Goal: Task Accomplishment & Management: Manage account settings

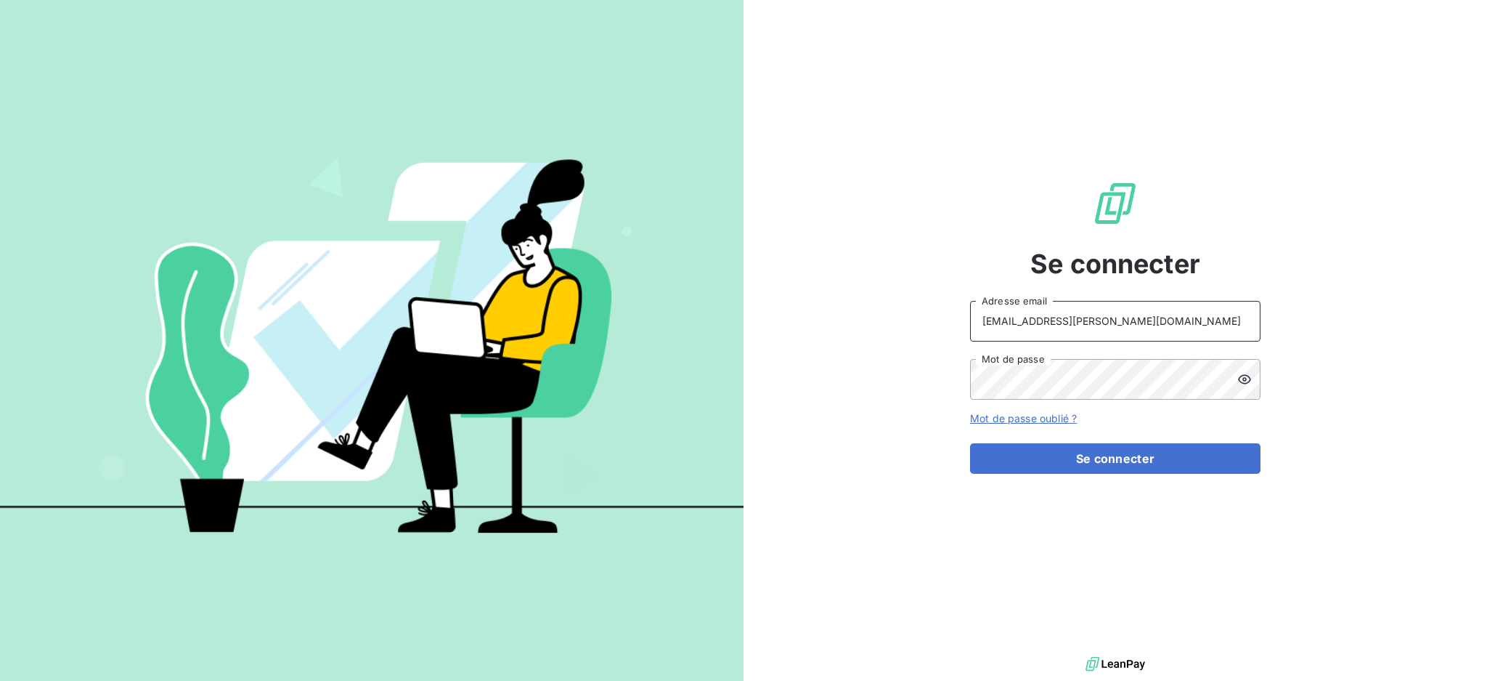
click at [1135, 321] on input "recouvrement@serpe.fr" at bounding box center [1115, 321] width 291 height 41
type input "[EMAIL_ADDRESS][DOMAIN_NAME]"
click at [1167, 452] on button "Se connecter" at bounding box center [1115, 458] width 291 height 31
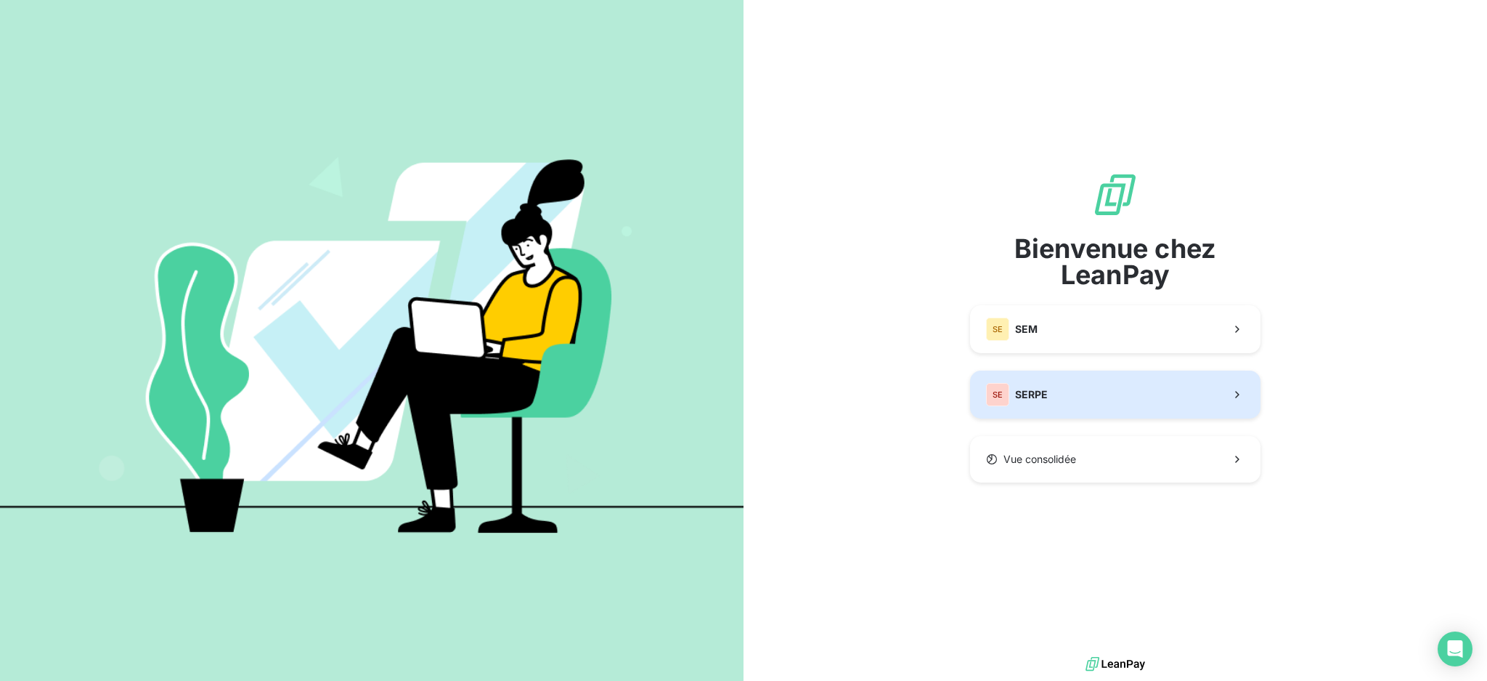
click at [1140, 380] on button "SE SERPE" at bounding box center [1115, 394] width 291 height 48
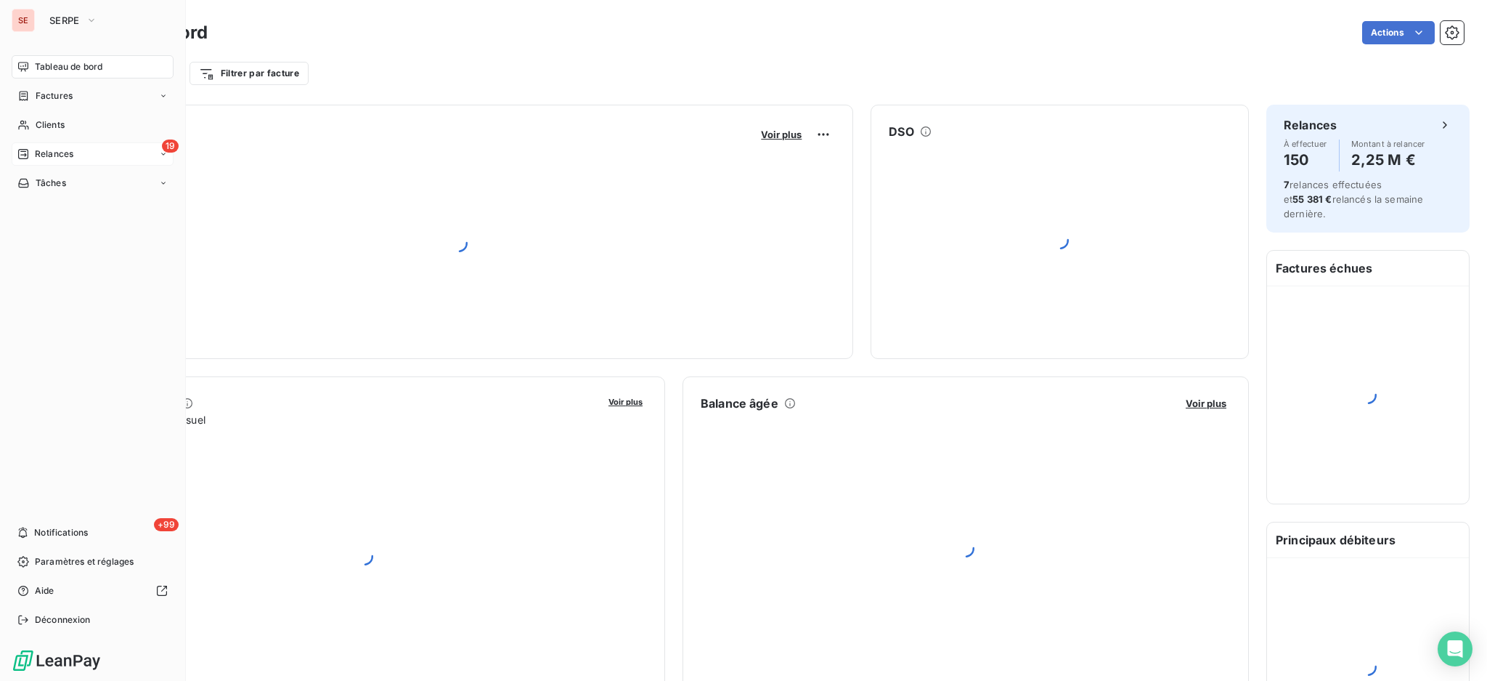
click at [60, 158] on span "Relances" at bounding box center [54, 153] width 38 height 13
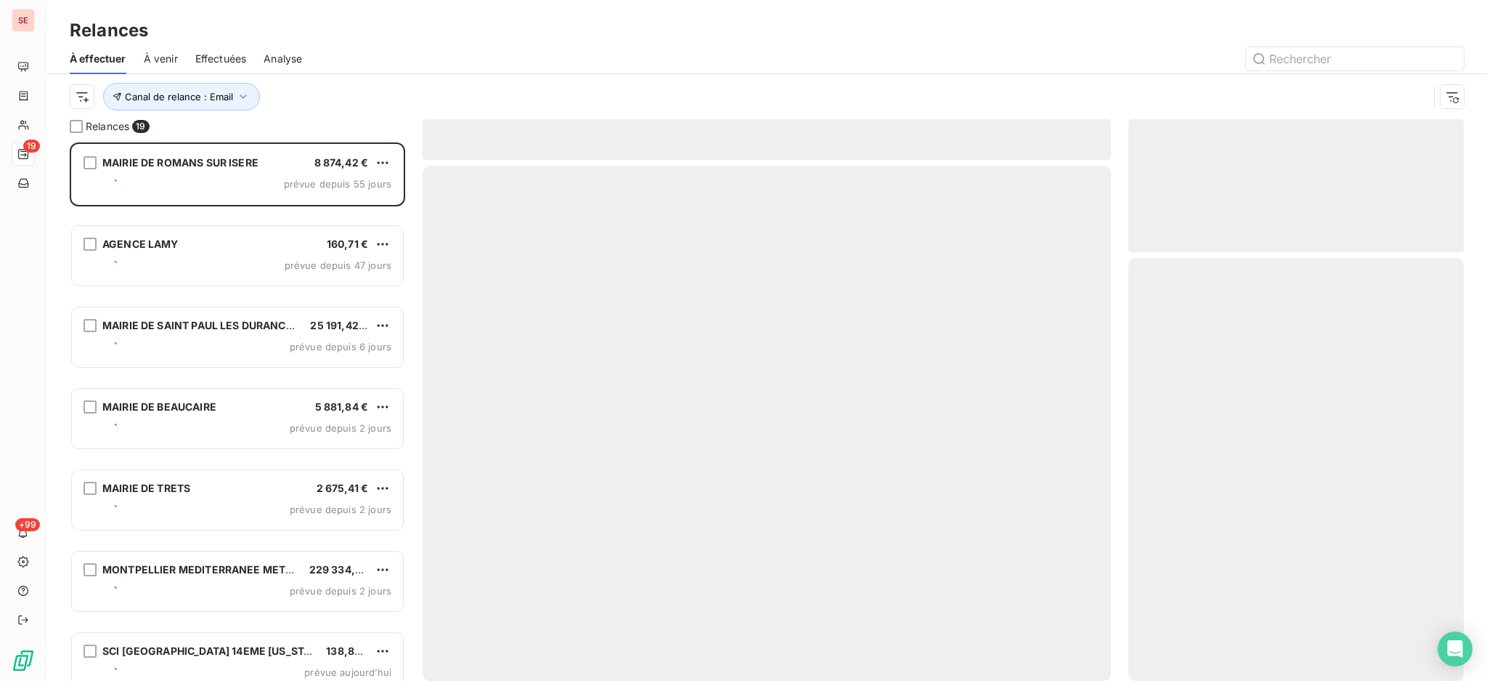
scroll to position [524, 320]
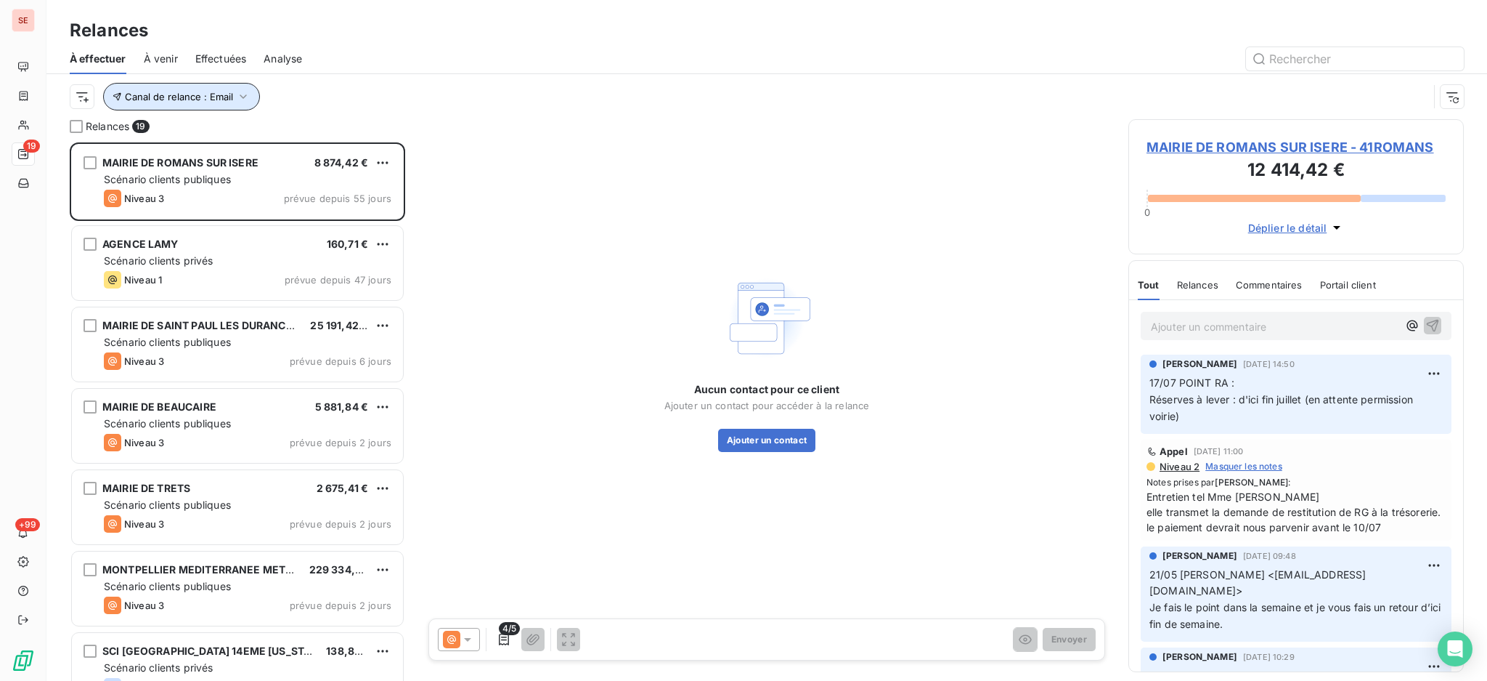
click at [239, 93] on icon "button" at bounding box center [243, 96] width 15 height 15
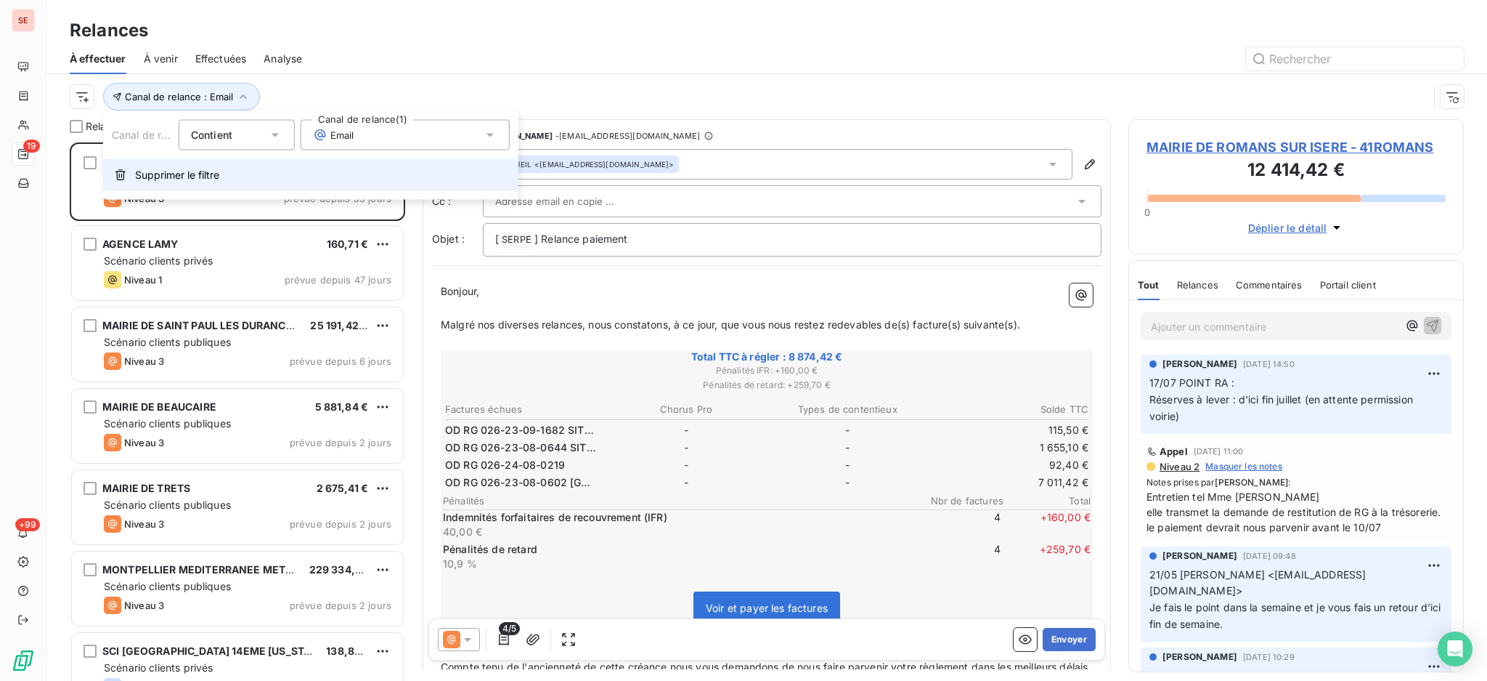
click at [184, 168] on span "Supprimer le filtre" at bounding box center [177, 175] width 84 height 15
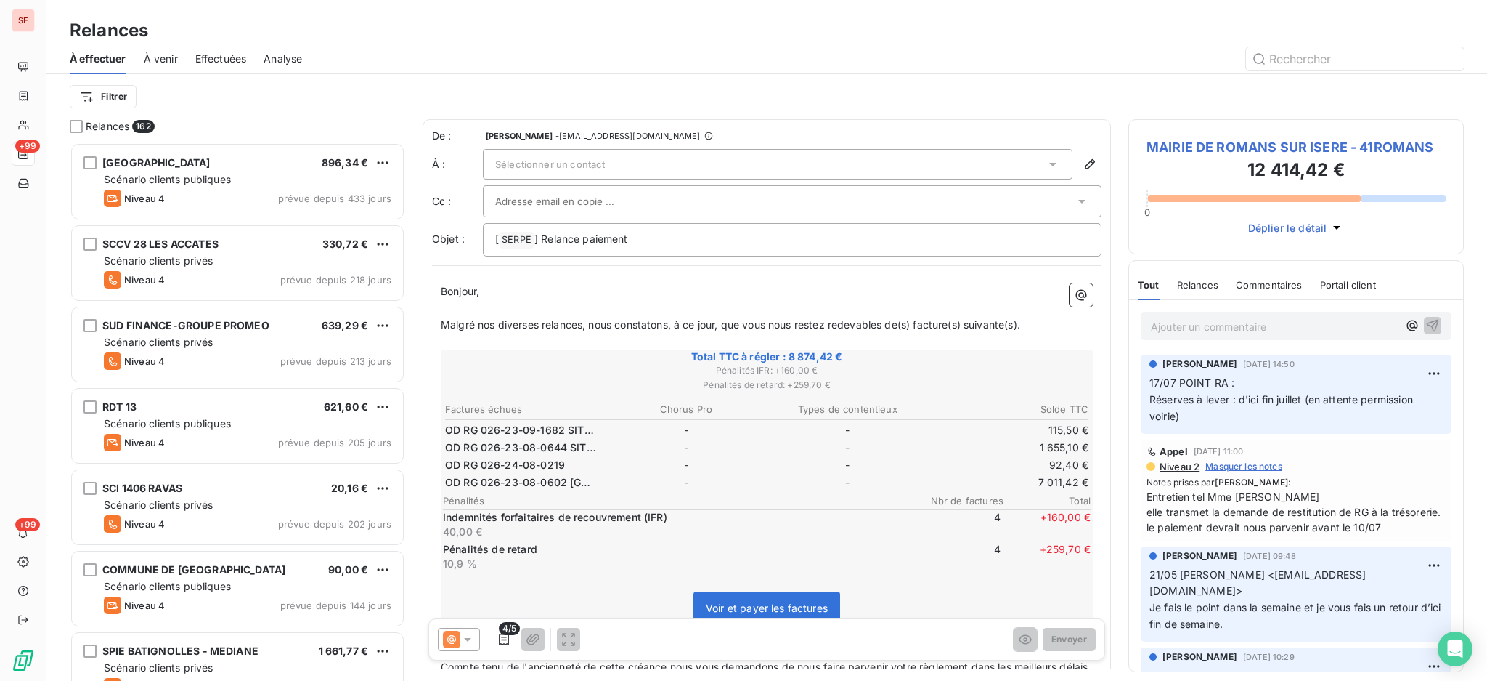
scroll to position [524, 320]
click at [103, 96] on html "SE +99 +99 Relances À effectuer À venir Effectuées Analyse Filtrer Relances 162…" at bounding box center [743, 340] width 1487 height 681
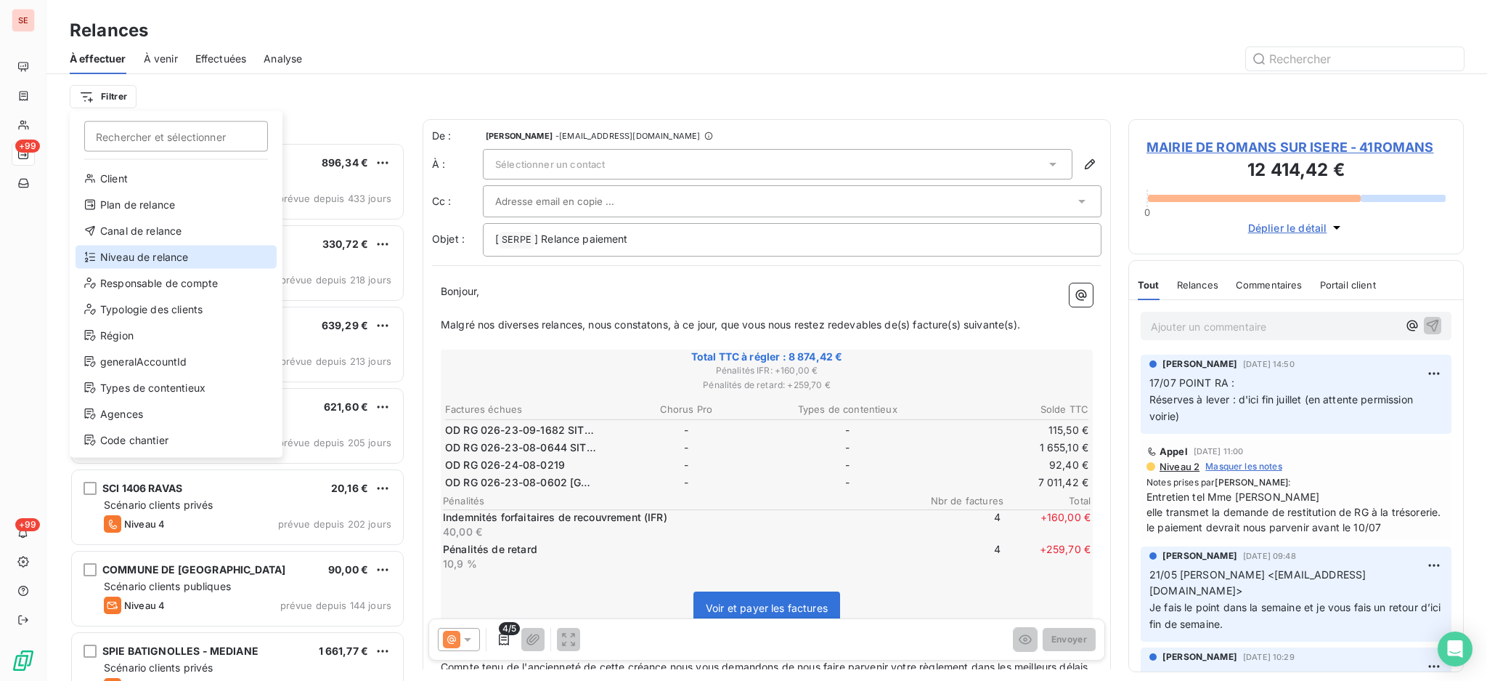
click at [128, 256] on div "Niveau de relance" at bounding box center [176, 256] width 201 height 23
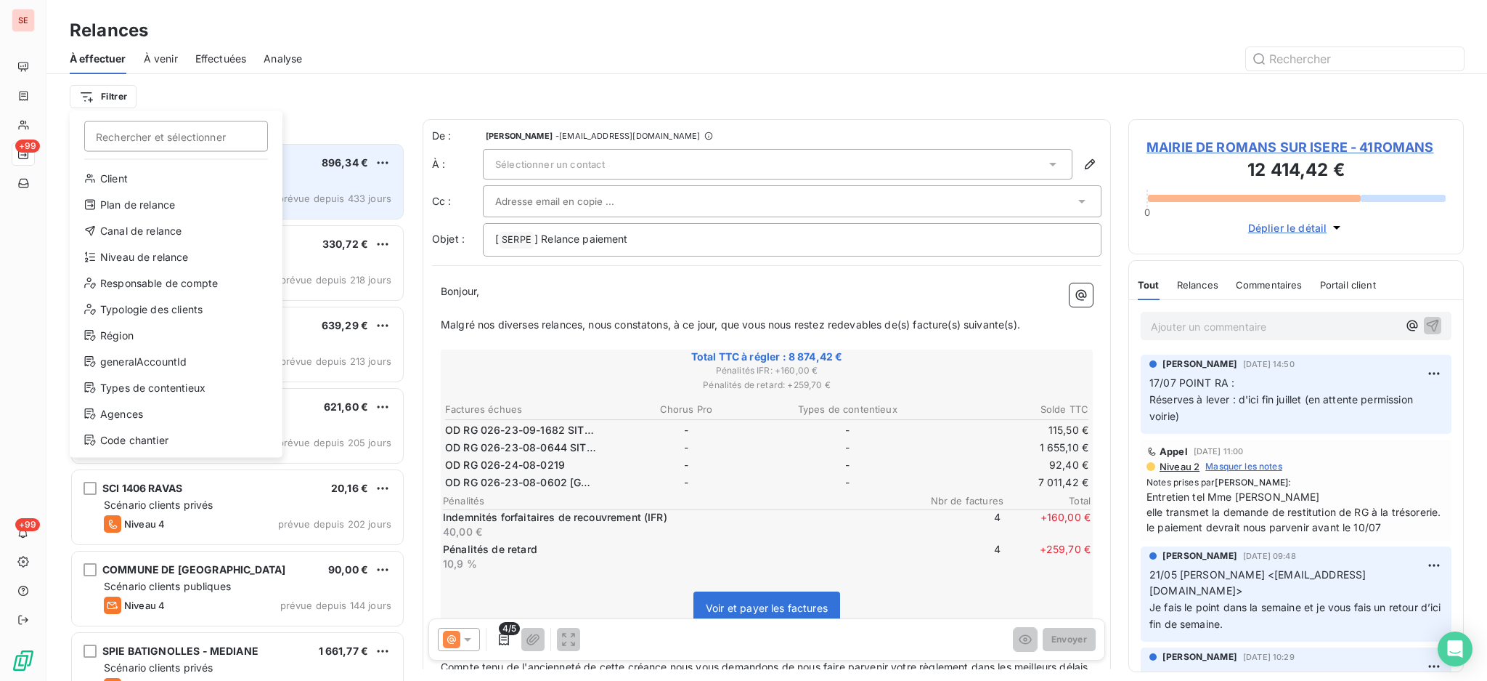
scroll to position [15, 15]
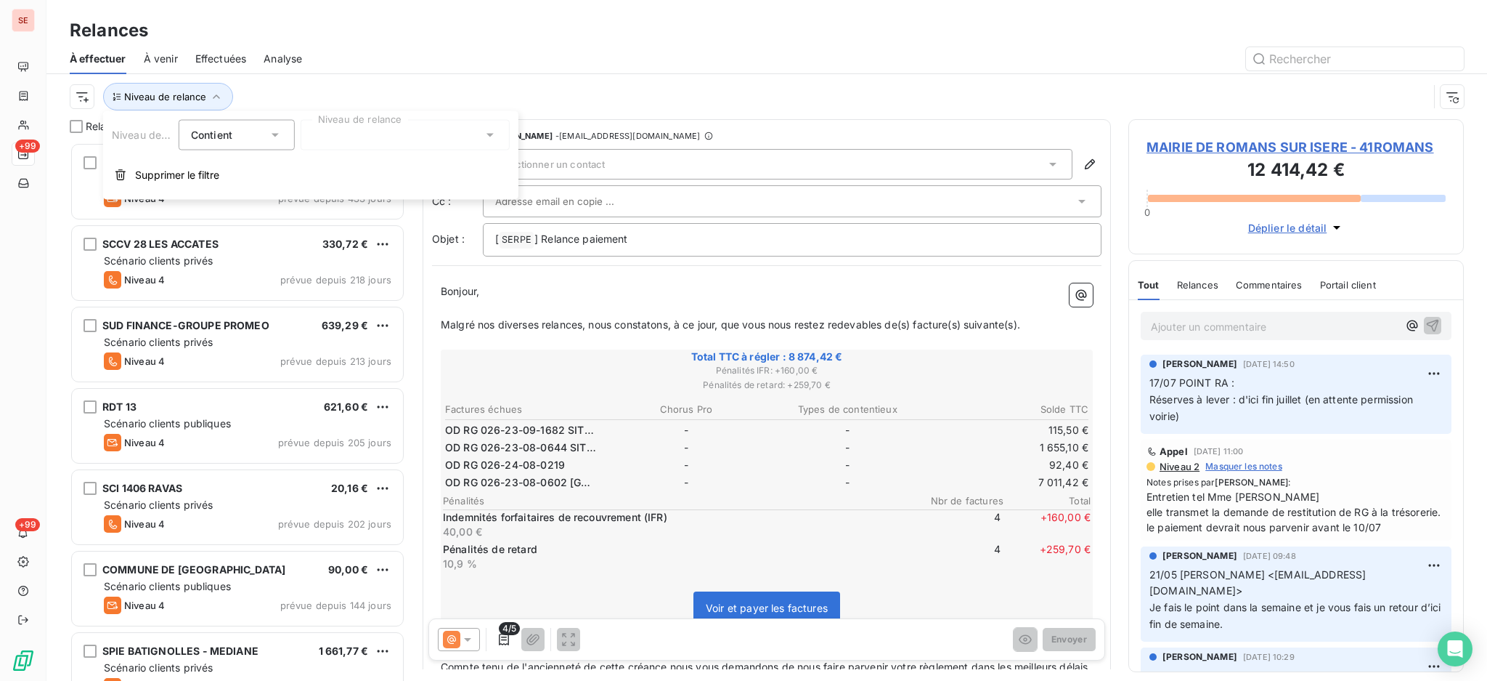
click at [490, 139] on icon at bounding box center [490, 135] width 15 height 15
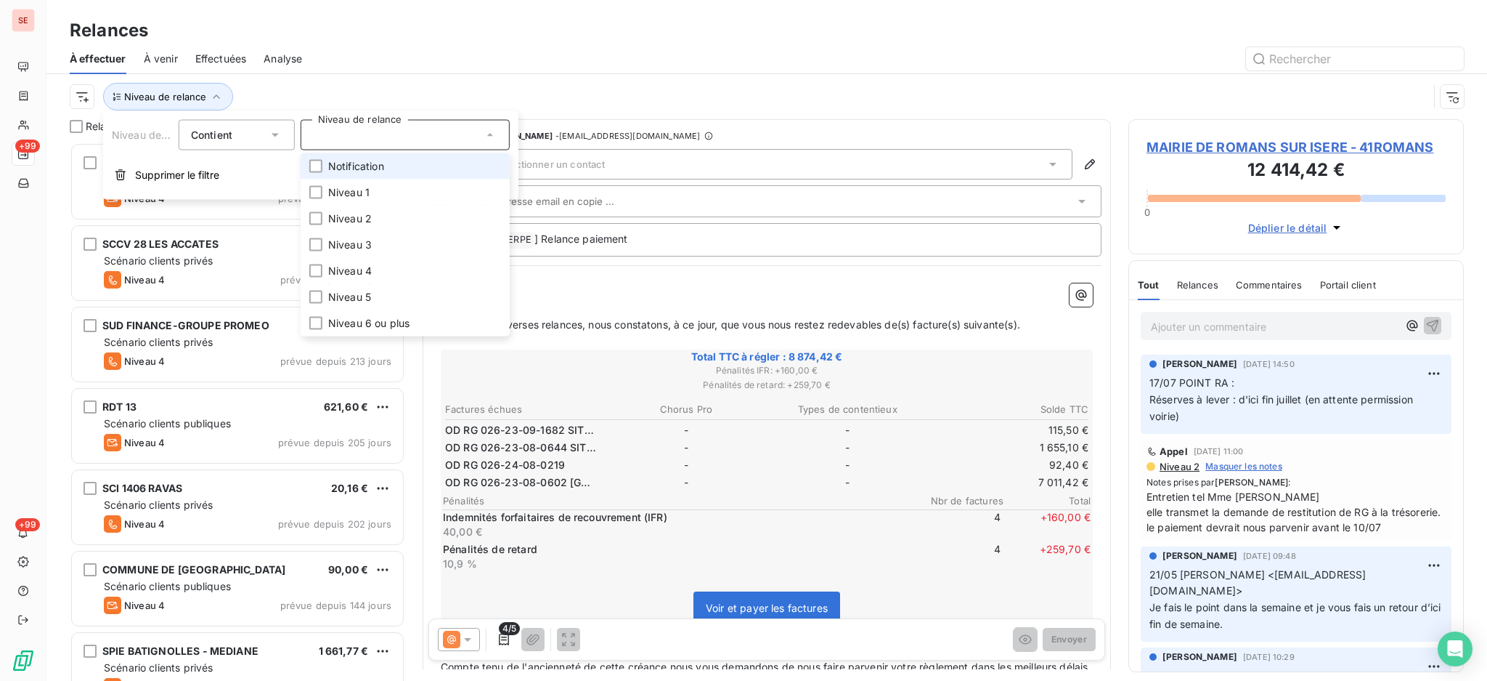
click at [389, 169] on li "Notification" at bounding box center [405, 166] width 209 height 26
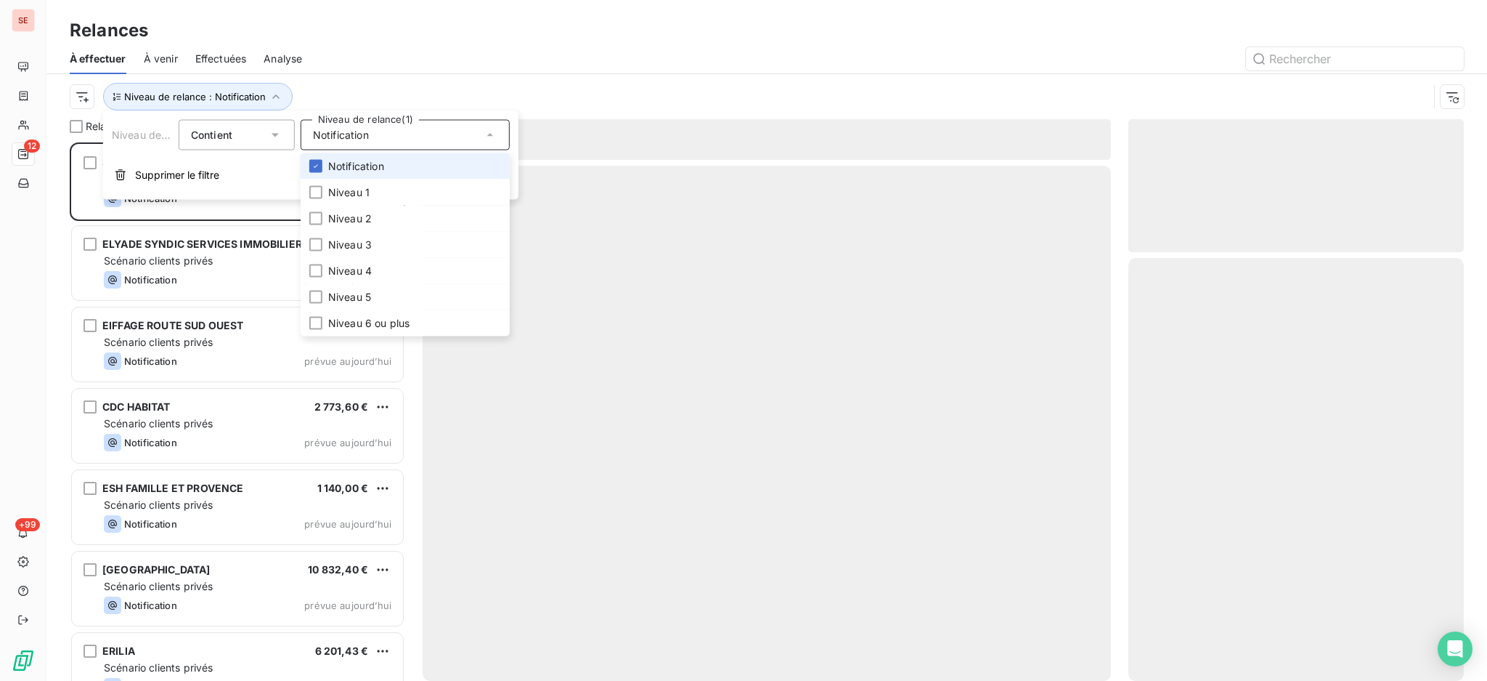
scroll to position [524, 320]
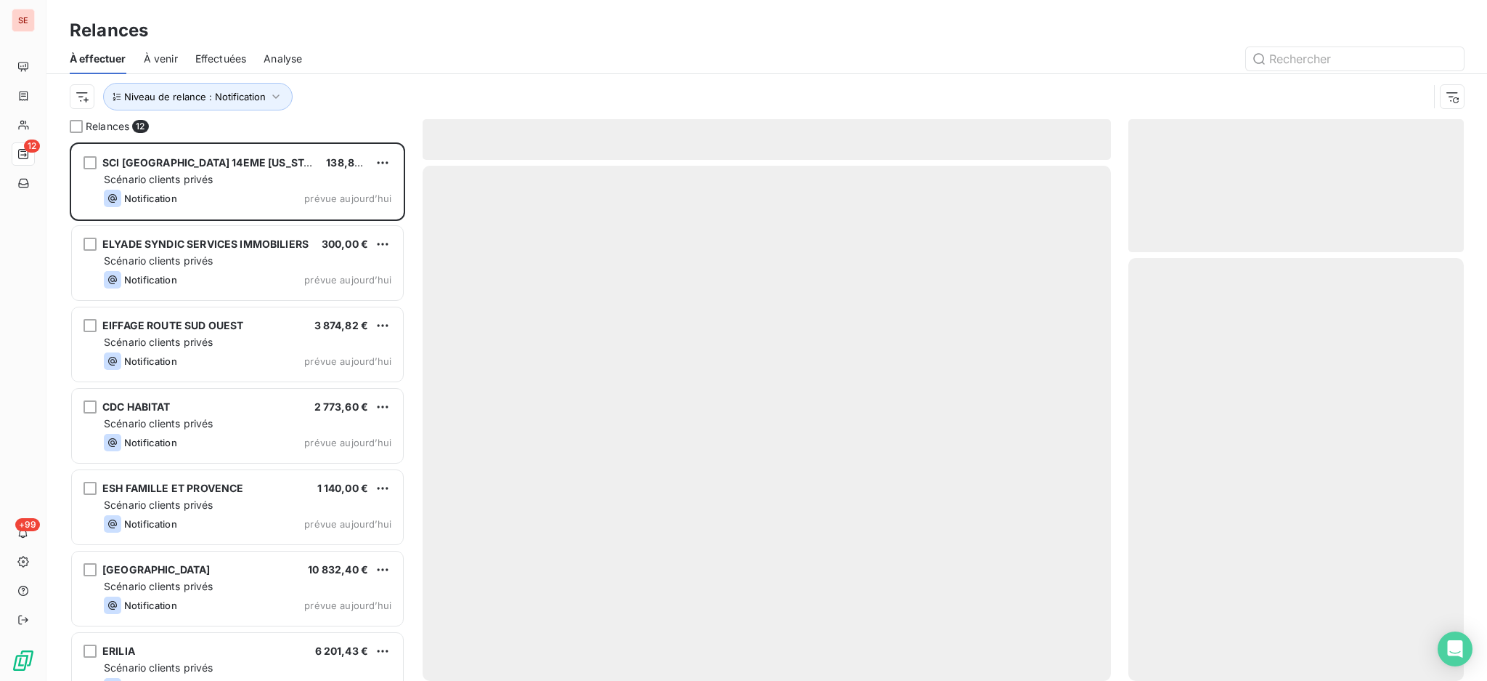
click at [367, 10] on div "Relances À effectuer À venir Effectuées Analyse Niveau de relance : Notification" at bounding box center [766, 59] width 1441 height 119
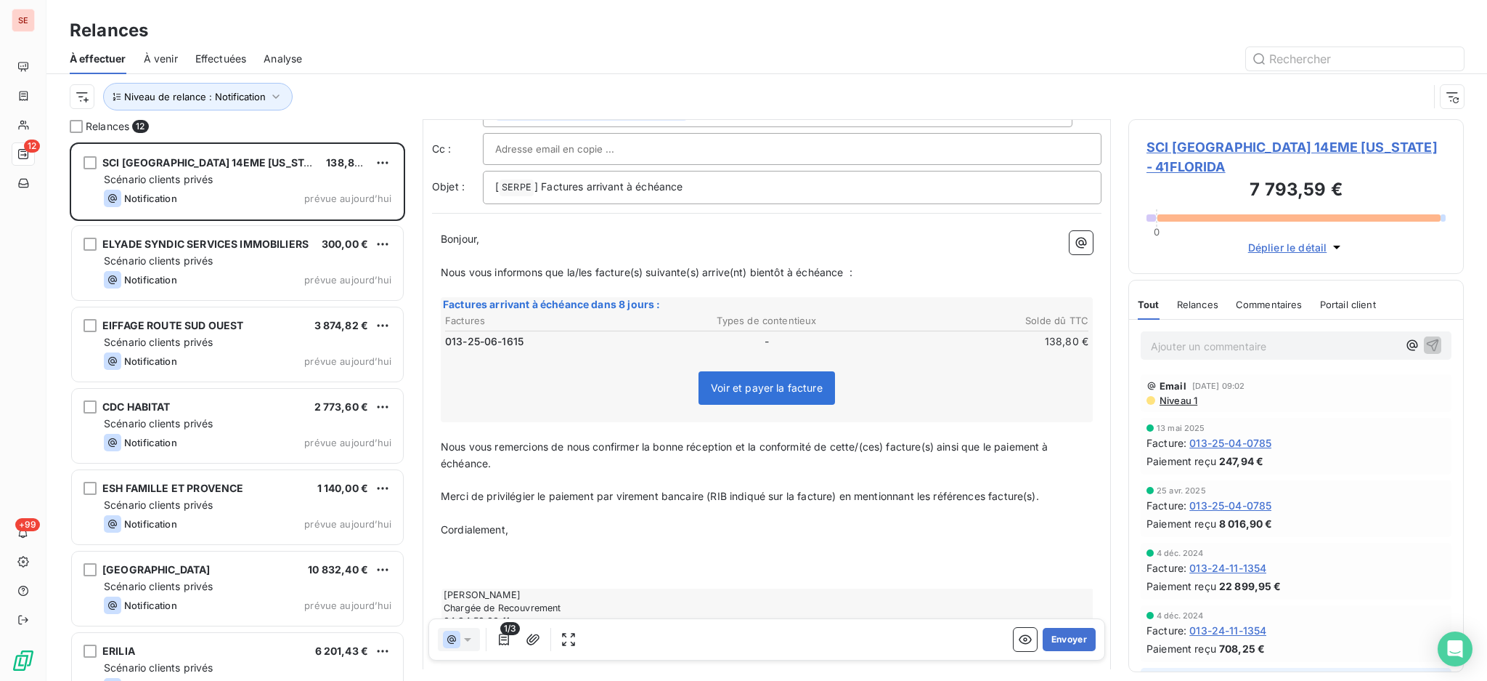
scroll to position [0, 0]
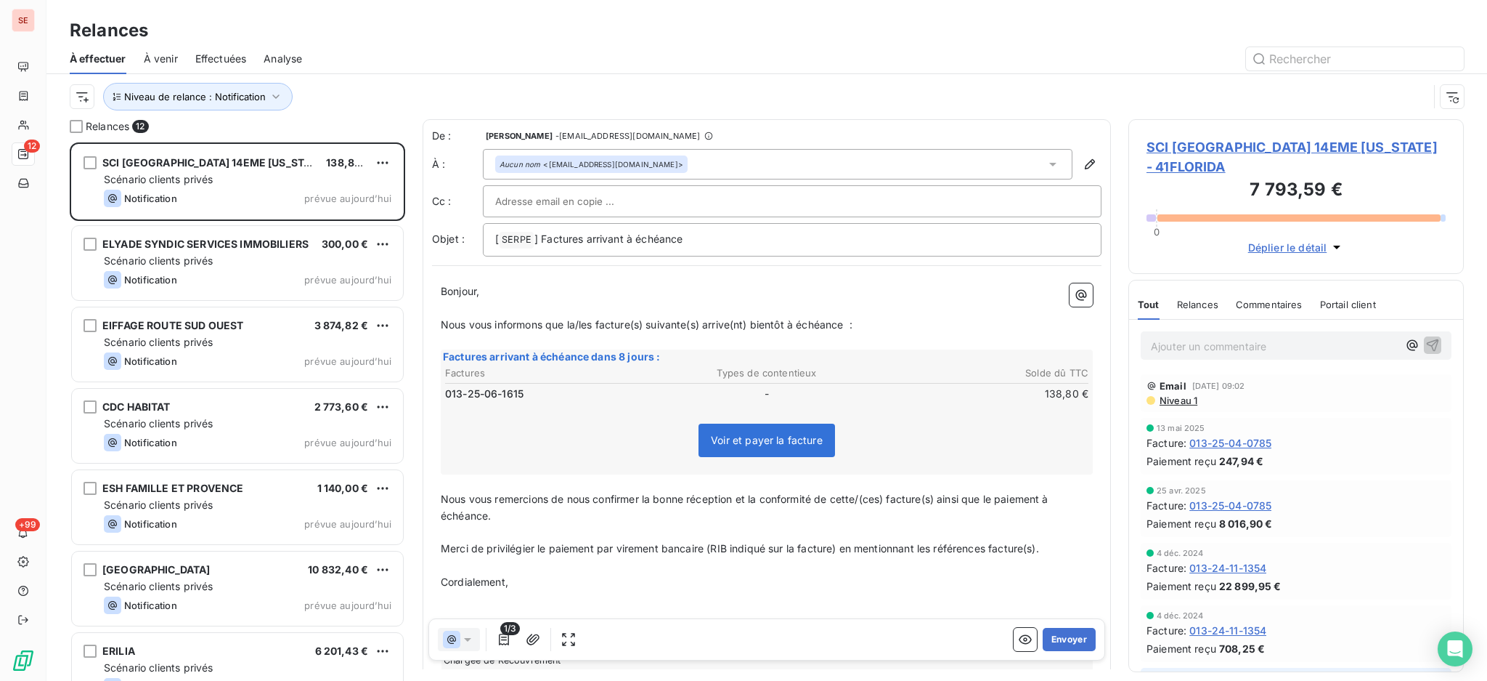
click at [1238, 144] on span "SCI [GEOGRAPHIC_DATA] 14EME [US_STATE] - 41FLORIDA" at bounding box center [1296, 156] width 299 height 39
click at [1224, 144] on span "SCI [GEOGRAPHIC_DATA] 14EME [US_STATE] - 41FLORIDA" at bounding box center [1296, 156] width 299 height 39
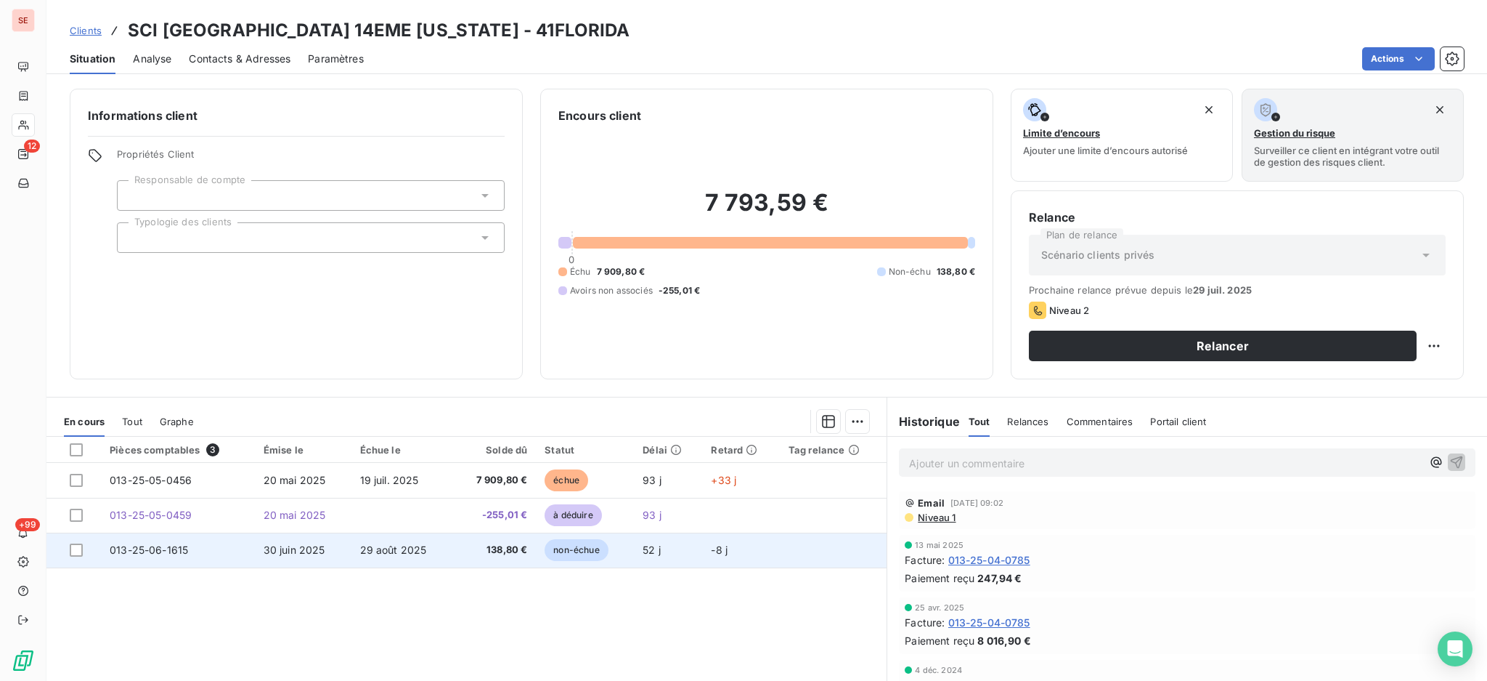
click at [317, 548] on span "30 juin 2025" at bounding box center [295, 549] width 62 height 12
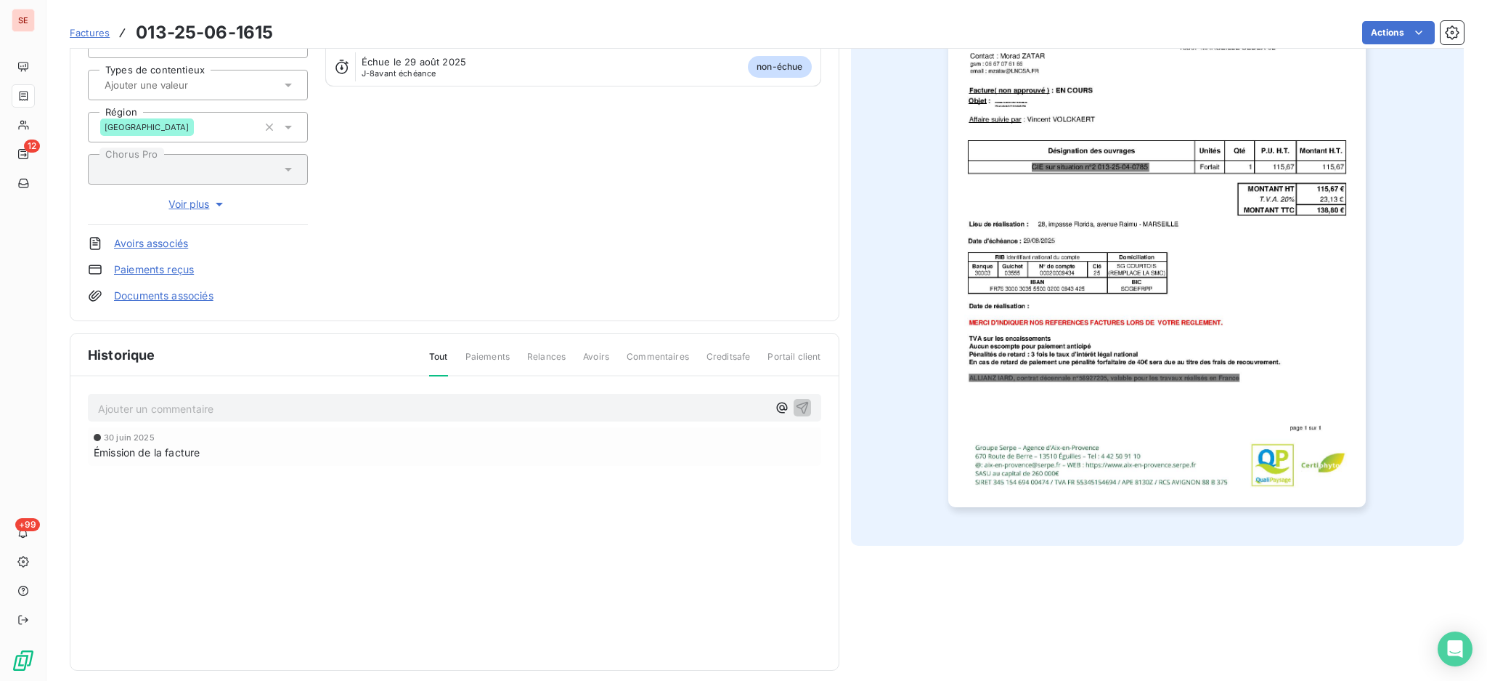
scroll to position [192, 0]
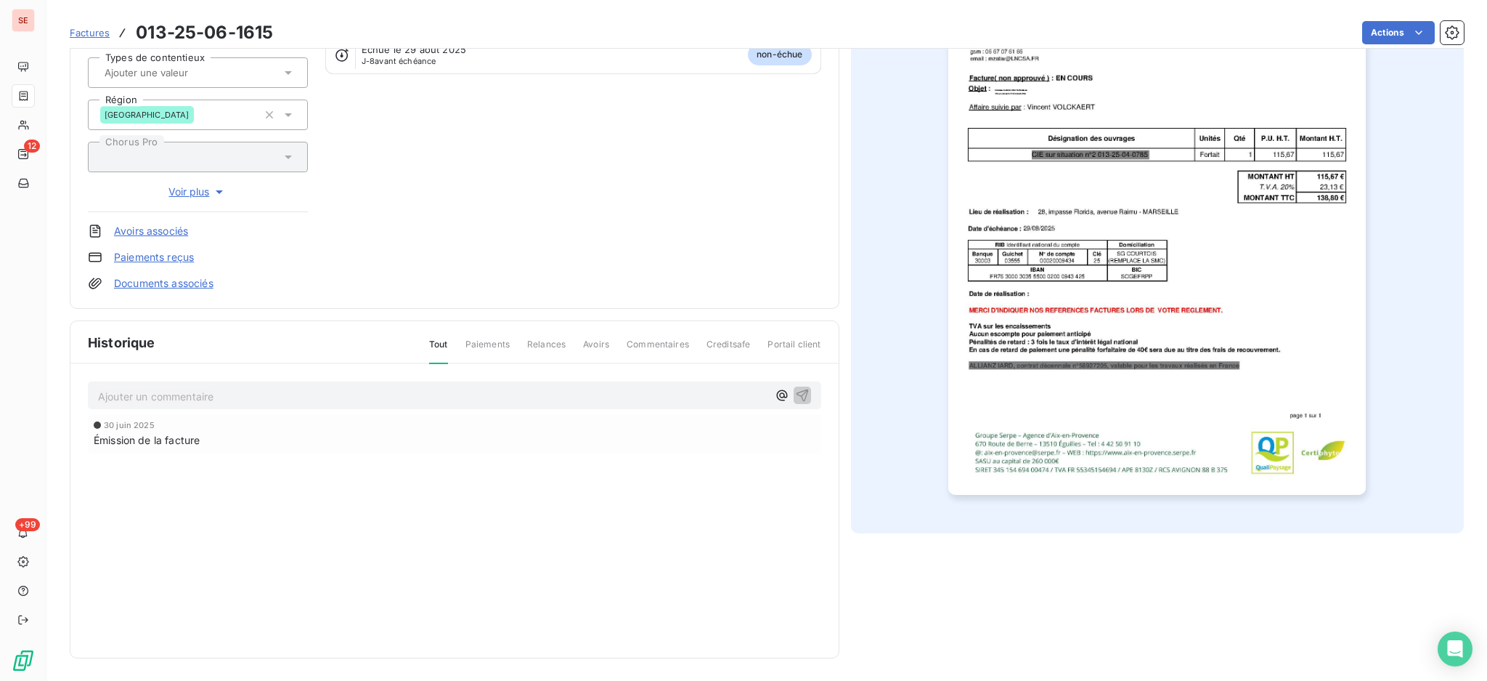
click at [1193, 299] on img "button" at bounding box center [1158, 198] width 418 height 591
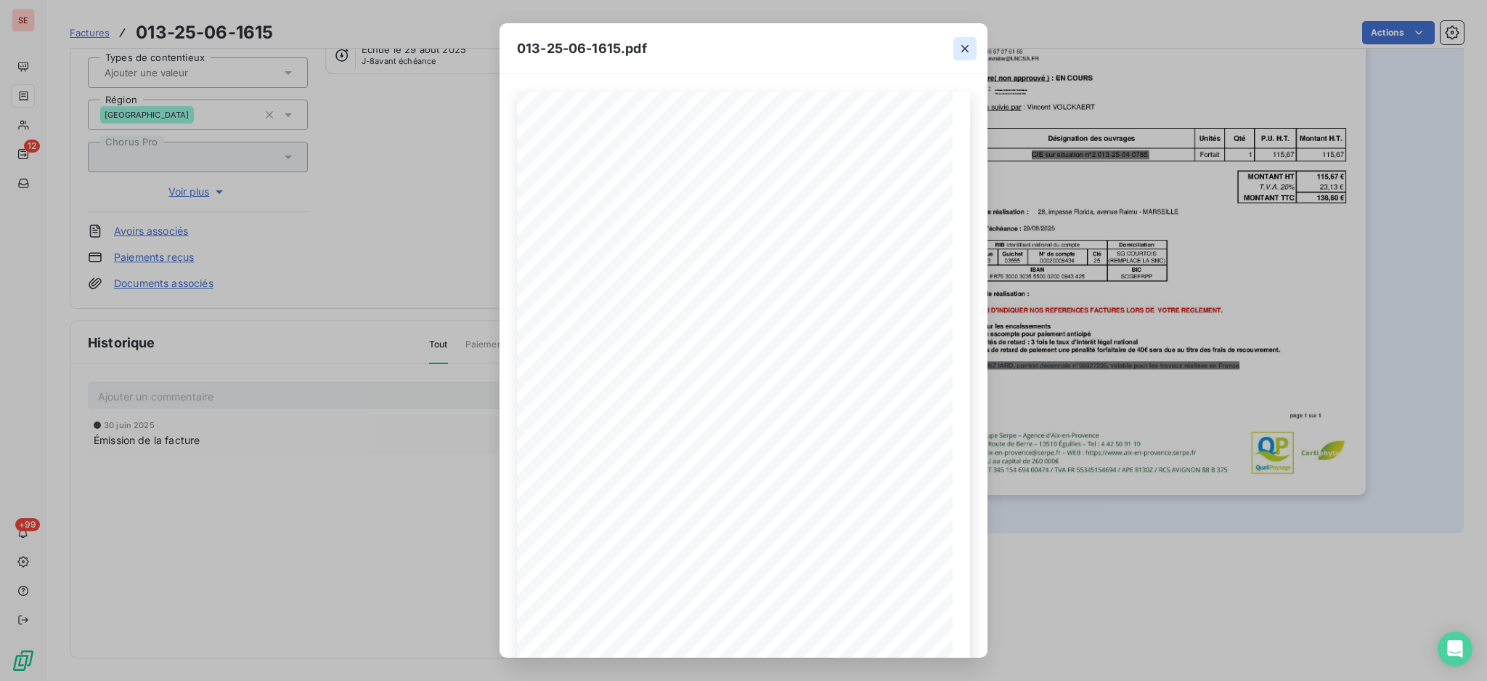
click at [963, 46] on icon "button" at bounding box center [965, 48] width 7 height 7
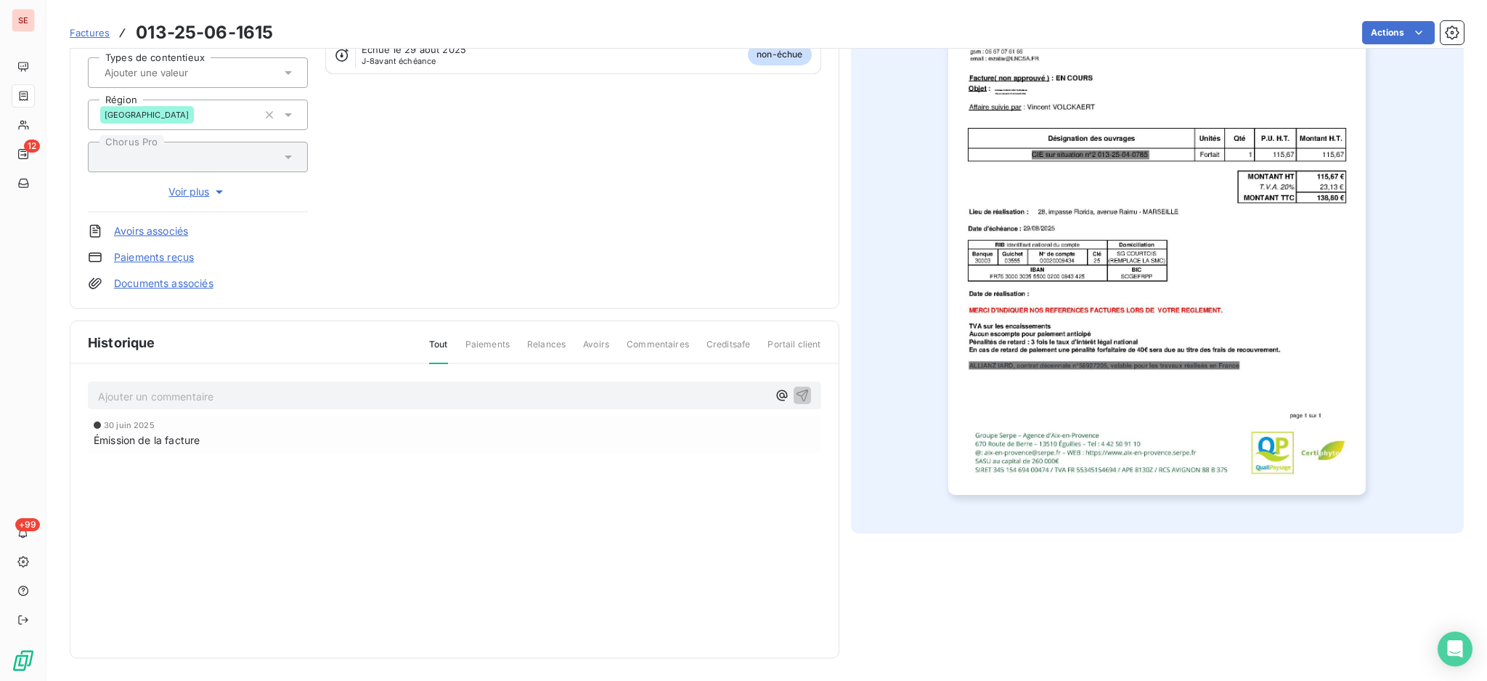
scroll to position [0, 0]
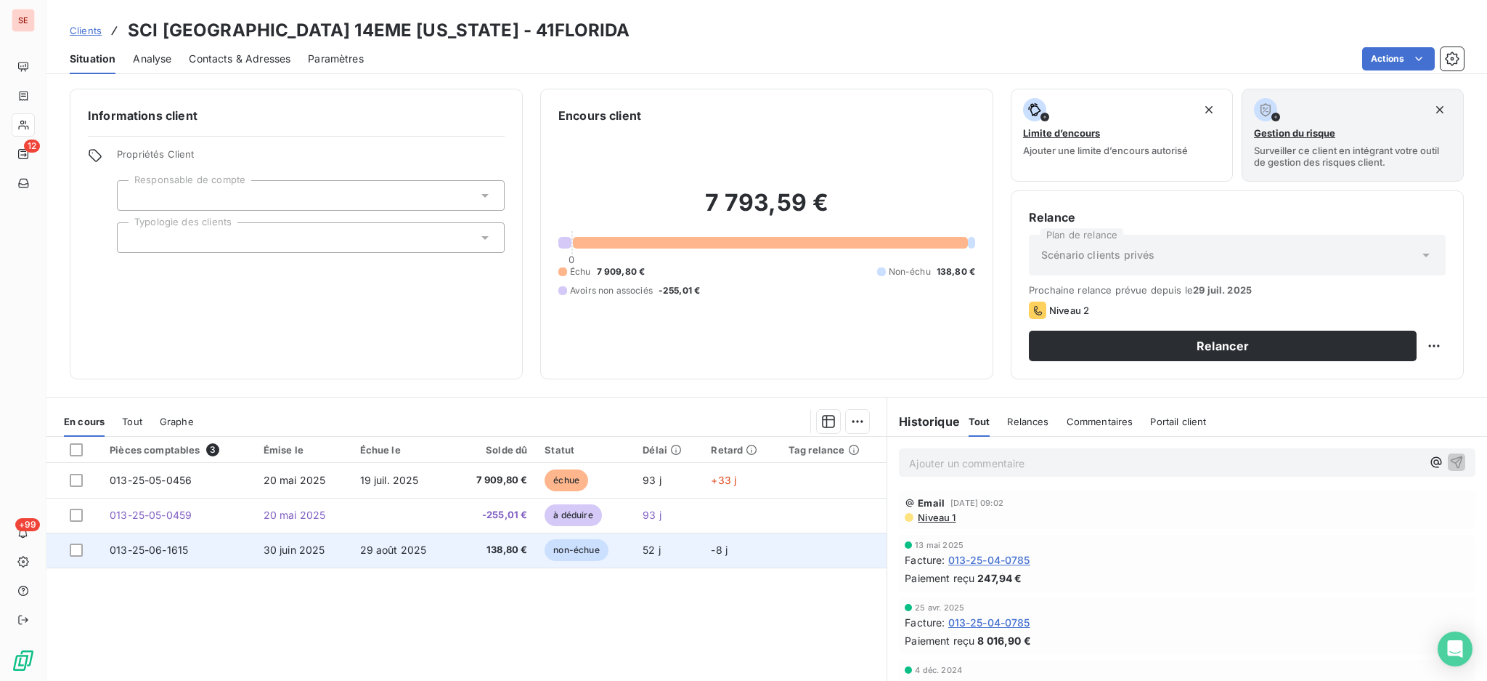
click at [302, 548] on span "30 juin 2025" at bounding box center [295, 549] width 62 height 12
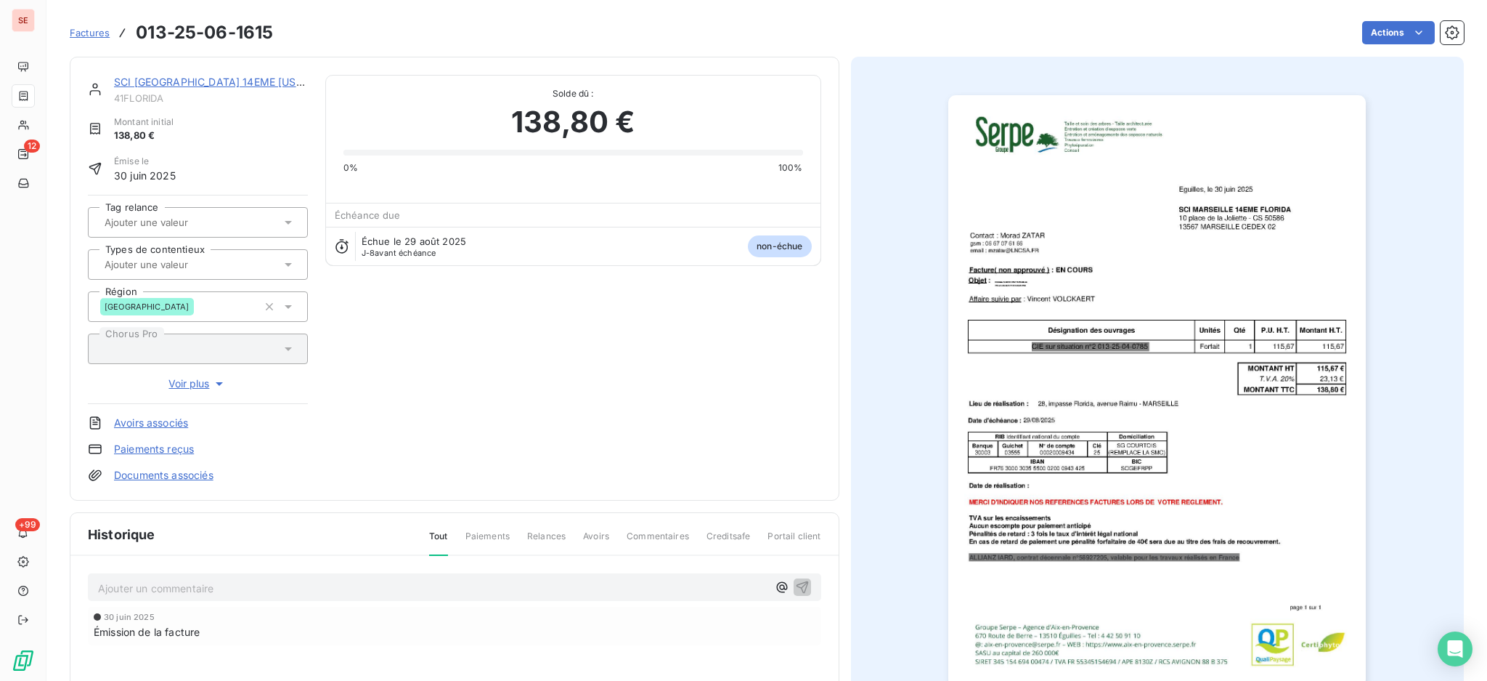
click at [275, 585] on p "Ajouter un commentaire ﻿" at bounding box center [433, 588] width 670 height 18
click at [795, 579] on icon "button" at bounding box center [802, 586] width 15 height 15
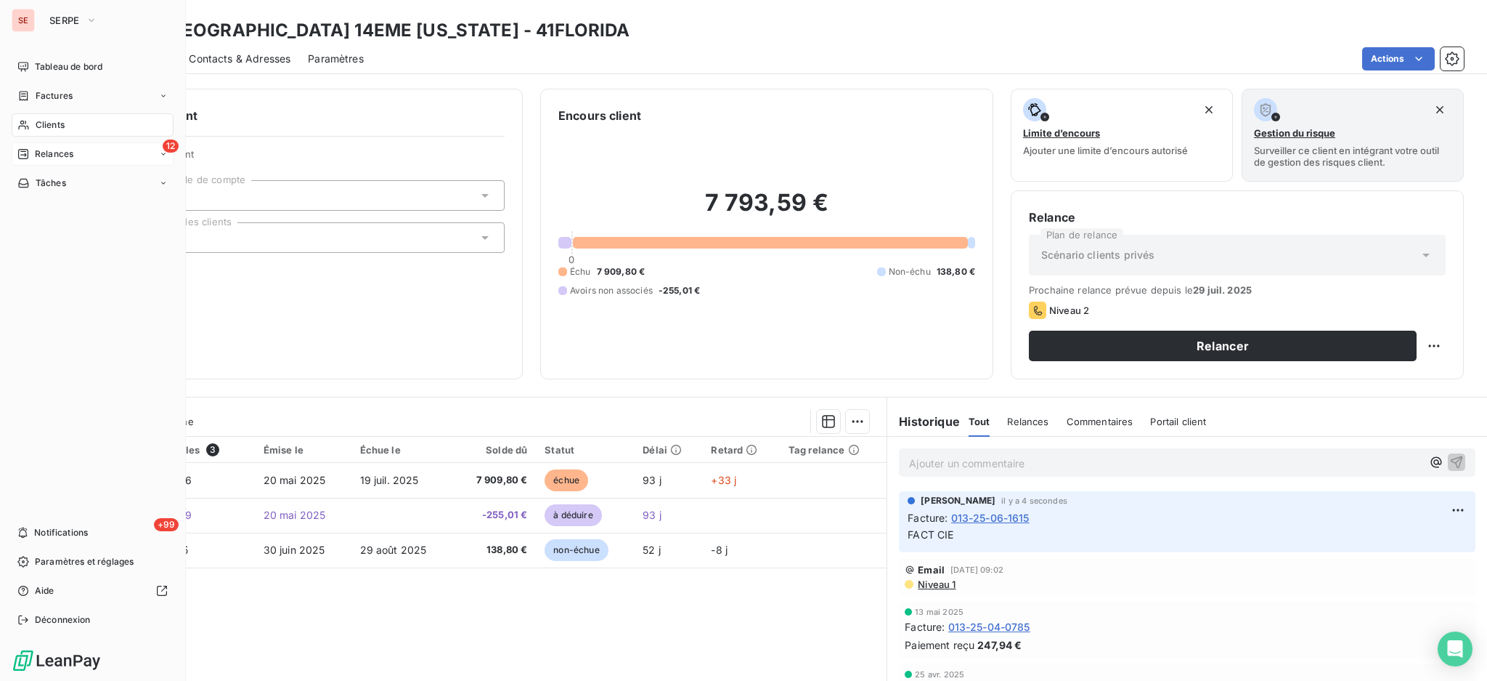
click at [49, 150] on span "Relances" at bounding box center [54, 153] width 38 height 13
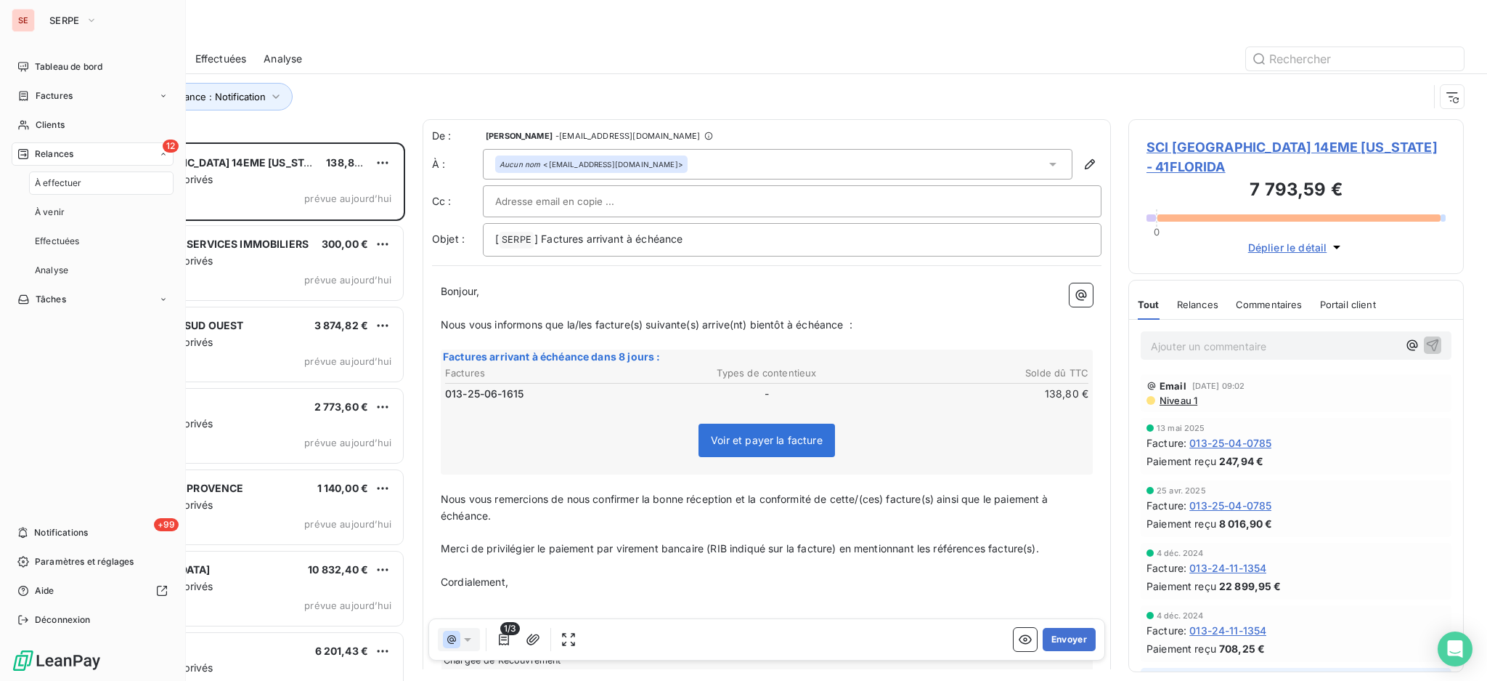
scroll to position [524, 320]
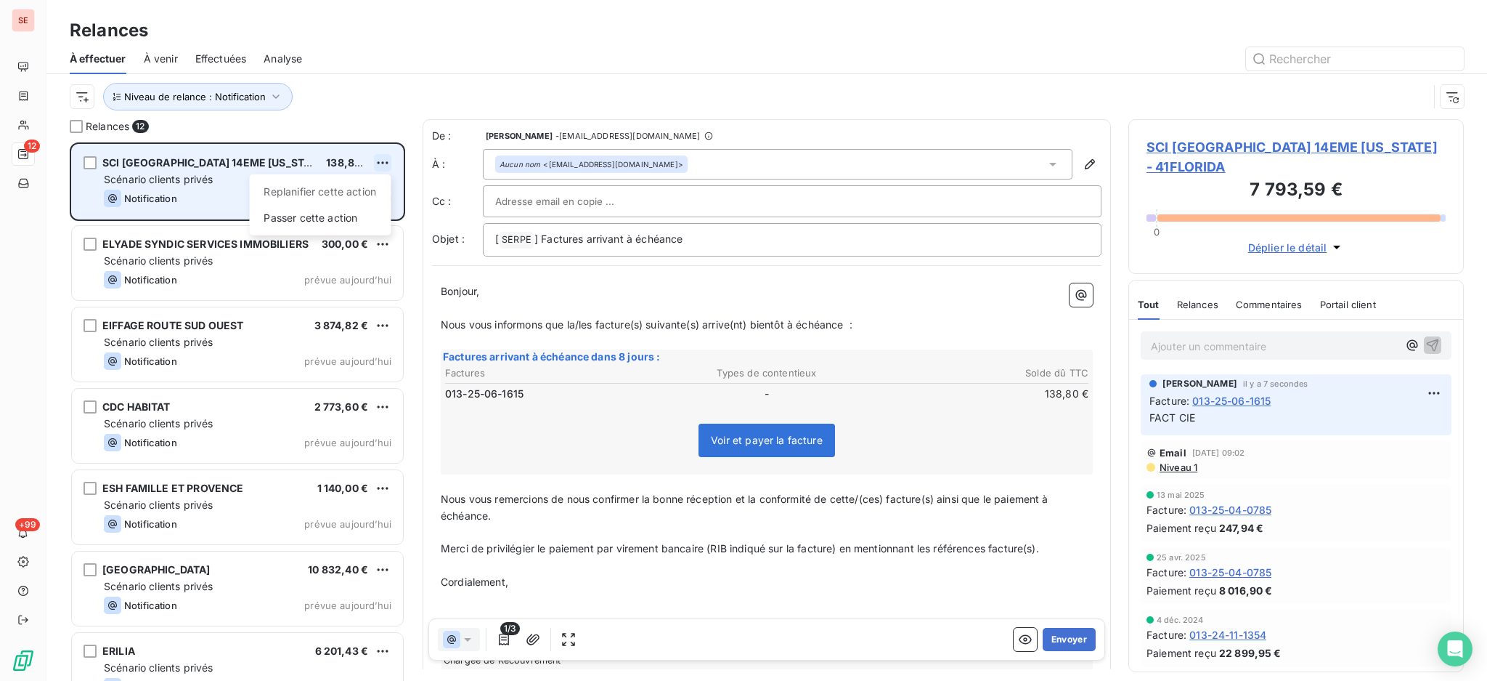
click at [378, 159] on html "SE 12 +99 Relances À effectuer À venir Effectuées Analyse Niveau de relance : N…" at bounding box center [743, 340] width 1487 height 681
click at [362, 216] on div "Passer cette action" at bounding box center [320, 217] width 130 height 23
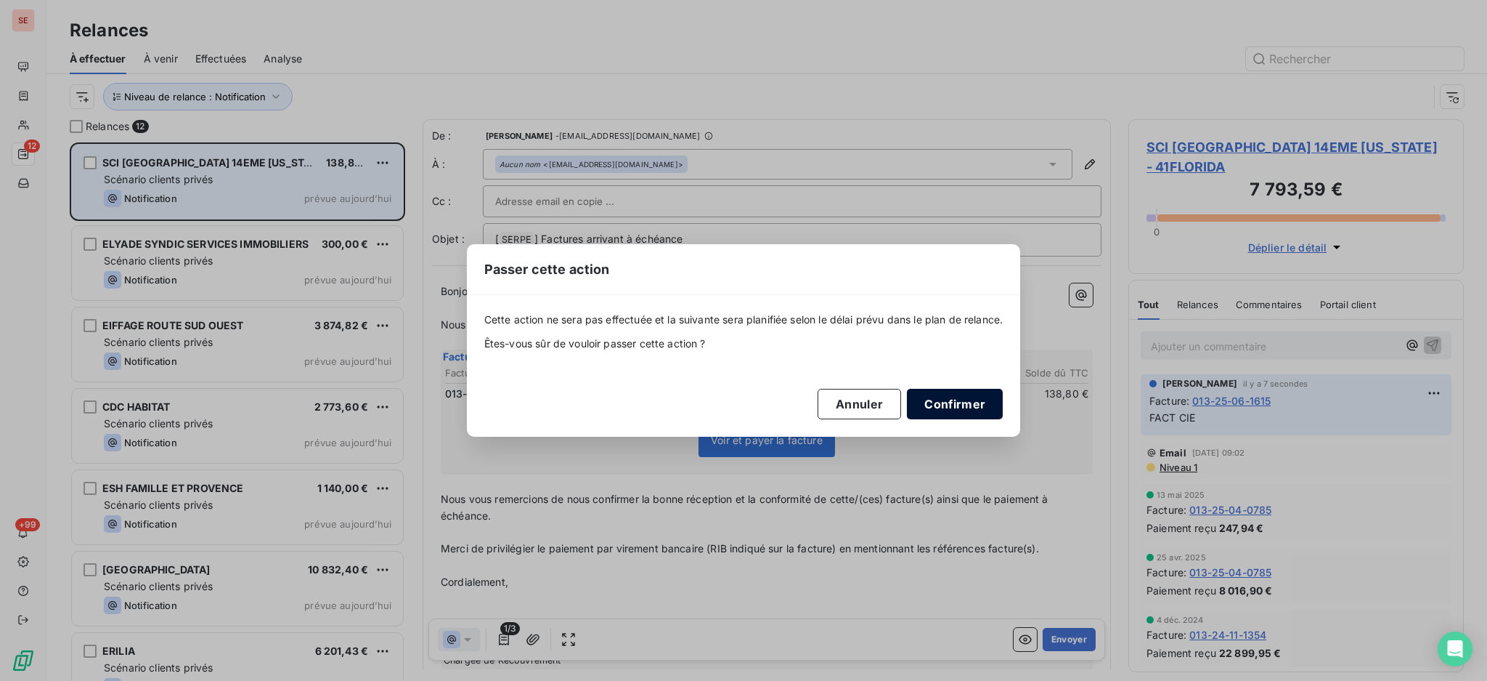
click at [985, 411] on button "Confirmer" at bounding box center [955, 404] width 96 height 31
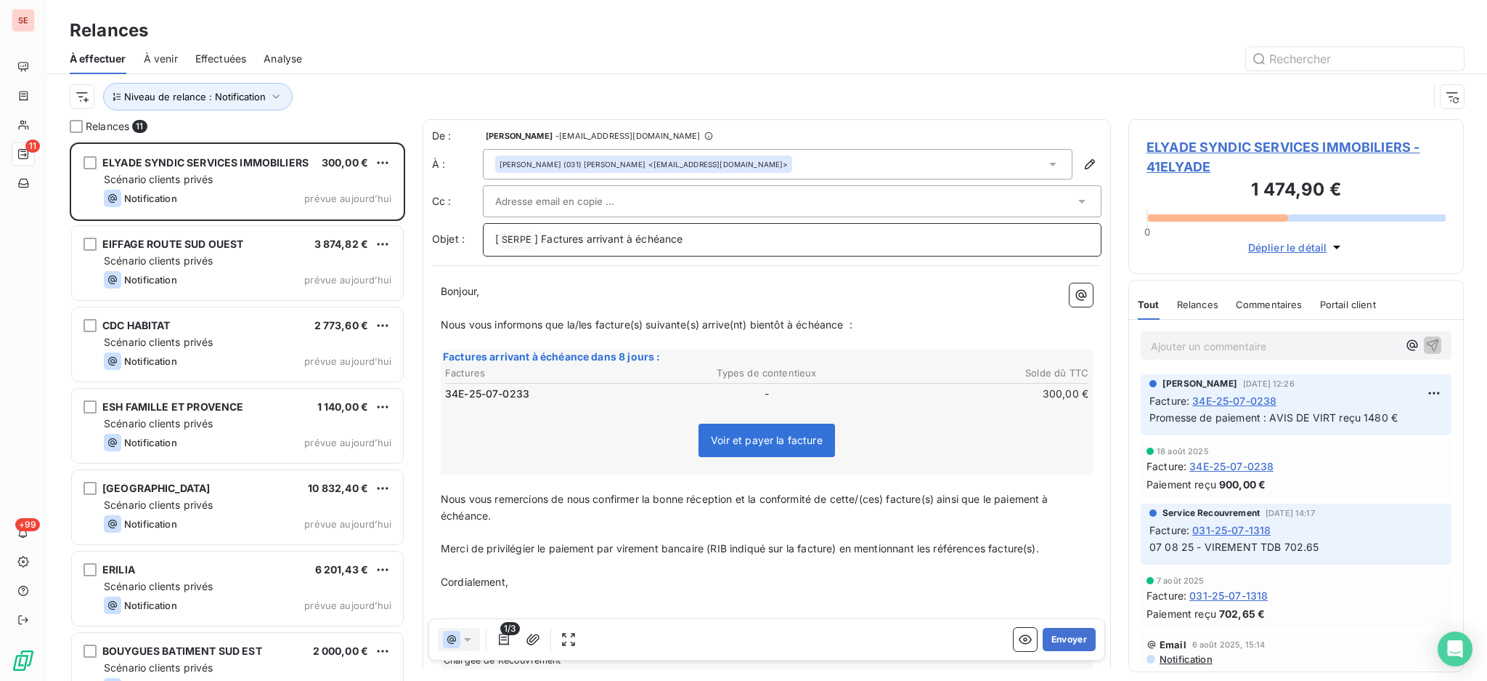
click at [711, 243] on p "[ SERPE ﻿ ] Factures arrivant à échéance" at bounding box center [792, 239] width 594 height 17
click at [1046, 163] on icon at bounding box center [1053, 164] width 15 height 15
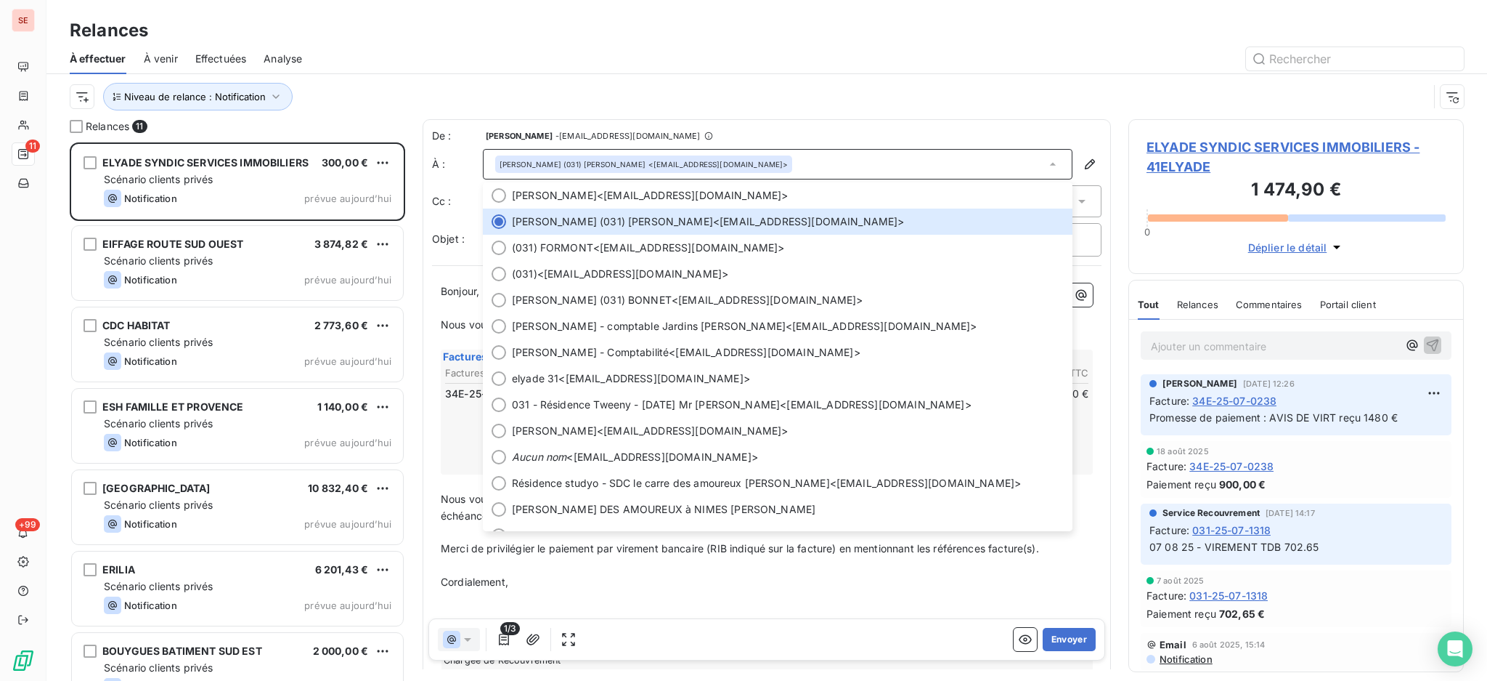
click at [1046, 167] on icon at bounding box center [1053, 164] width 15 height 15
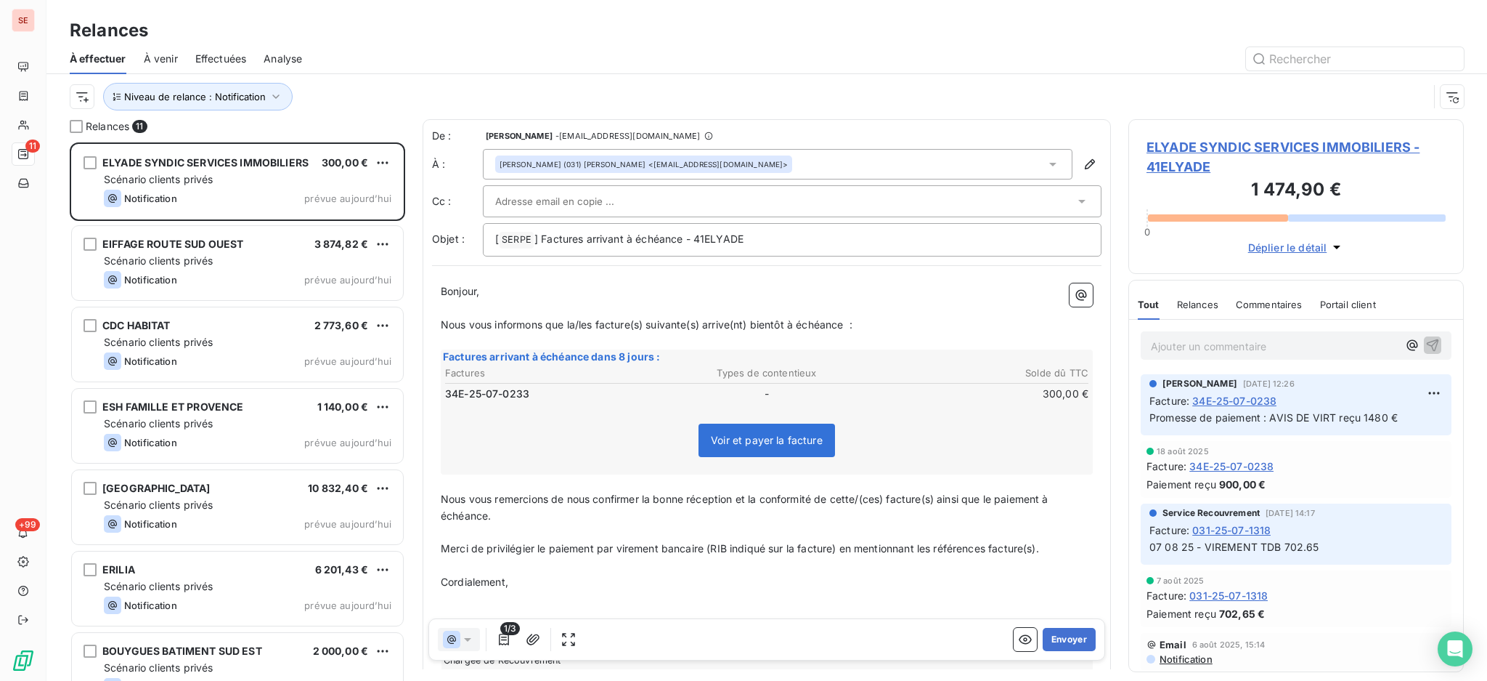
click at [1312, 142] on span "ELYADE SYNDIC SERVICES IMMOBILIERS - 41ELYADE" at bounding box center [1296, 156] width 299 height 39
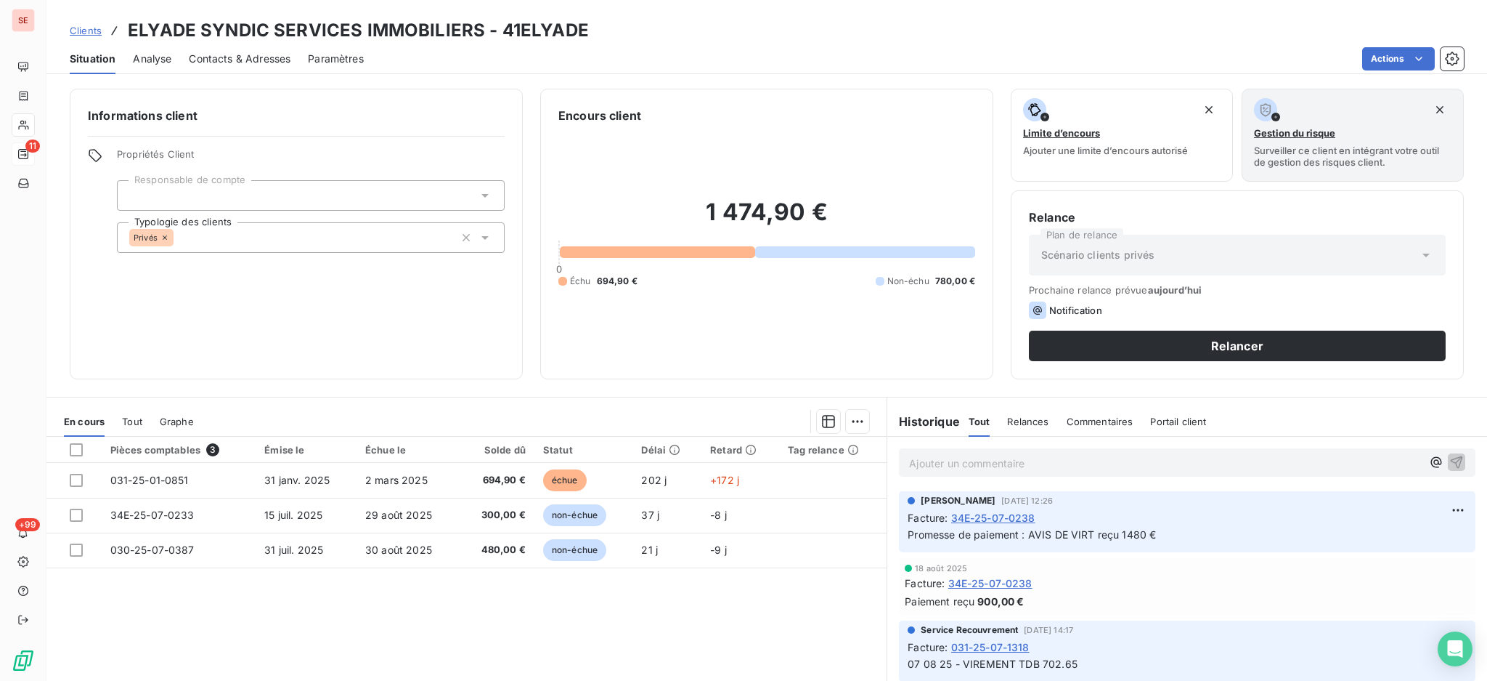
click at [261, 55] on span "Contacts & Adresses" at bounding box center [240, 59] width 102 height 15
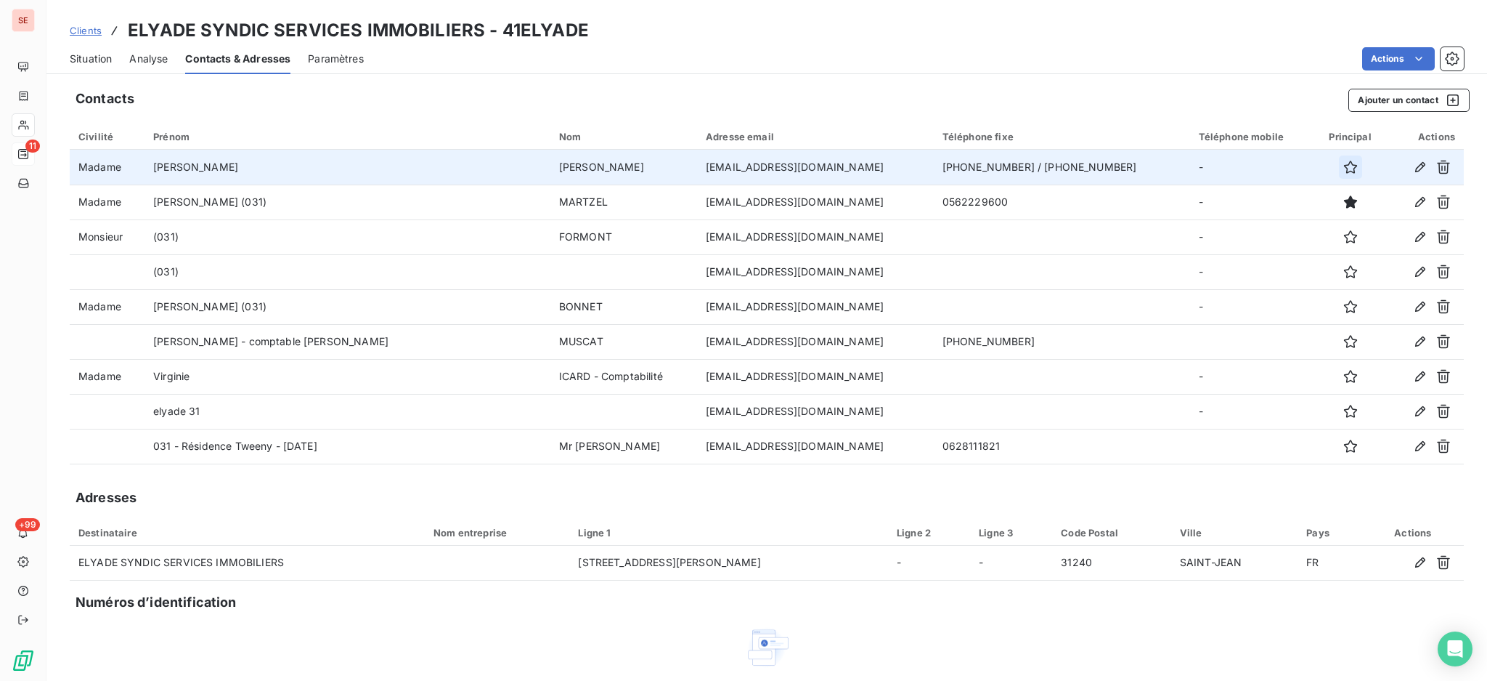
click at [1344, 168] on icon "button" at bounding box center [1351, 167] width 15 height 15
click at [92, 57] on span "Situation" at bounding box center [91, 59] width 42 height 15
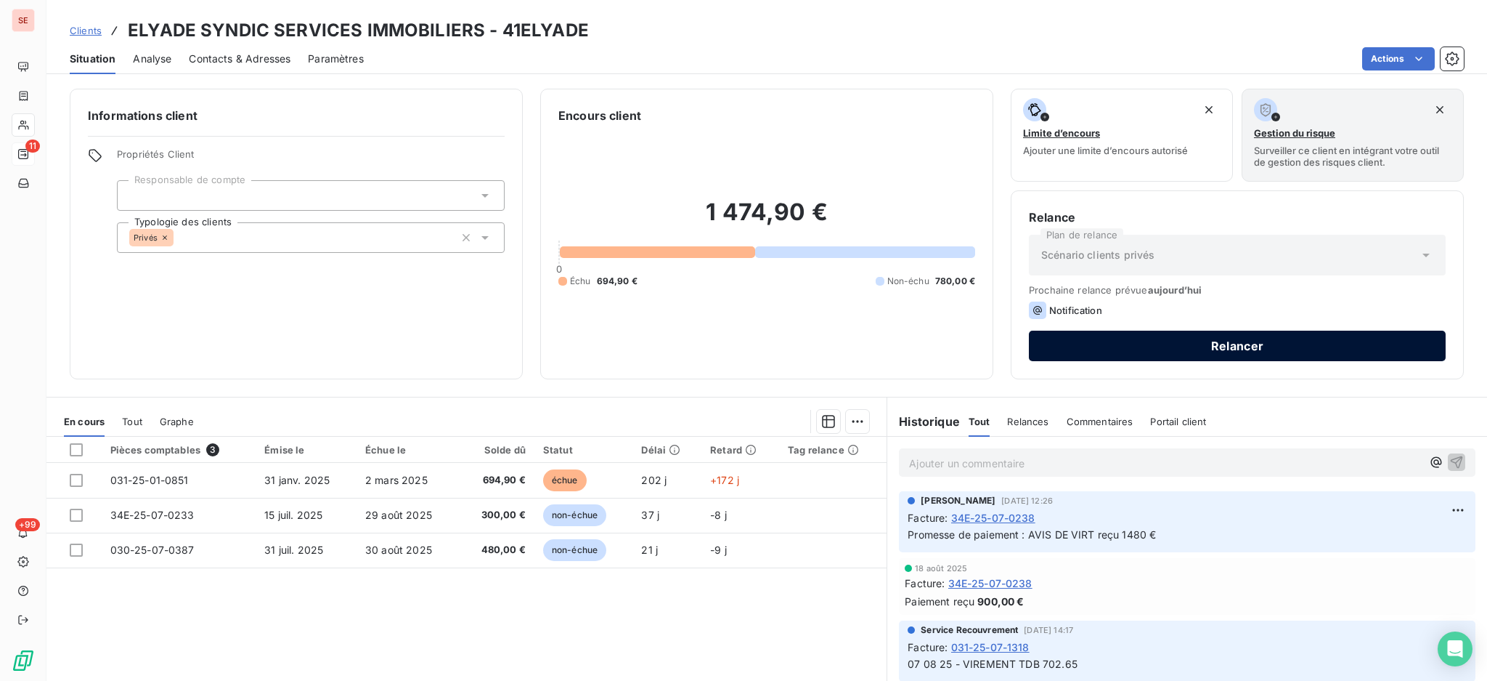
click at [1078, 342] on button "Relancer" at bounding box center [1237, 345] width 417 height 31
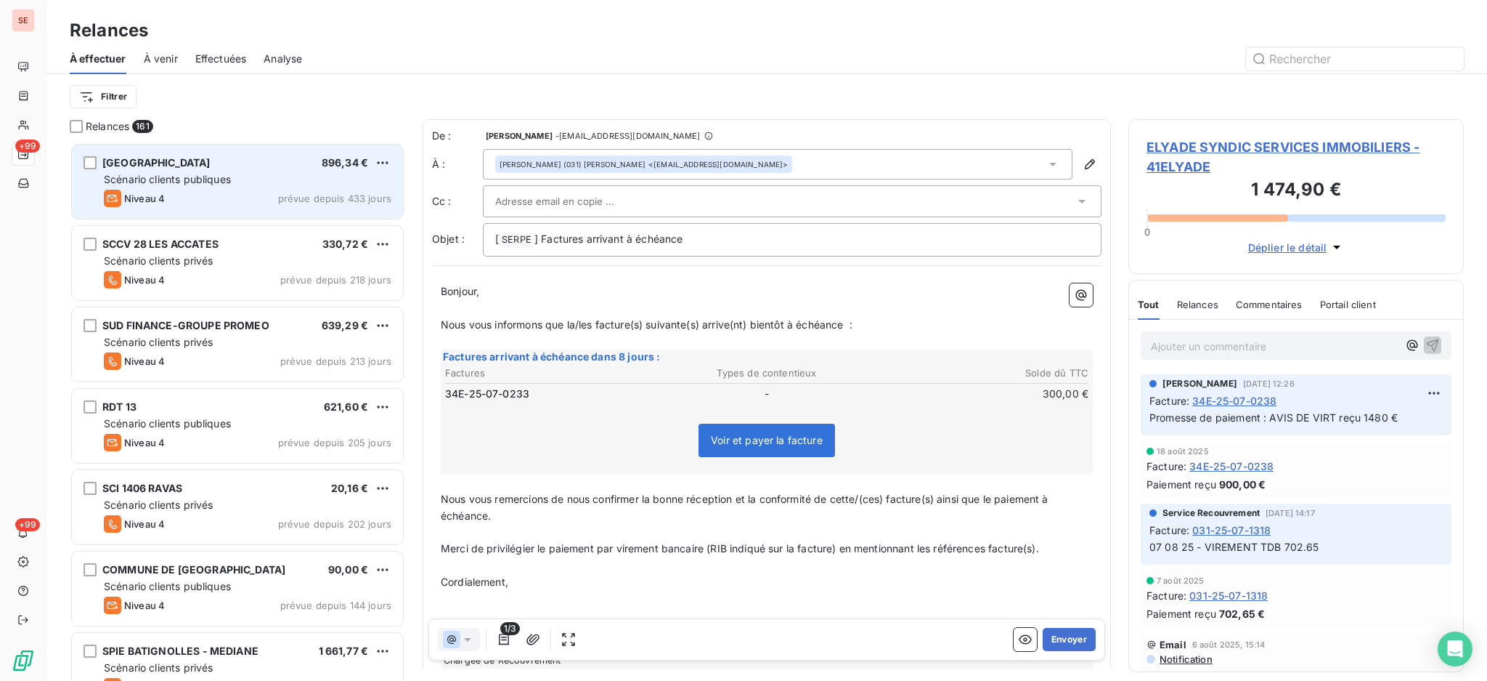
scroll to position [524, 320]
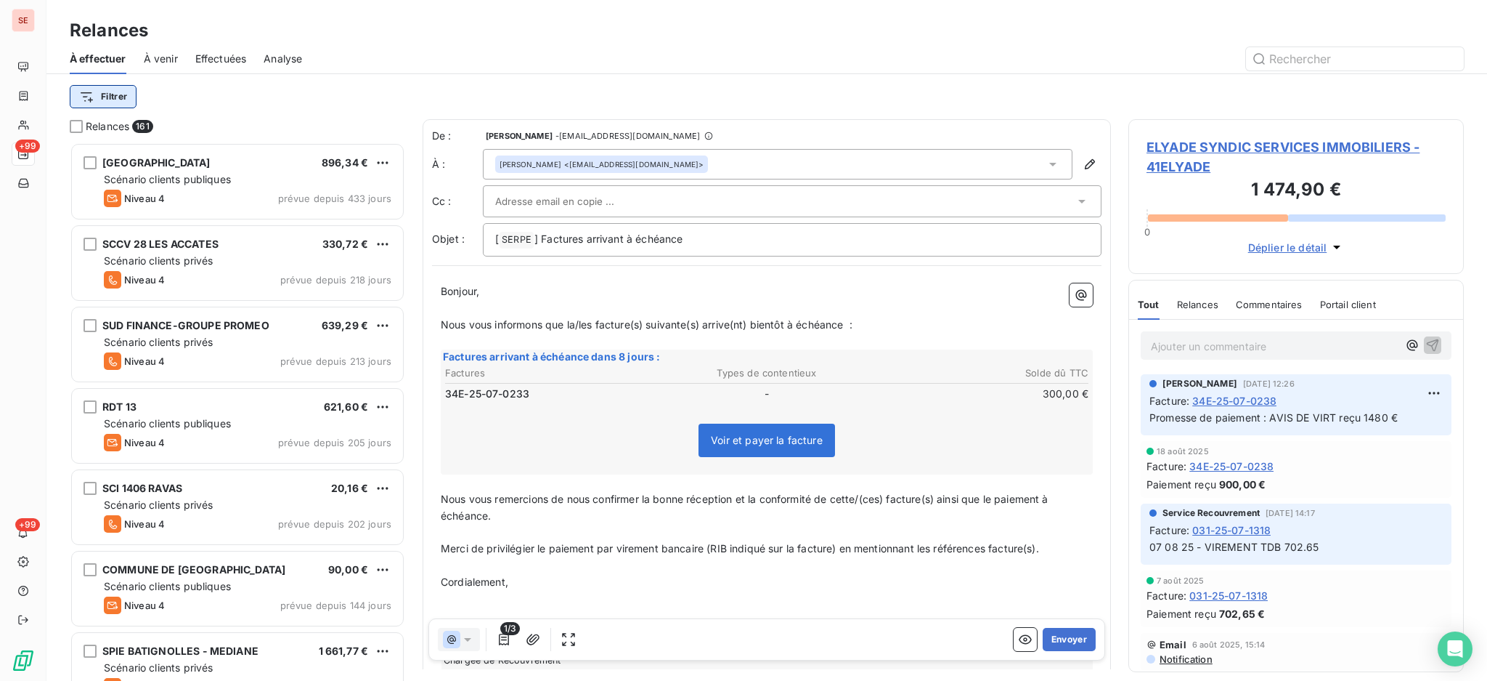
click at [118, 97] on html "SE +99 +99 Relances À effectuer À venir Effectuées Analyse Filtrer Relances 161…" at bounding box center [743, 340] width 1487 height 681
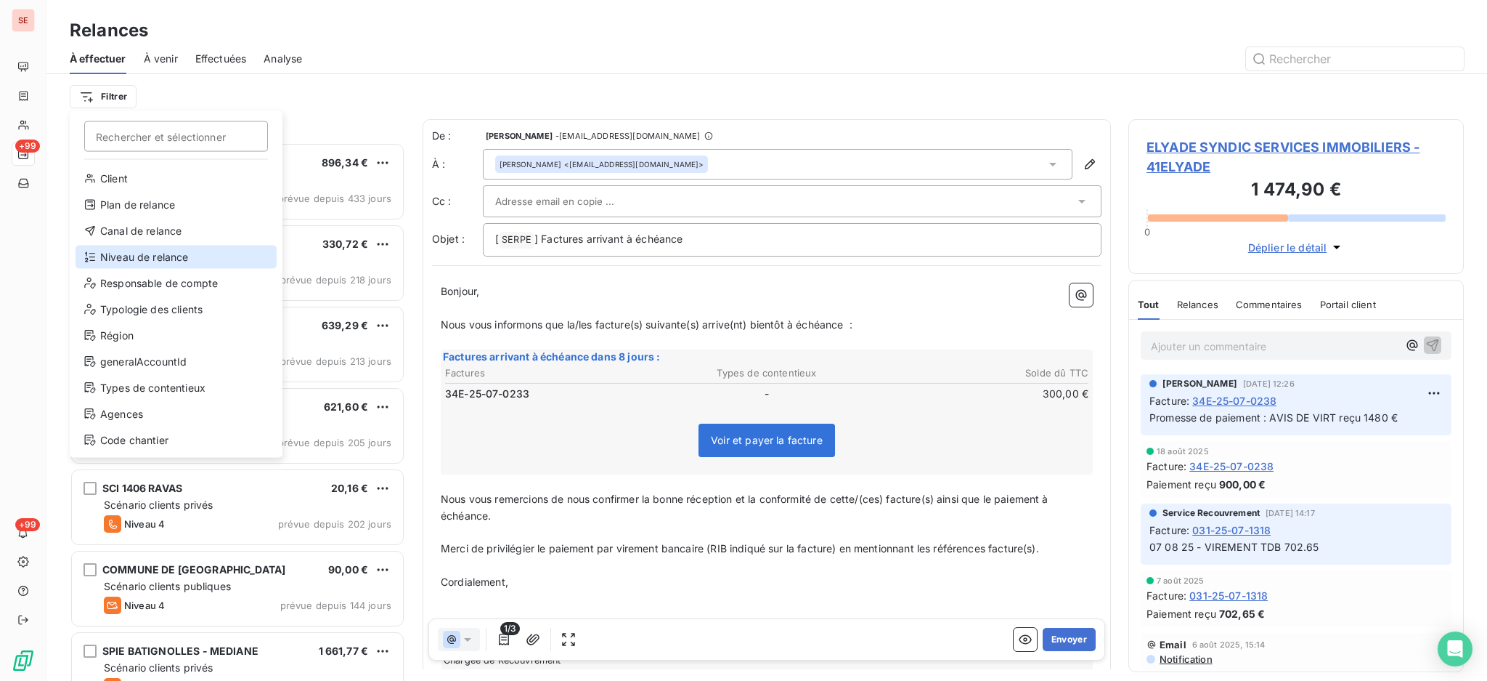
click at [137, 252] on div "Niveau de relance" at bounding box center [176, 256] width 201 height 23
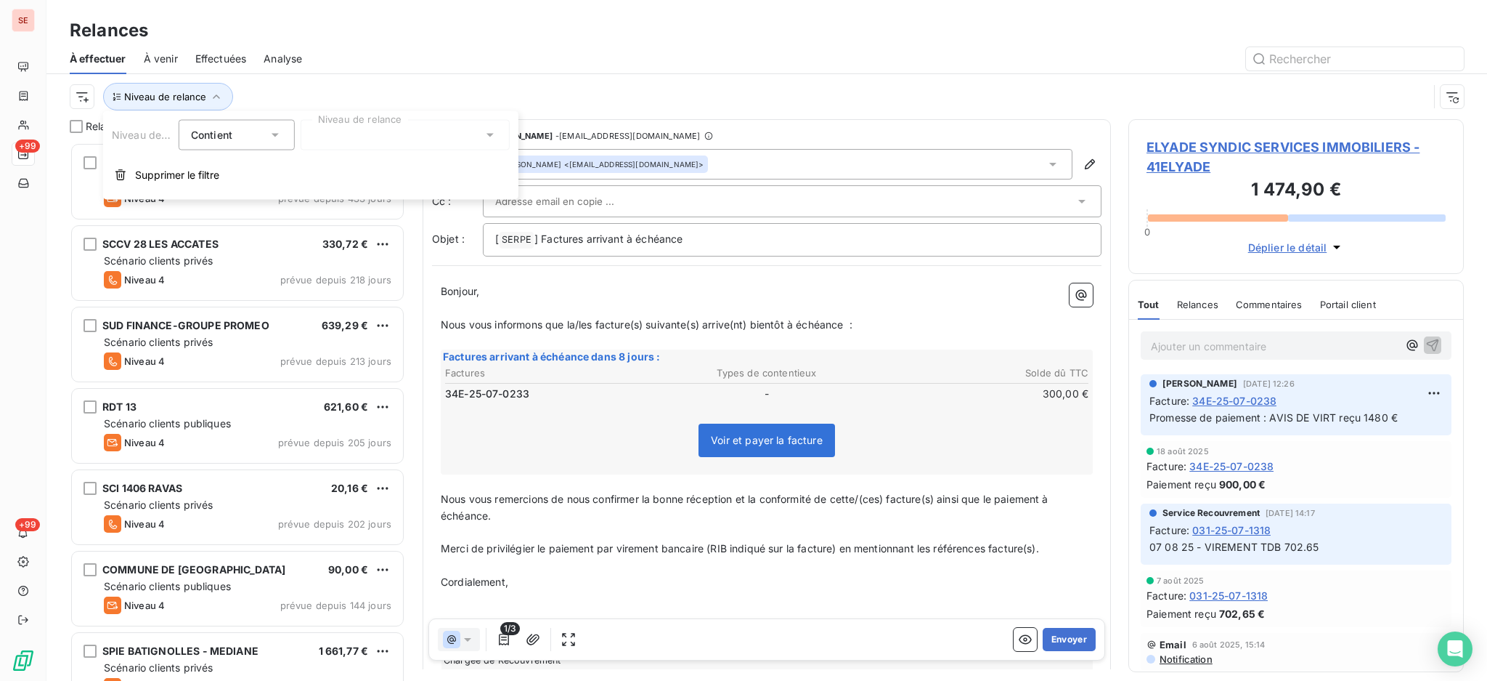
scroll to position [15, 15]
click at [484, 136] on icon at bounding box center [490, 135] width 15 height 15
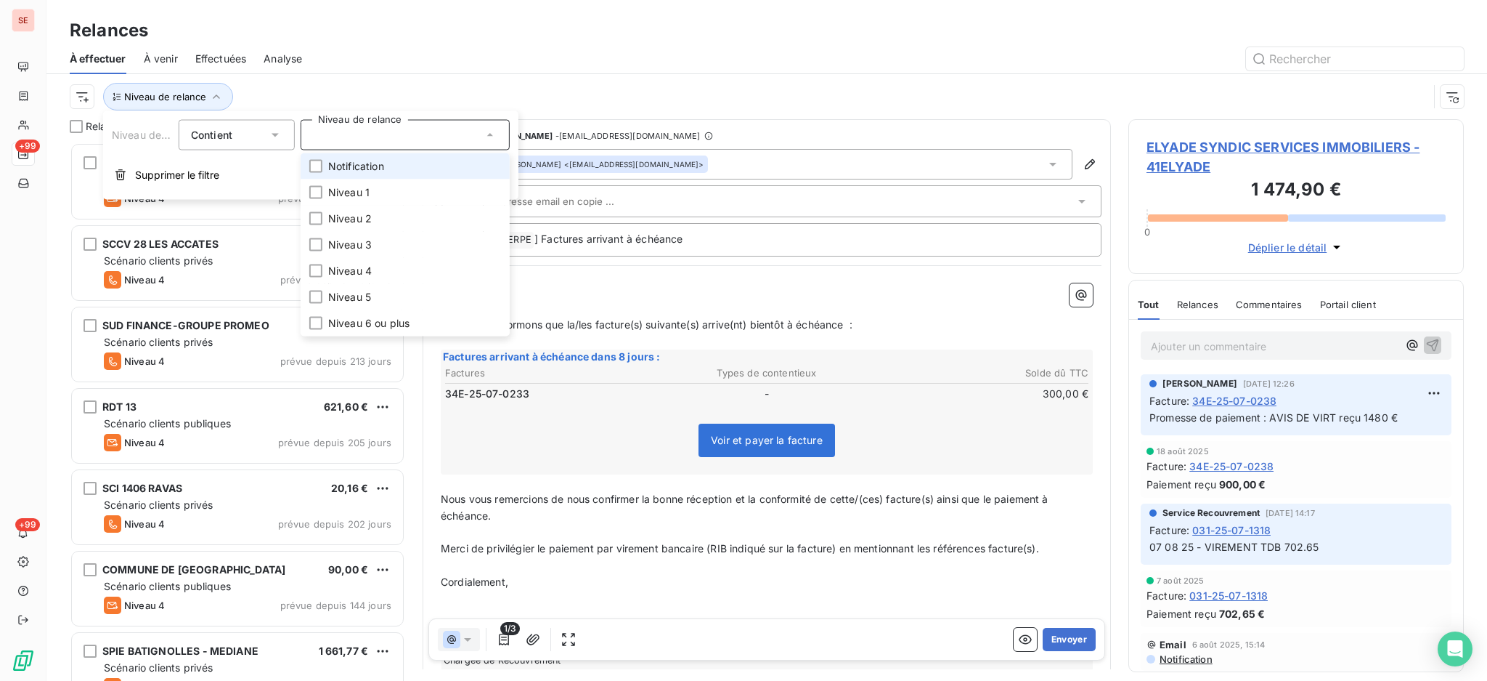
click at [362, 164] on span "Notification" at bounding box center [356, 166] width 56 height 15
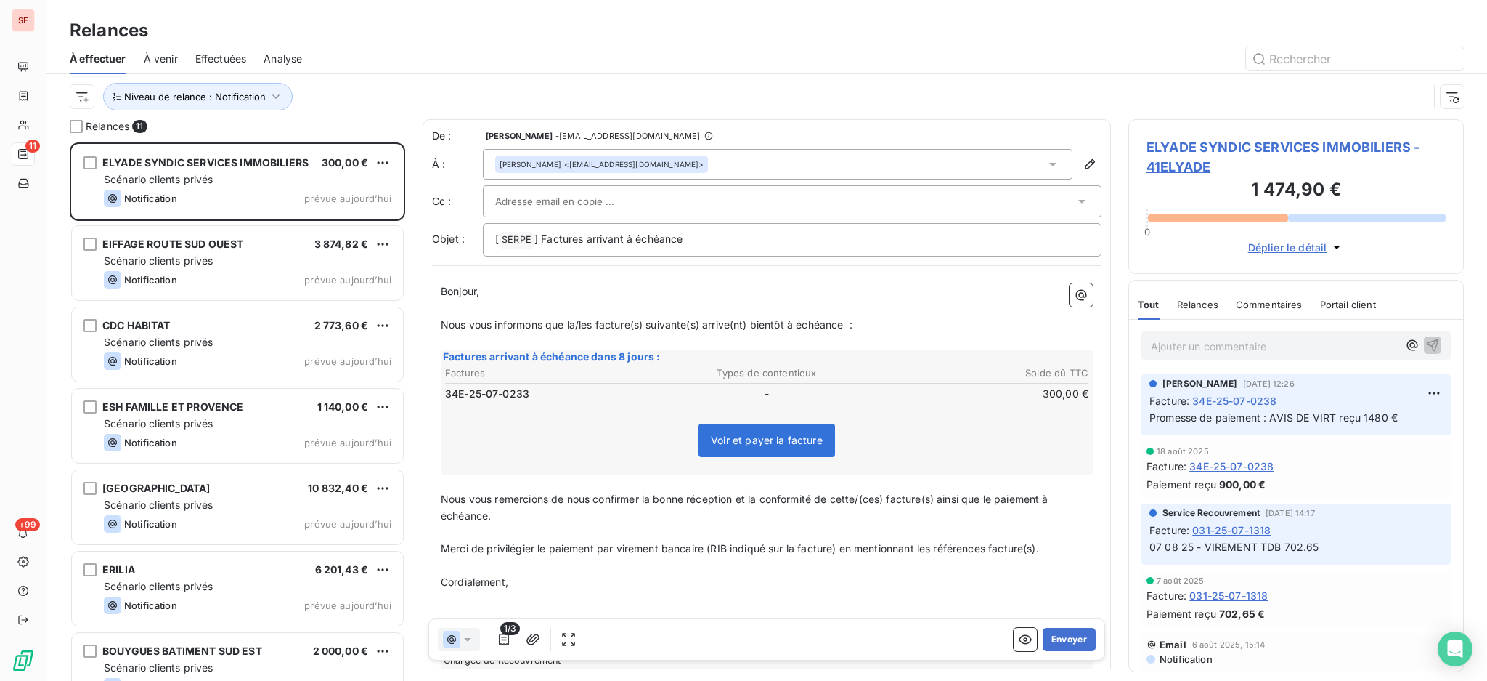
click at [337, 11] on div "Relances À effectuer À venir Effectuées Analyse Niveau de relance : Notification" at bounding box center [766, 59] width 1441 height 119
click at [768, 239] on p "[ SERPE ﻿ ] Factures arrivant à échéance" at bounding box center [792, 239] width 594 height 17
click at [1060, 633] on button "Envoyer" at bounding box center [1069, 639] width 53 height 23
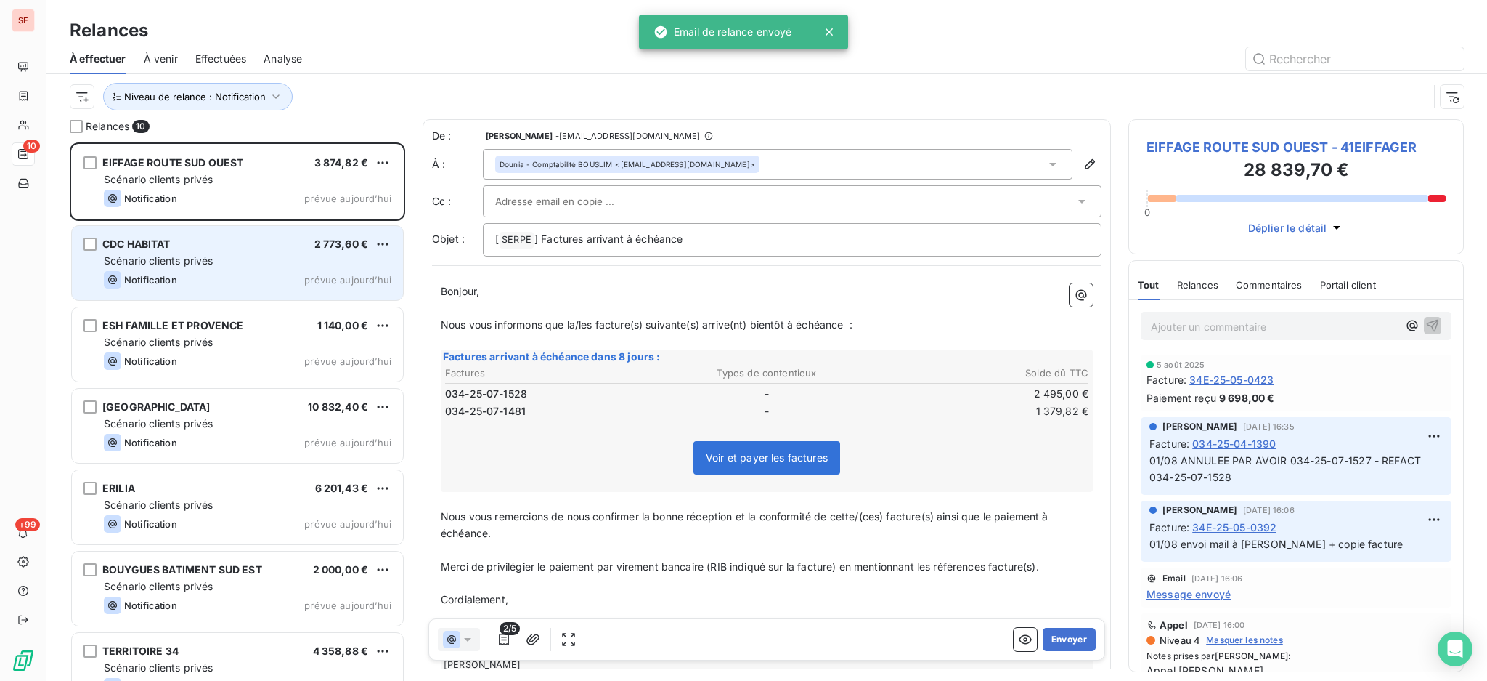
click at [186, 263] on span "Scénario clients privés" at bounding box center [158, 260] width 109 height 12
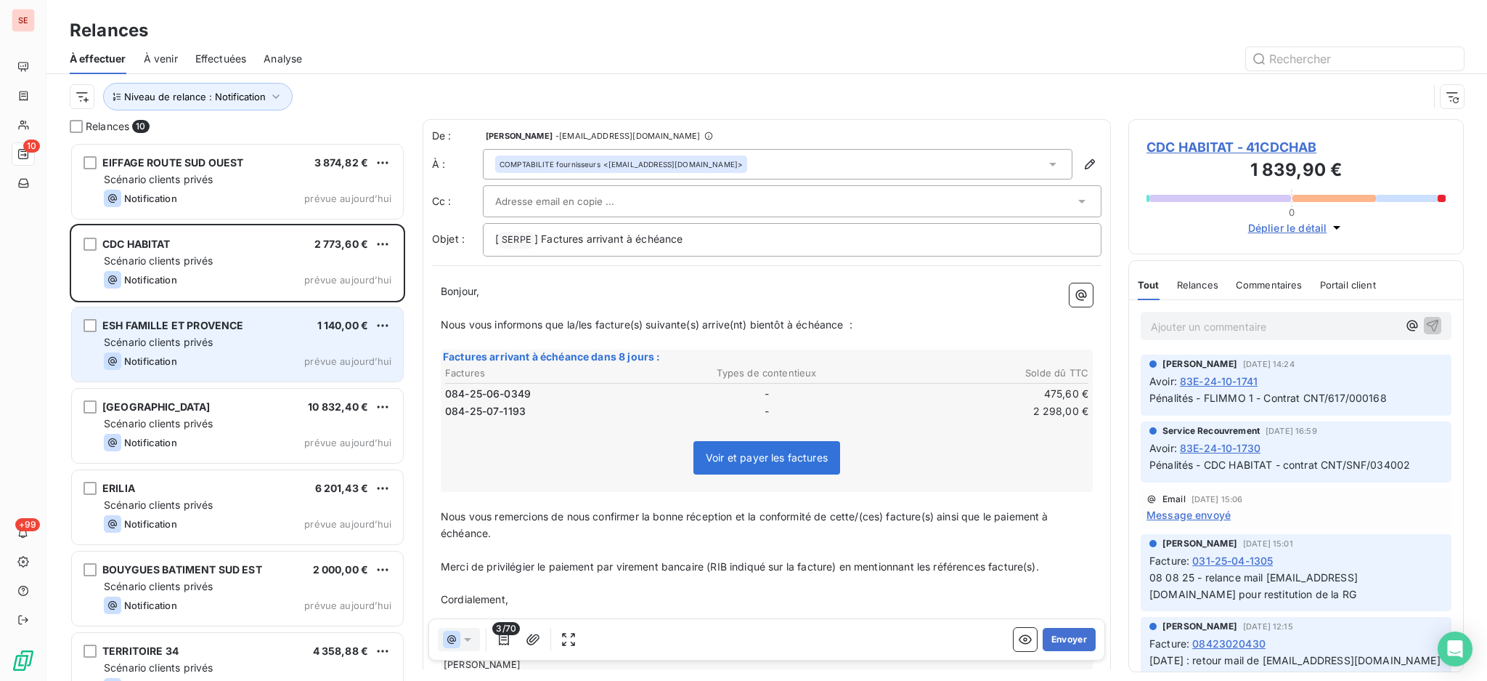
click at [149, 356] on span "Notification" at bounding box center [150, 361] width 53 height 12
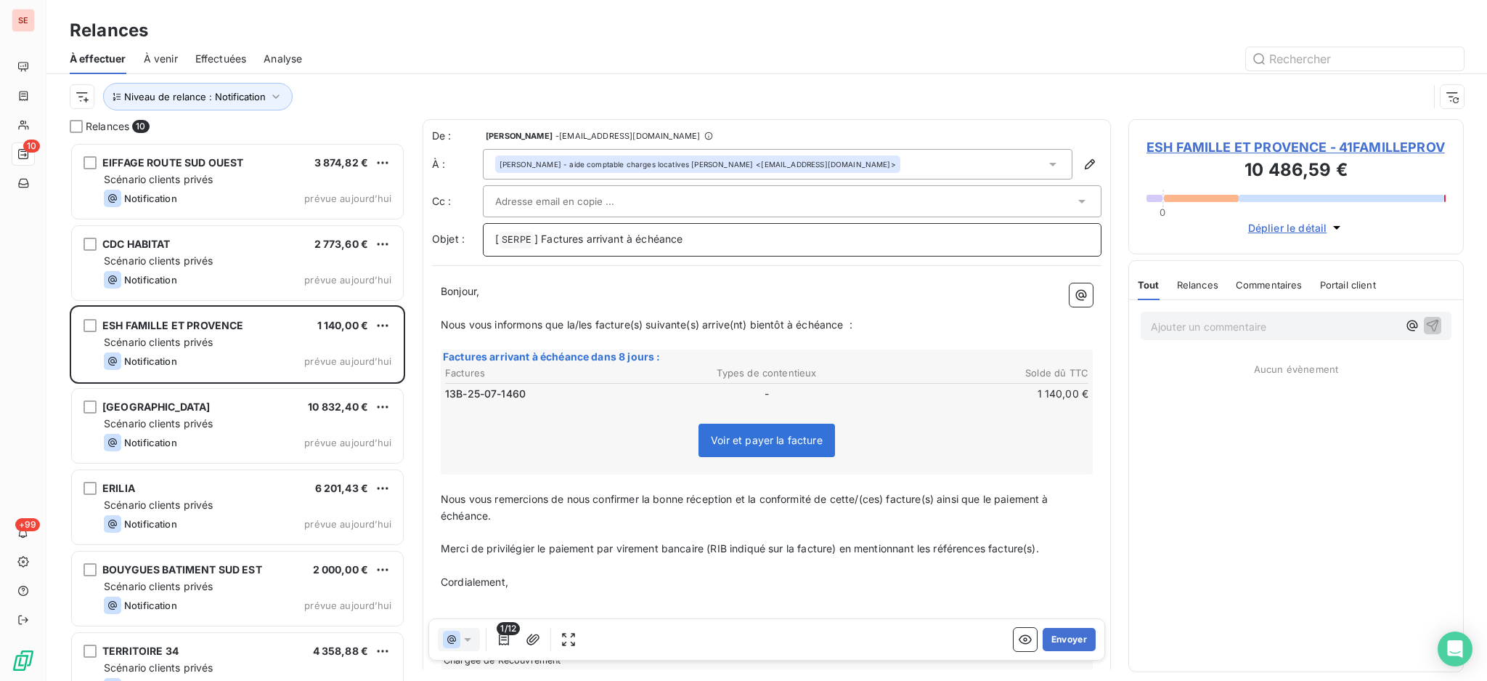
click at [736, 238] on p "[ SERPE ﻿ ] Factures arrivant à échéance" at bounding box center [792, 239] width 594 height 17
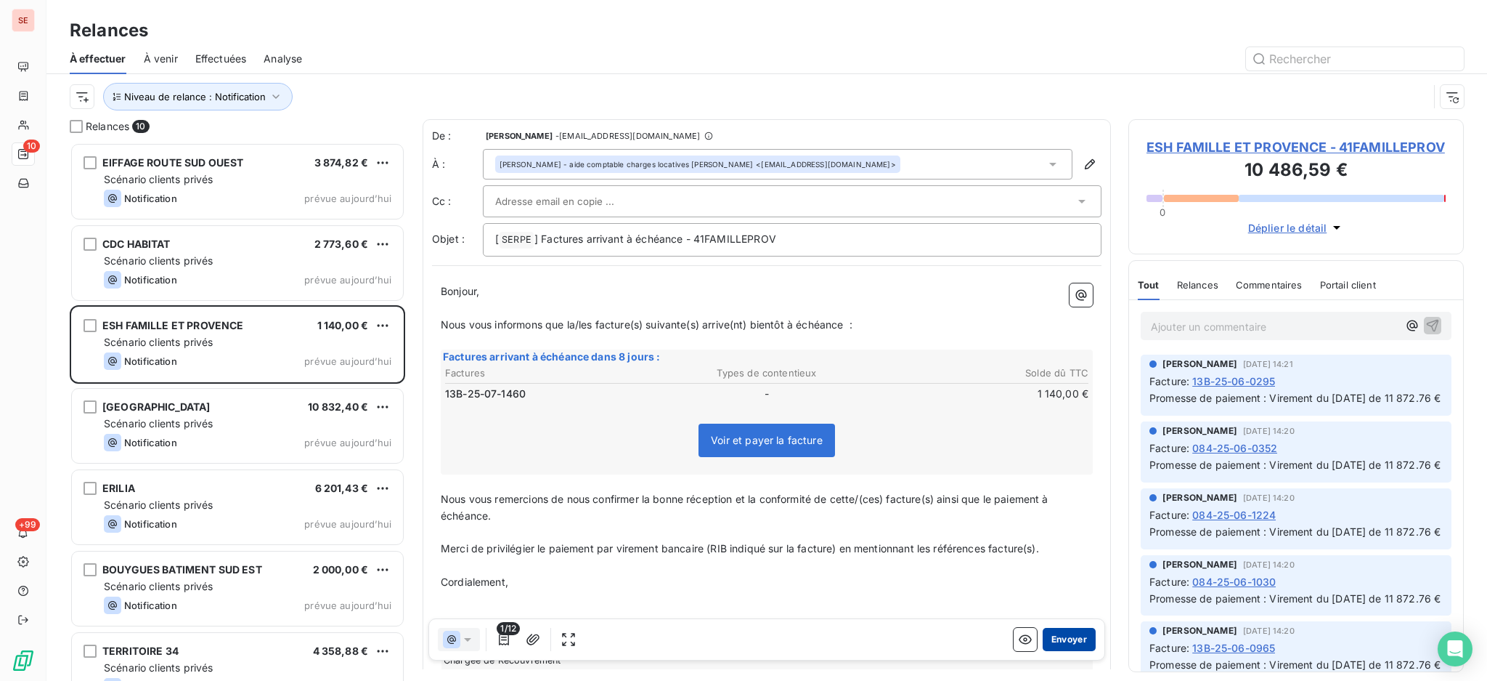
click at [1048, 636] on button "Envoyer" at bounding box center [1069, 639] width 53 height 23
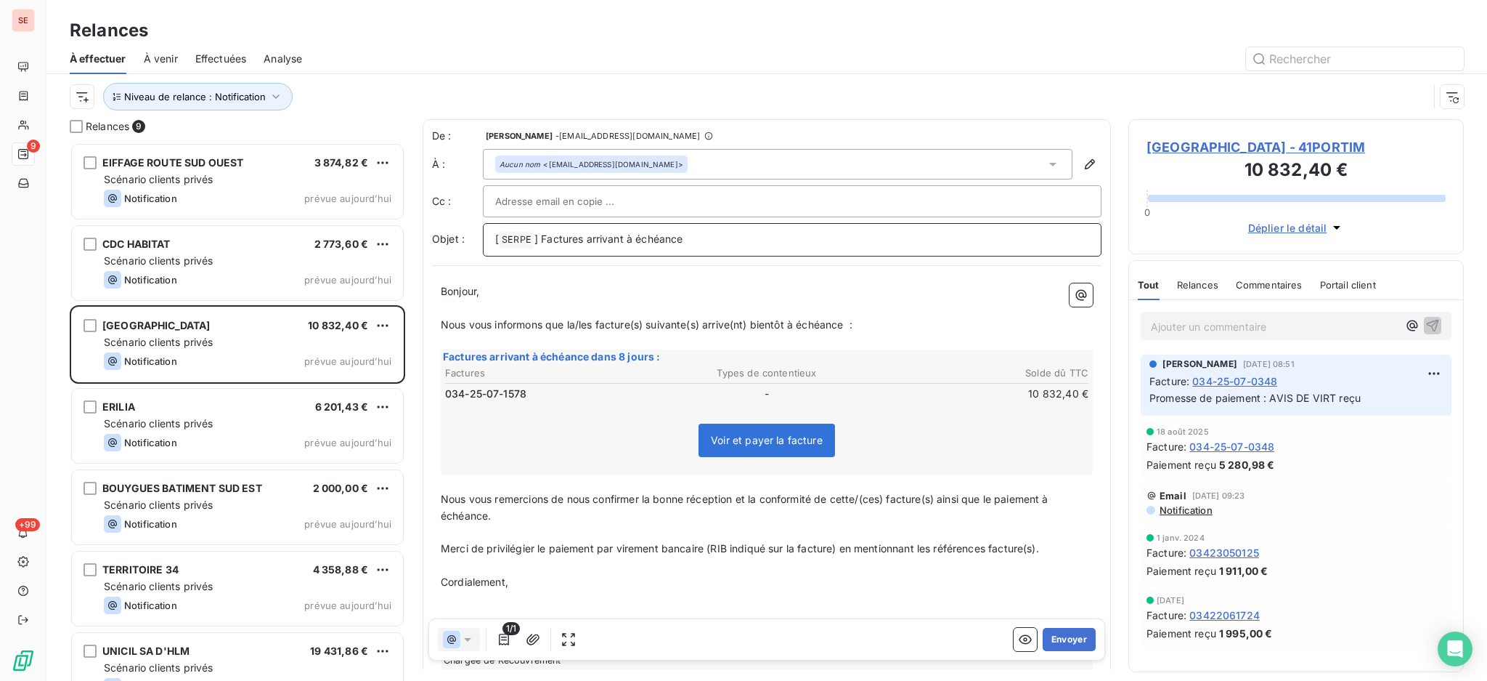
click at [702, 243] on p "[ SERPE ﻿ ] Factures arrivant à échéance" at bounding box center [792, 239] width 594 height 17
click at [1064, 642] on button "Envoyer" at bounding box center [1069, 639] width 53 height 23
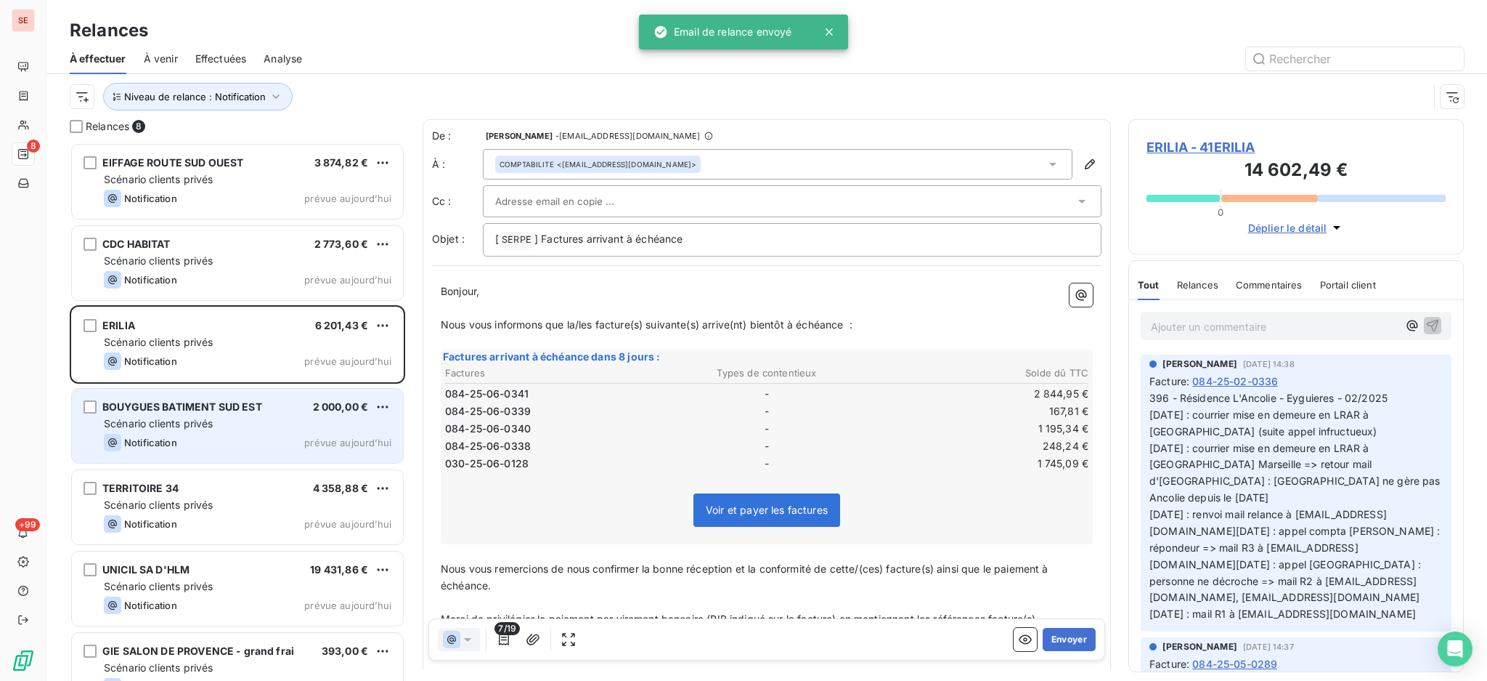
click at [225, 442] on div "Notification prévue [DATE]" at bounding box center [248, 442] width 288 height 17
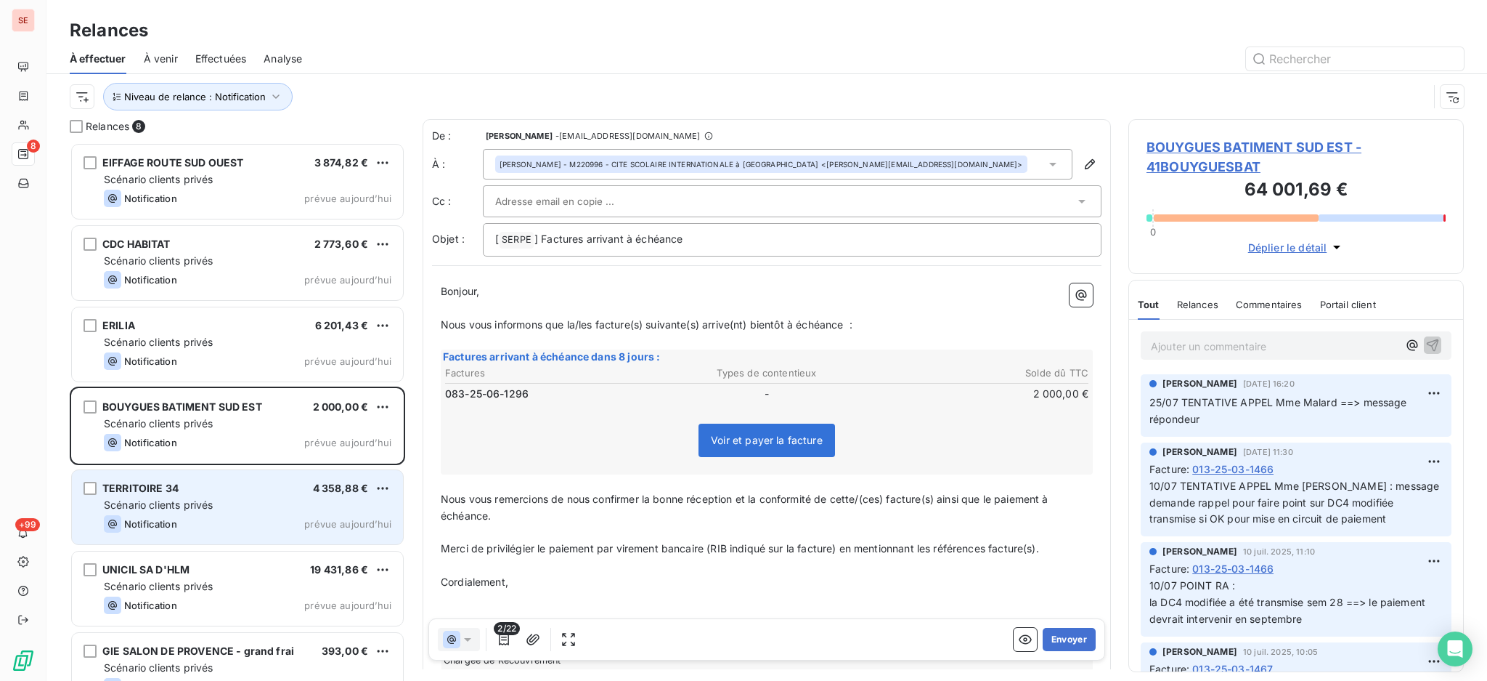
click at [267, 520] on div "Notification prévue [DATE]" at bounding box center [248, 523] width 288 height 17
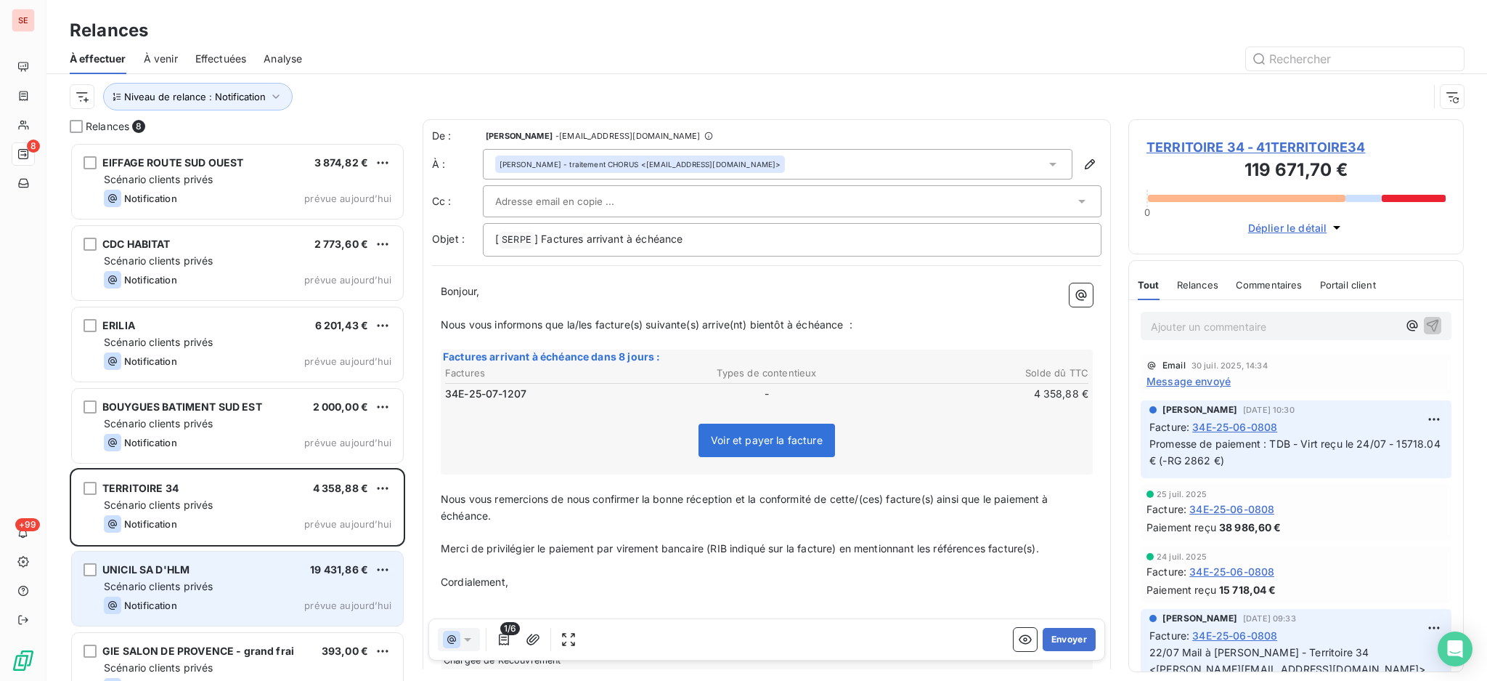
click at [243, 601] on div "Notification prévue [DATE]" at bounding box center [248, 604] width 288 height 17
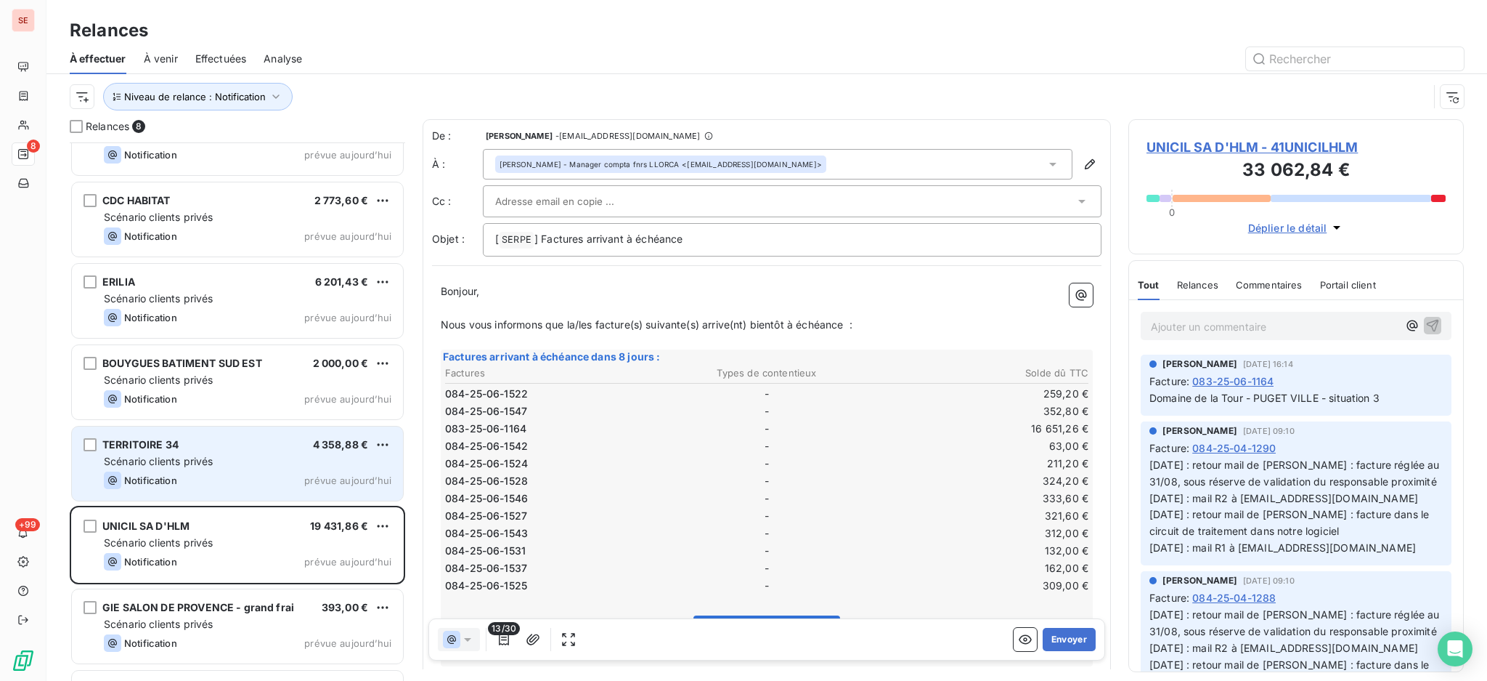
scroll to position [113, 0]
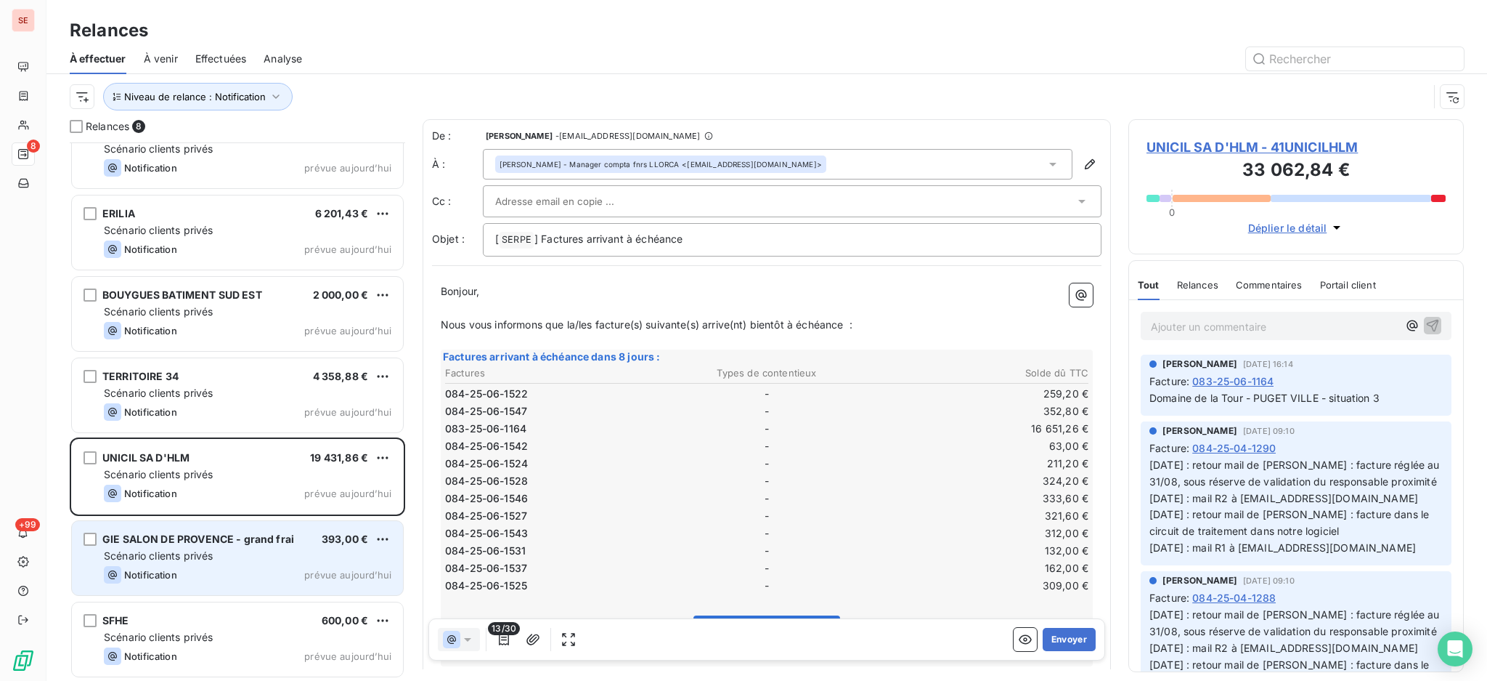
click at [226, 549] on div "Scénario clients privés" at bounding box center [248, 555] width 288 height 15
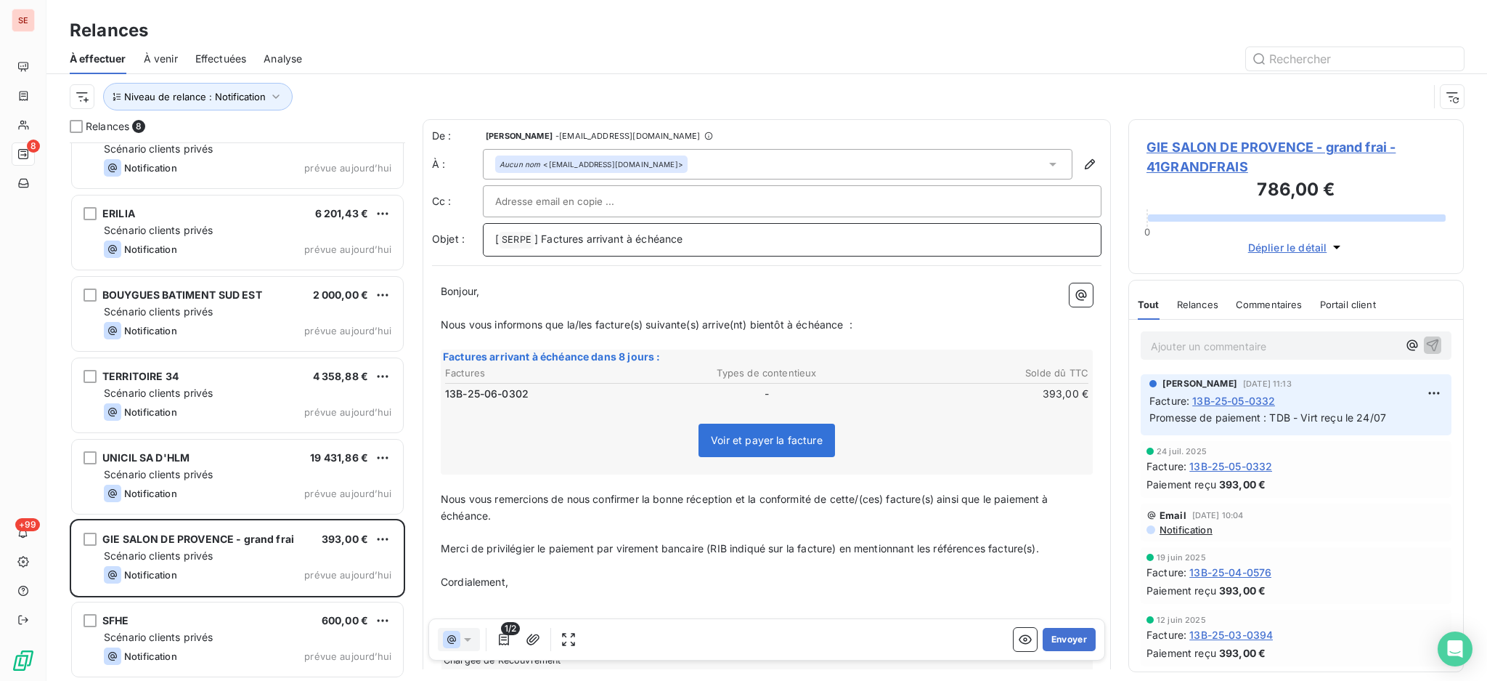
click at [739, 235] on p "[ SERPE ﻿ ] Factures arrivant à échéance" at bounding box center [792, 239] width 594 height 17
click at [1043, 637] on button "Envoyer" at bounding box center [1069, 639] width 53 height 23
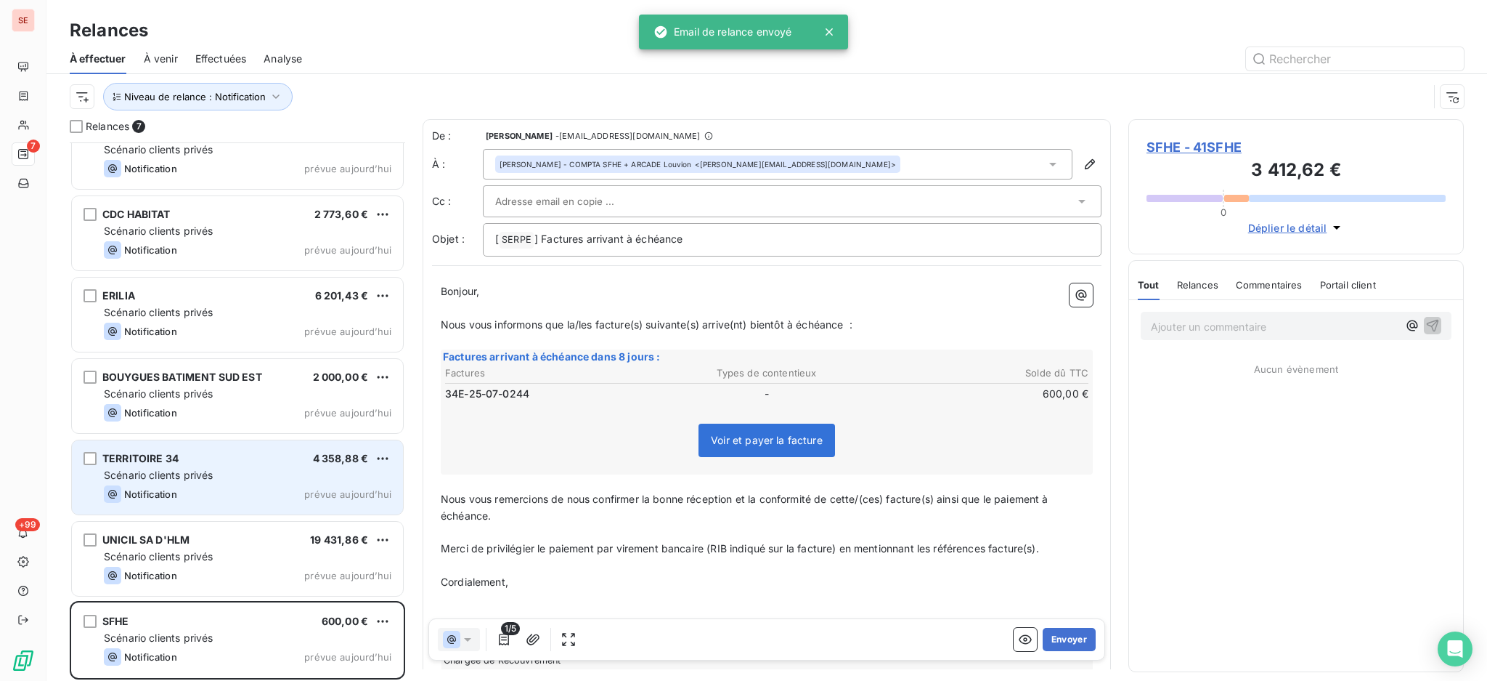
scroll to position [31, 0]
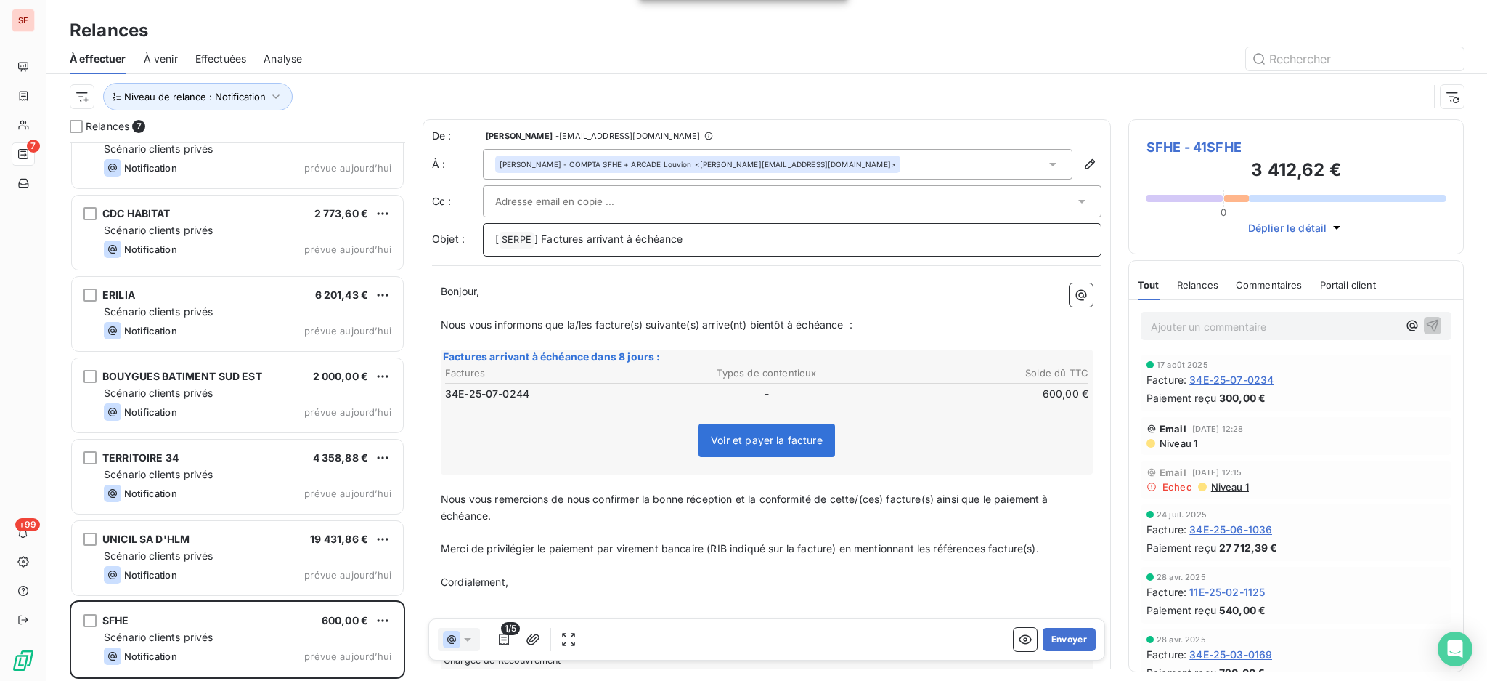
click at [755, 236] on p "[ SERPE ﻿ ] Factures arrivant à échéance" at bounding box center [792, 239] width 594 height 17
click at [1223, 145] on span "SFHE - 41SFHE" at bounding box center [1296, 147] width 299 height 20
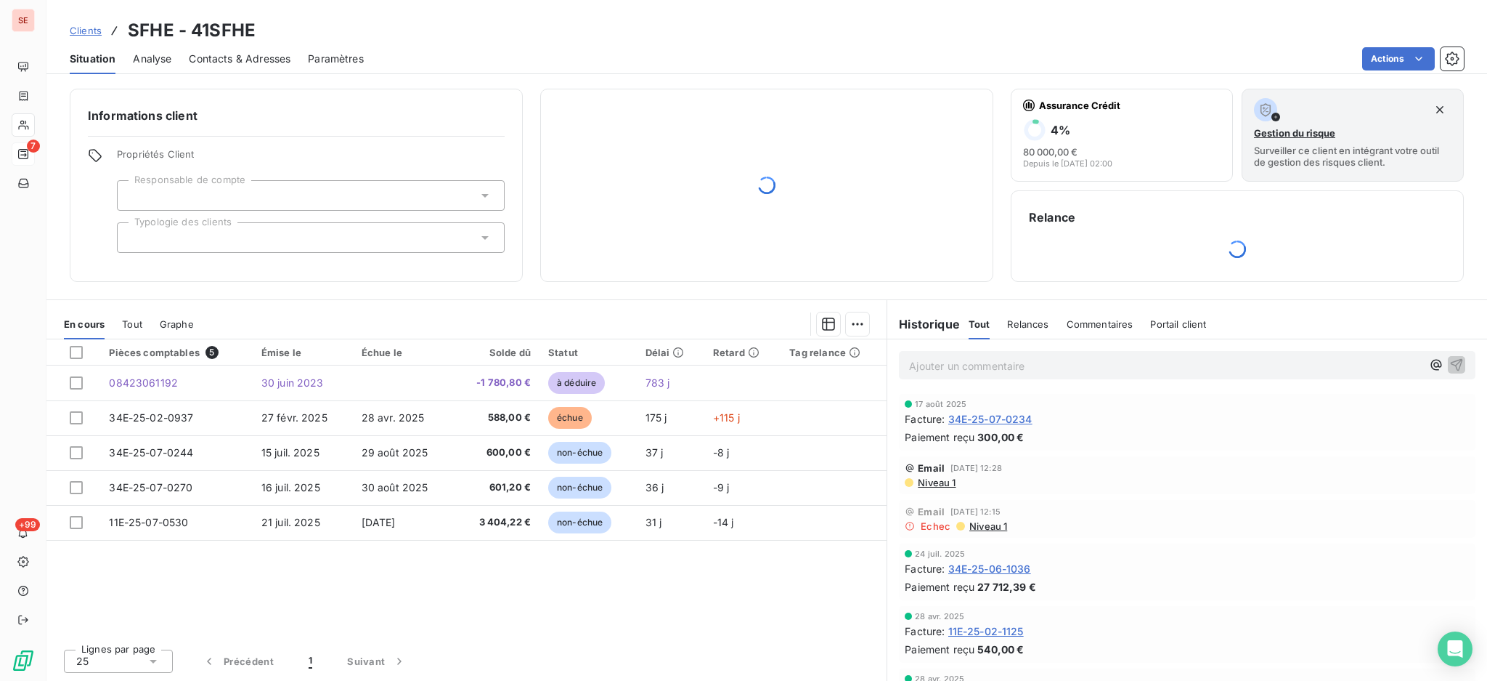
click at [248, 57] on span "Contacts & Adresses" at bounding box center [240, 59] width 102 height 15
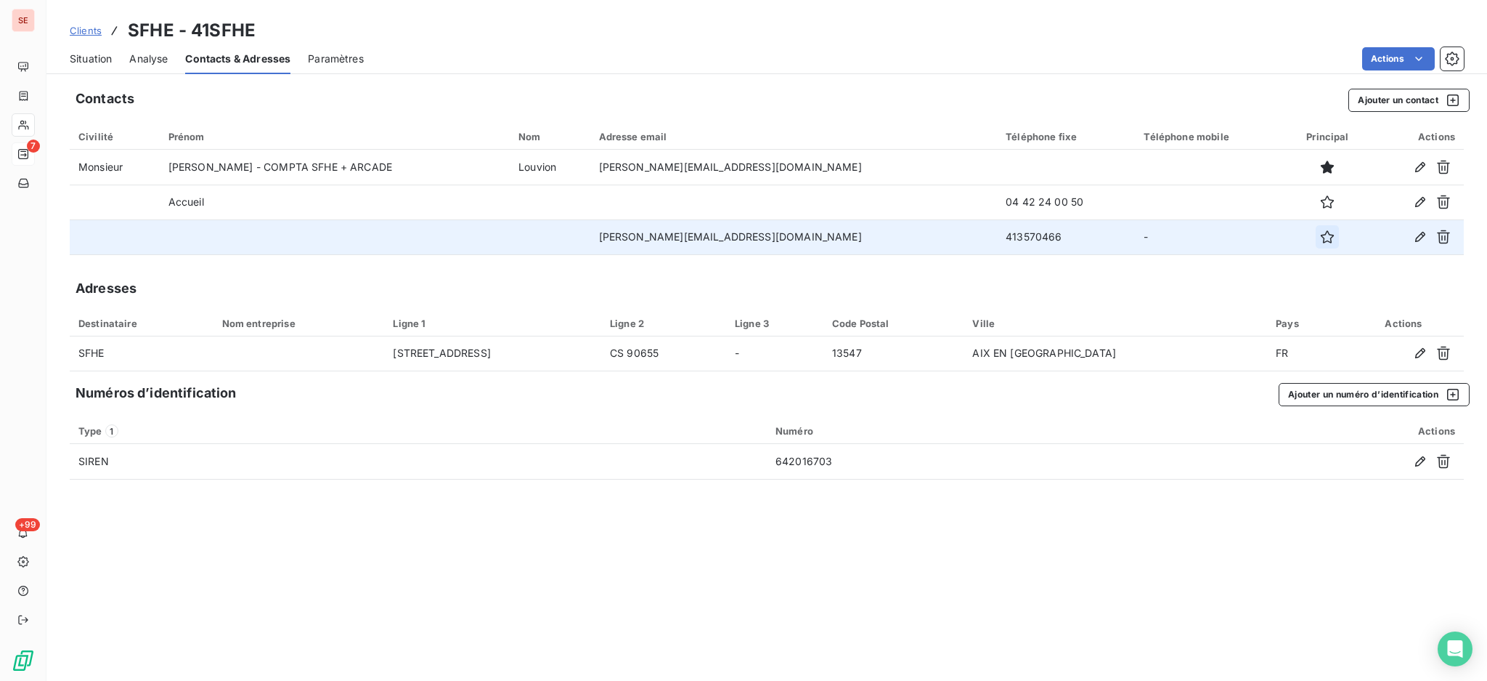
click at [1320, 239] on icon "button" at bounding box center [1327, 237] width 15 height 15
click at [86, 57] on span "Situation" at bounding box center [91, 59] width 42 height 15
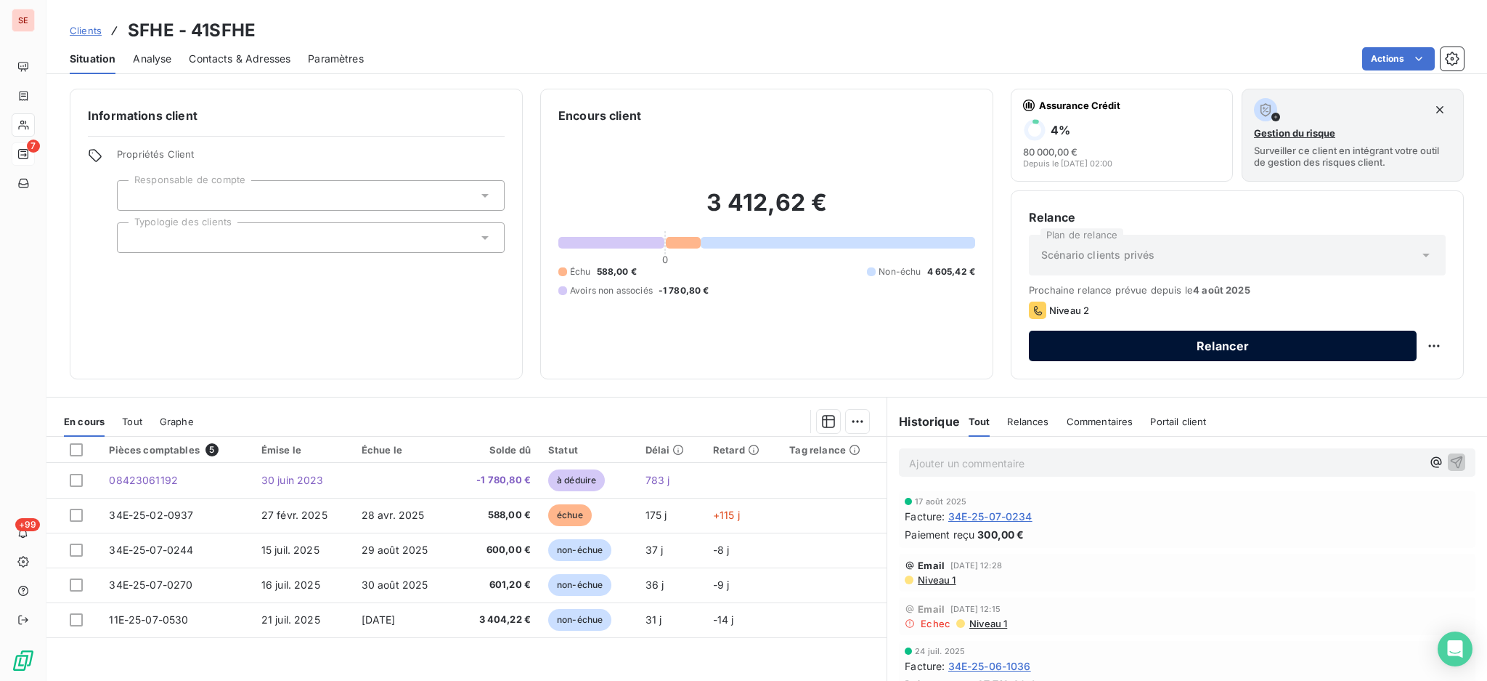
click at [1202, 346] on button "Relancer" at bounding box center [1223, 345] width 388 height 31
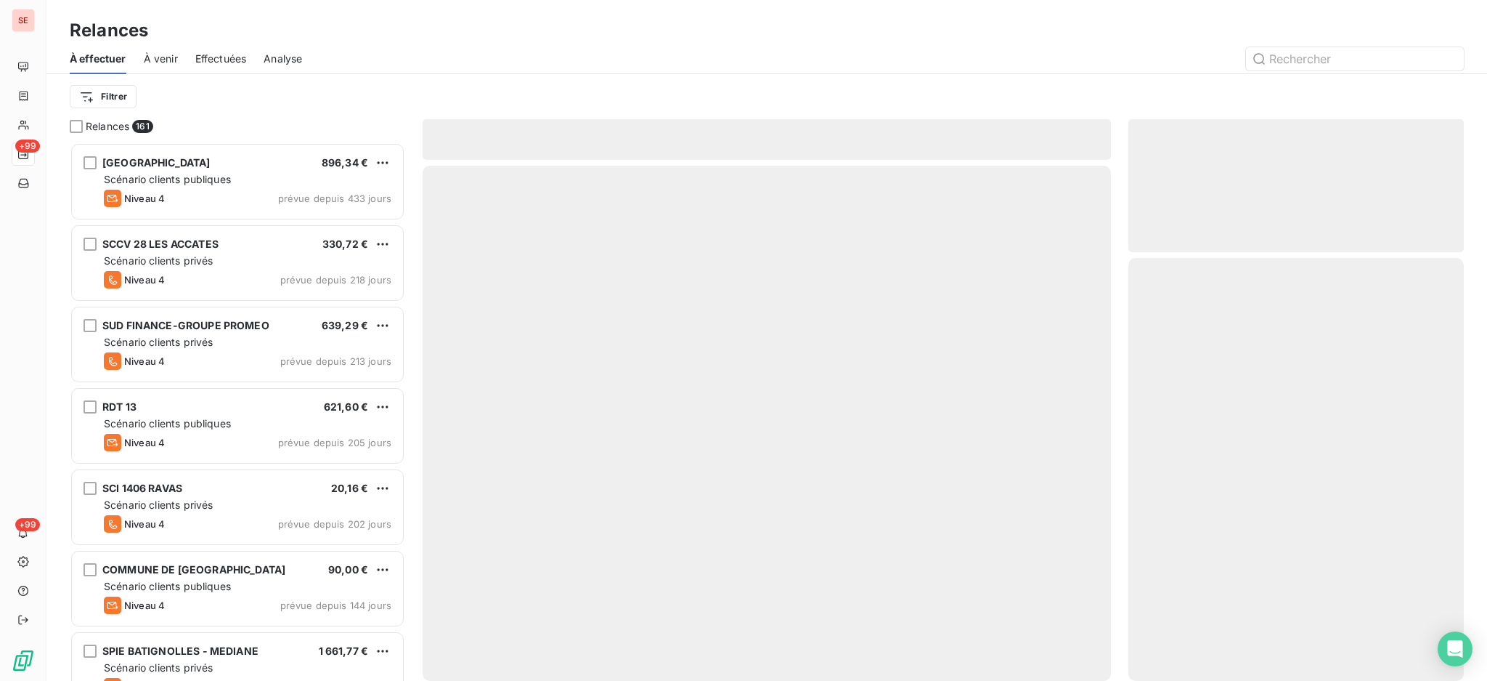
scroll to position [524, 320]
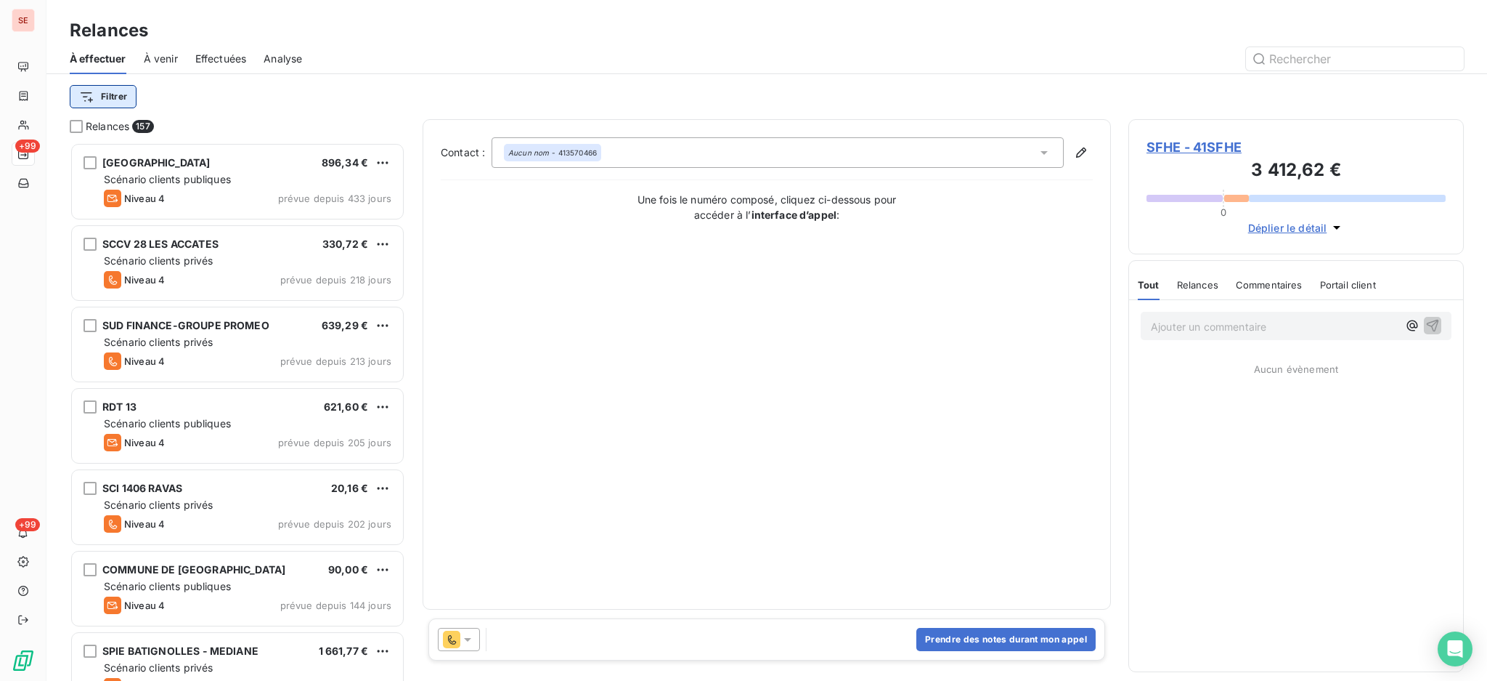
click at [107, 96] on html "SE +99 +99 Relances À effectuer À venir Effectuées Analyse Filtrer Relances 157…" at bounding box center [743, 340] width 1487 height 681
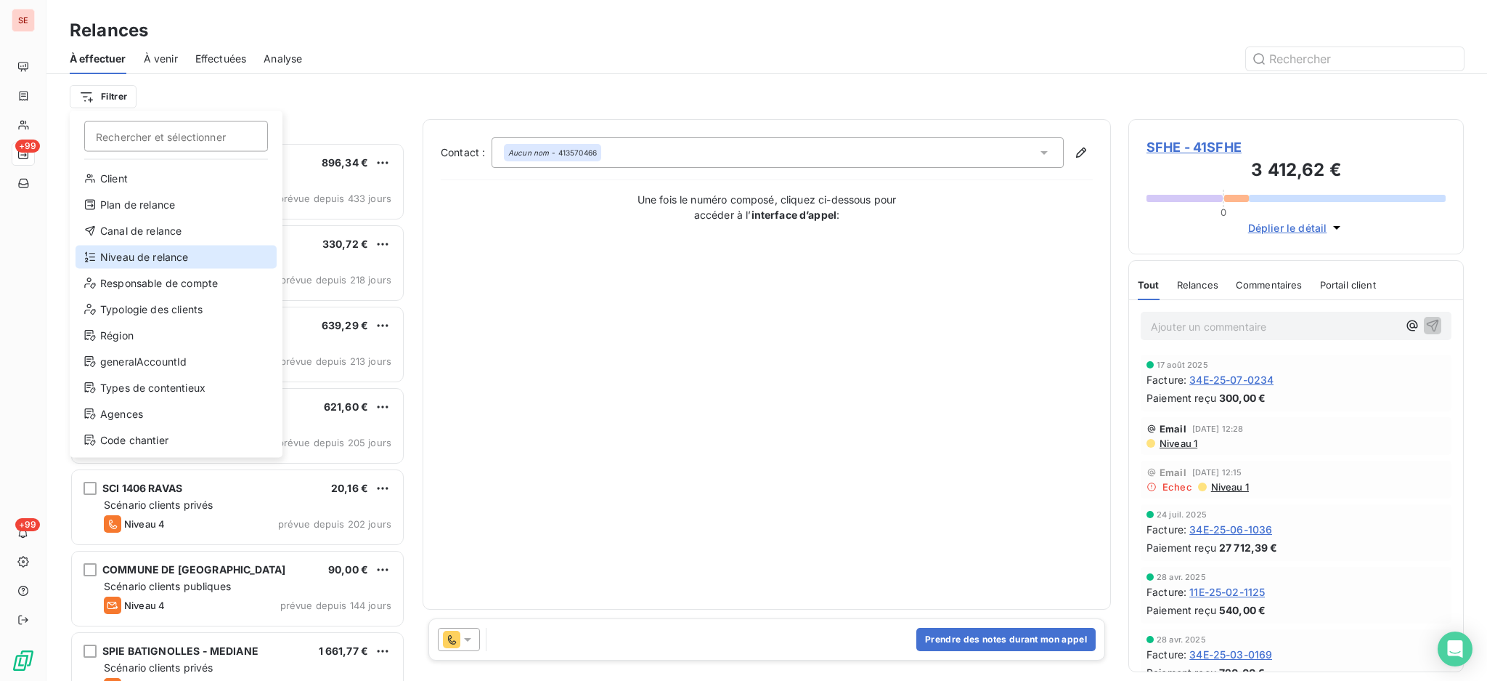
click at [137, 248] on div "Niveau de relance" at bounding box center [176, 256] width 201 height 23
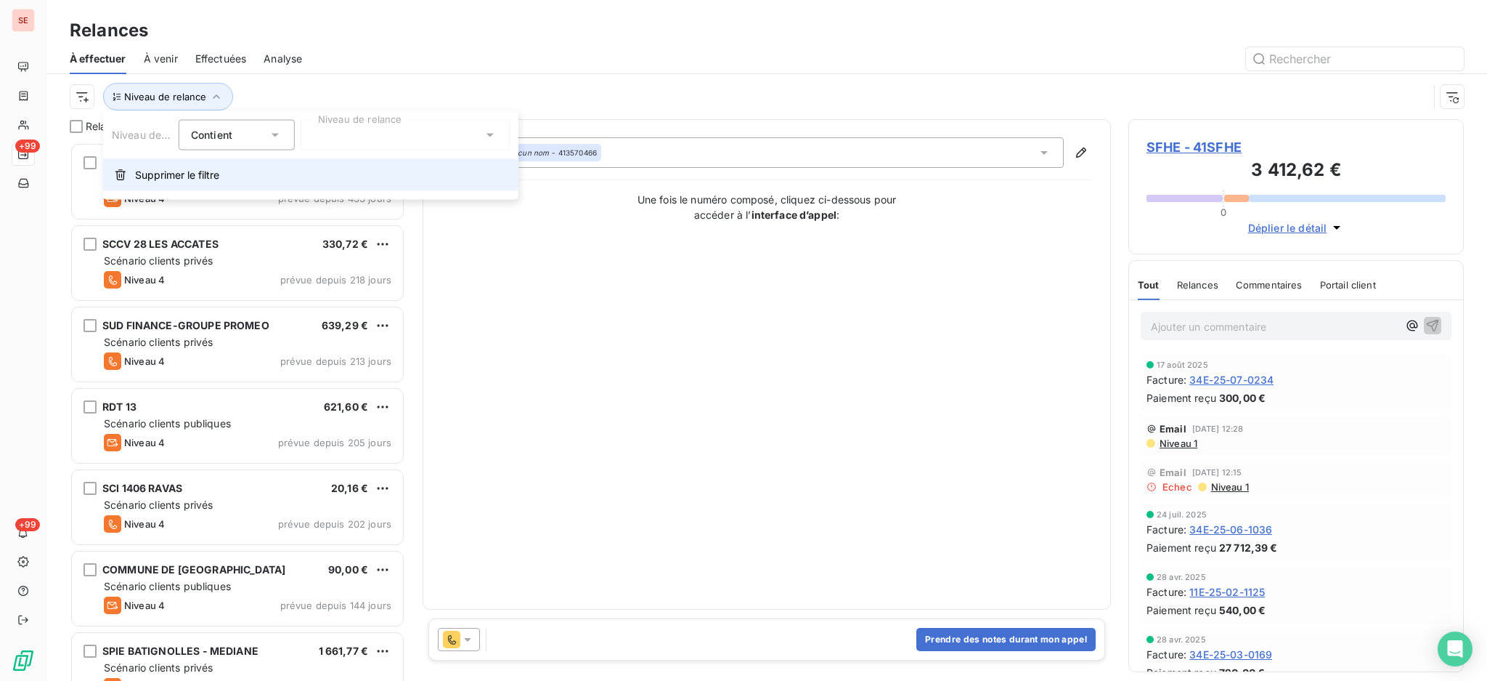
scroll to position [15, 15]
click at [489, 134] on icon at bounding box center [490, 136] width 7 height 4
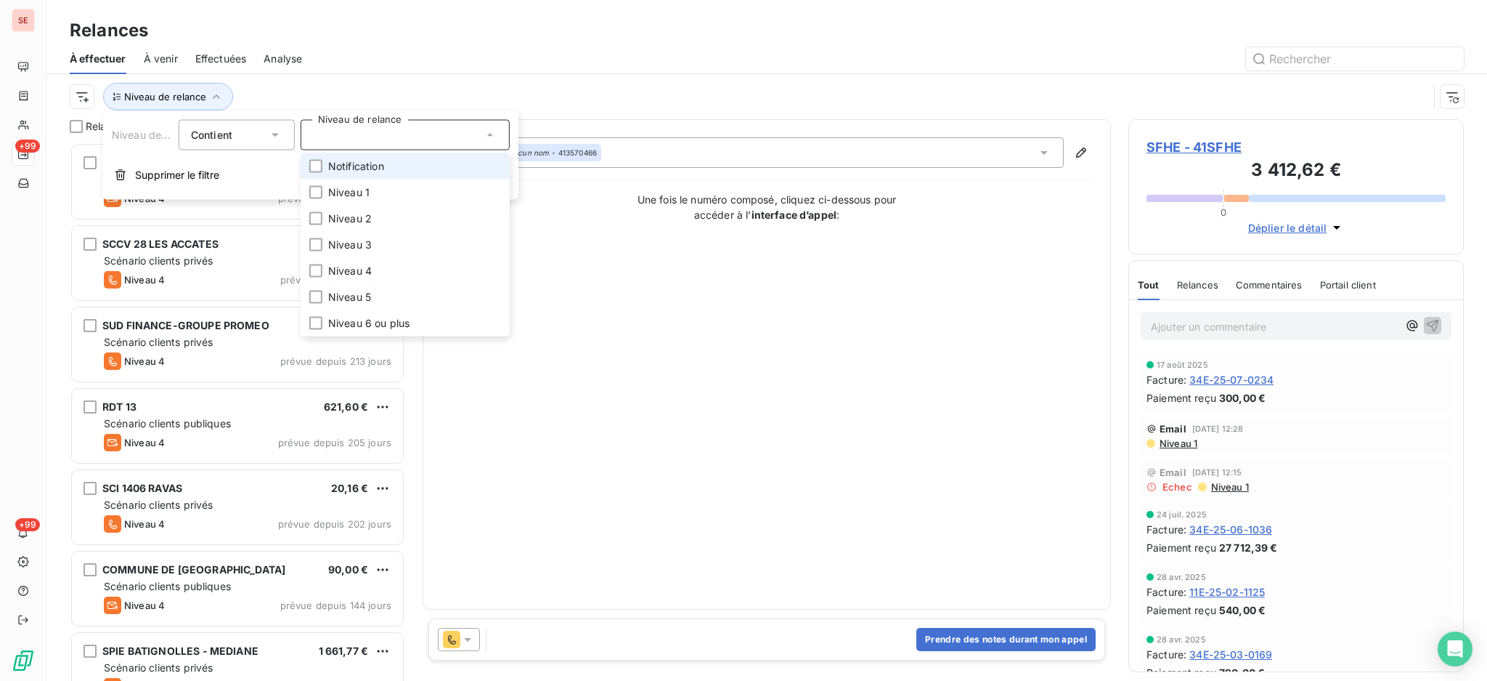
click at [382, 174] on li "Notification" at bounding box center [405, 166] width 209 height 26
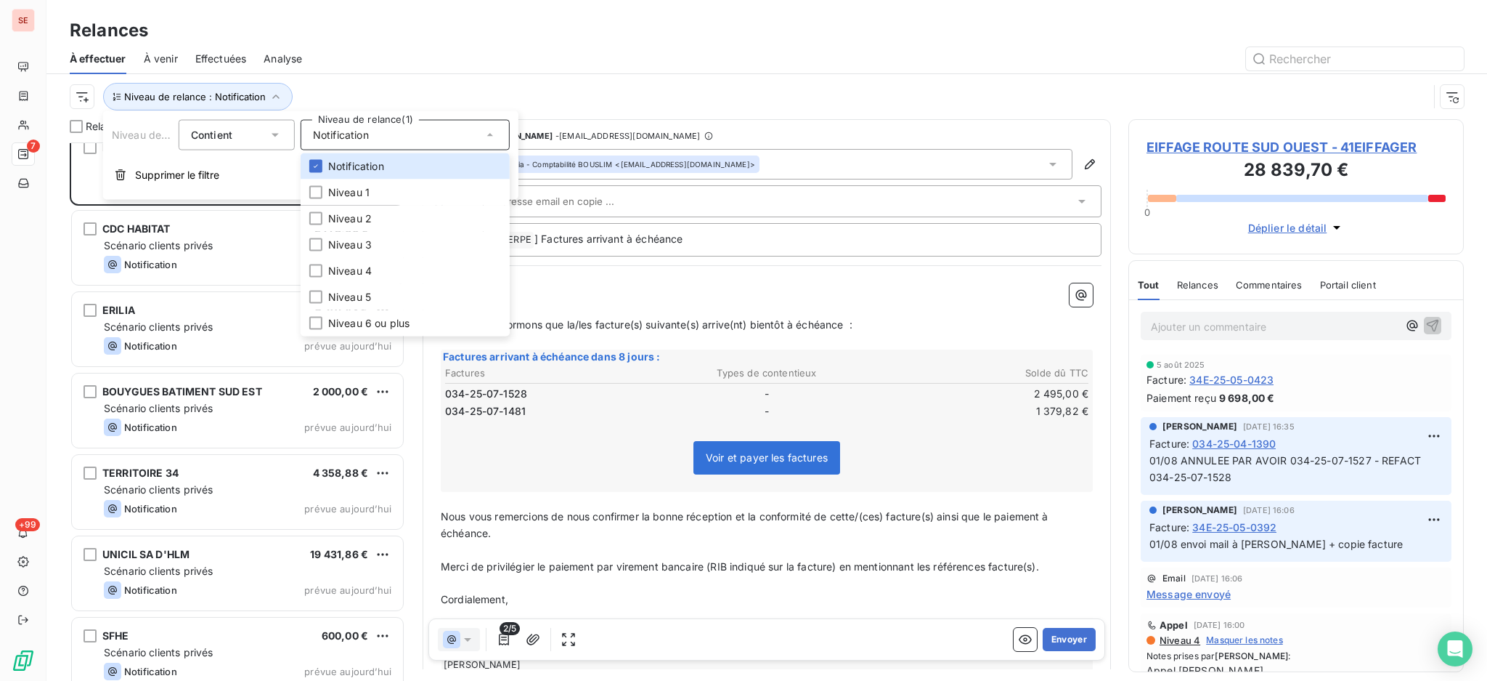
scroll to position [31, 0]
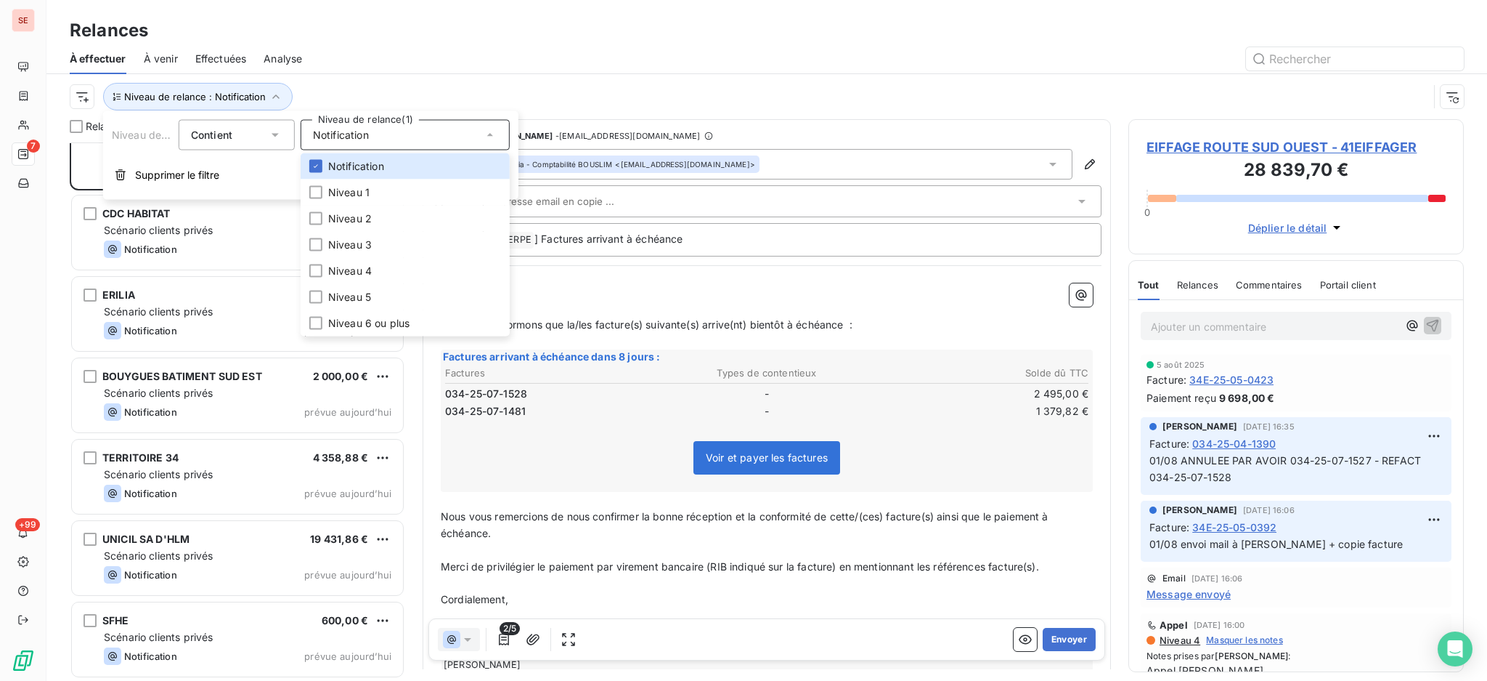
click at [1221, 139] on span "EIFFAGE ROUTE SUD OUEST - 41EIFFAGER" at bounding box center [1296, 147] width 299 height 20
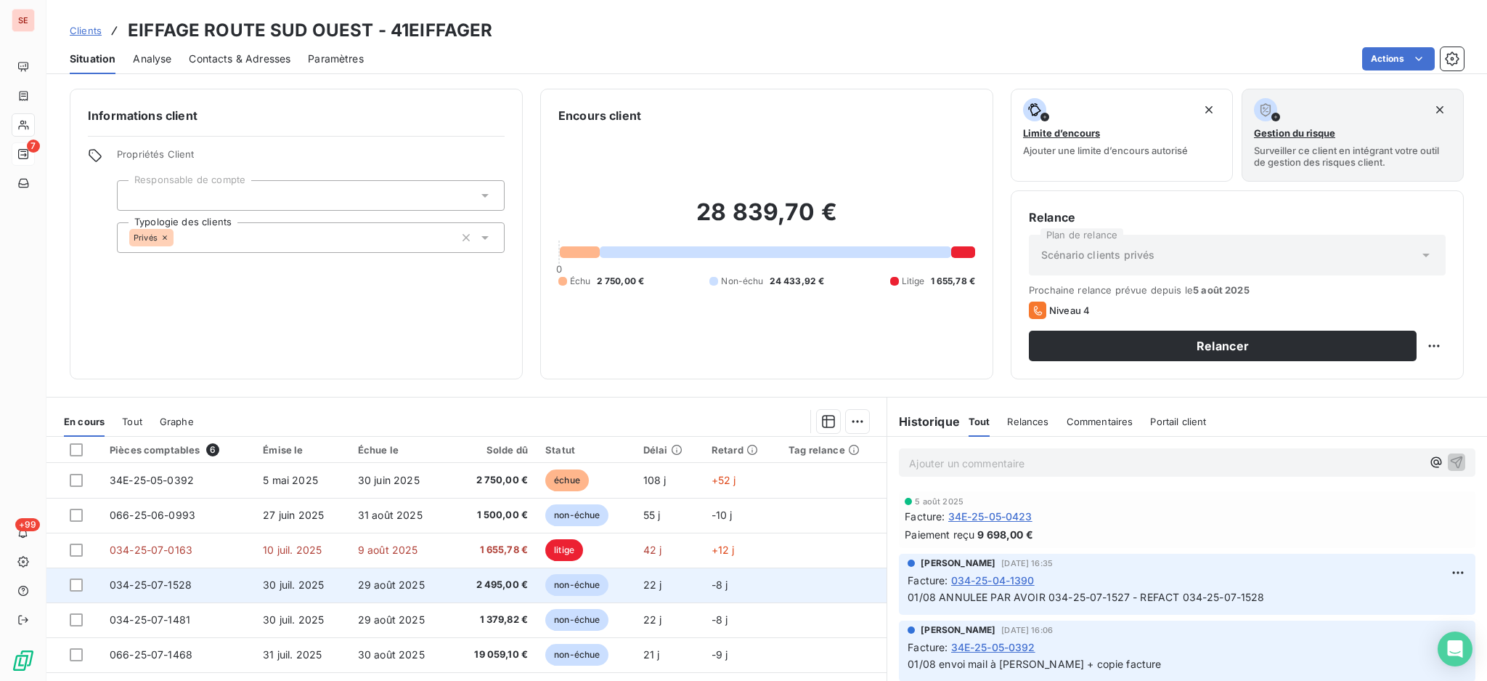
scroll to position [78, 0]
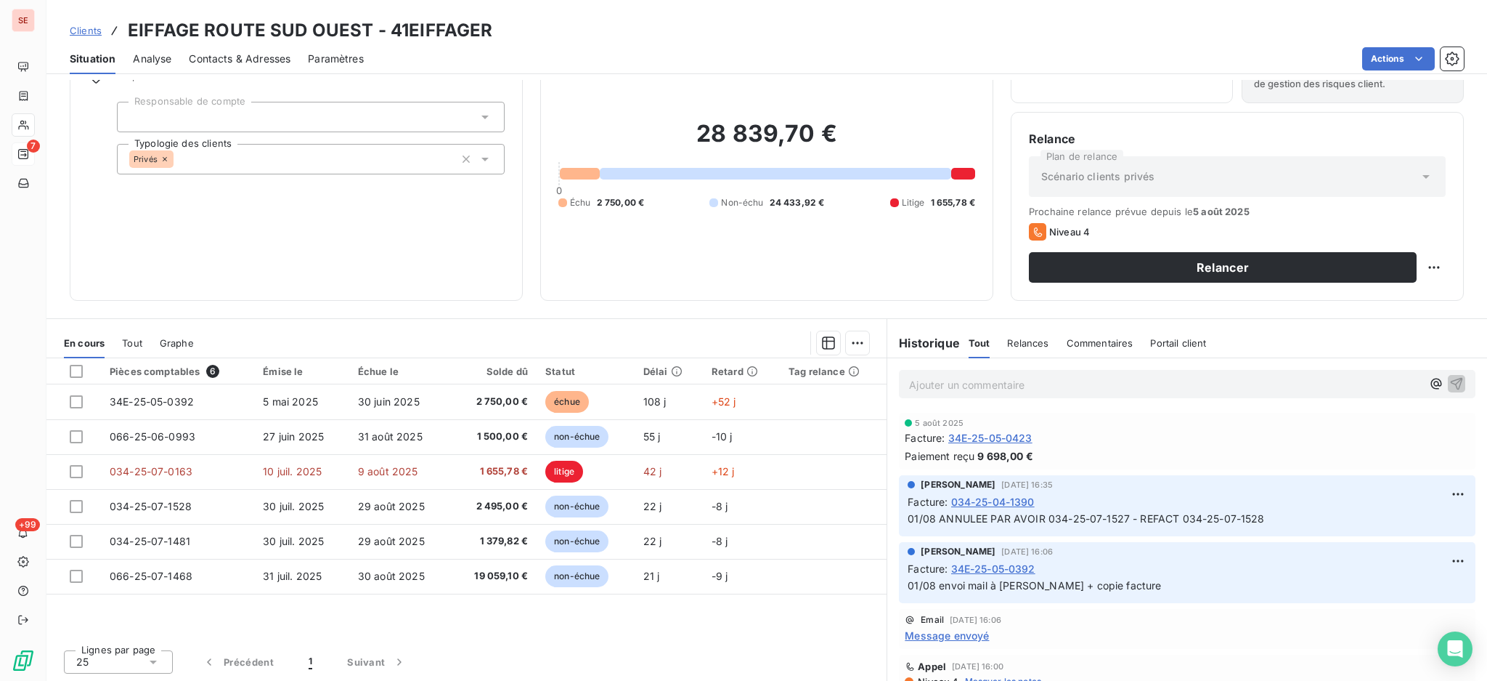
click at [261, 62] on span "Contacts & Adresses" at bounding box center [240, 59] width 102 height 15
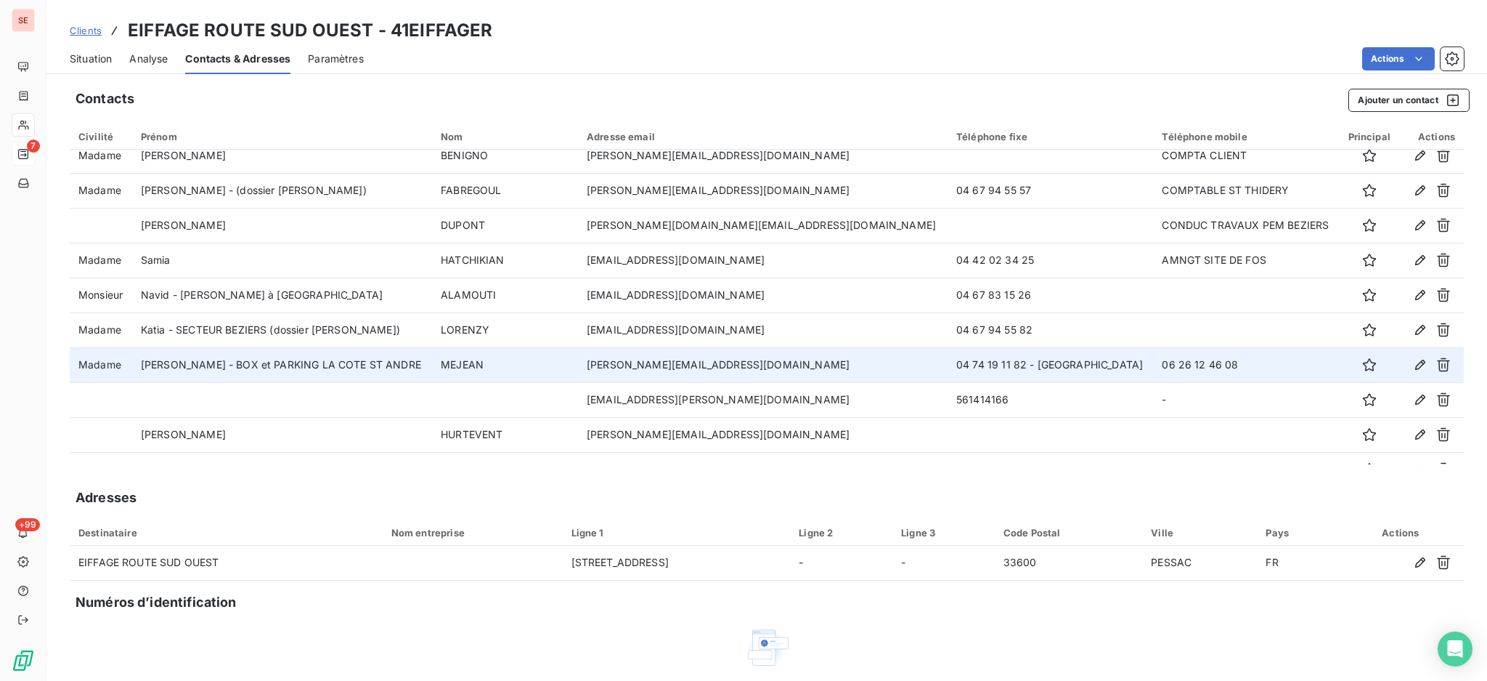
scroll to position [312, 0]
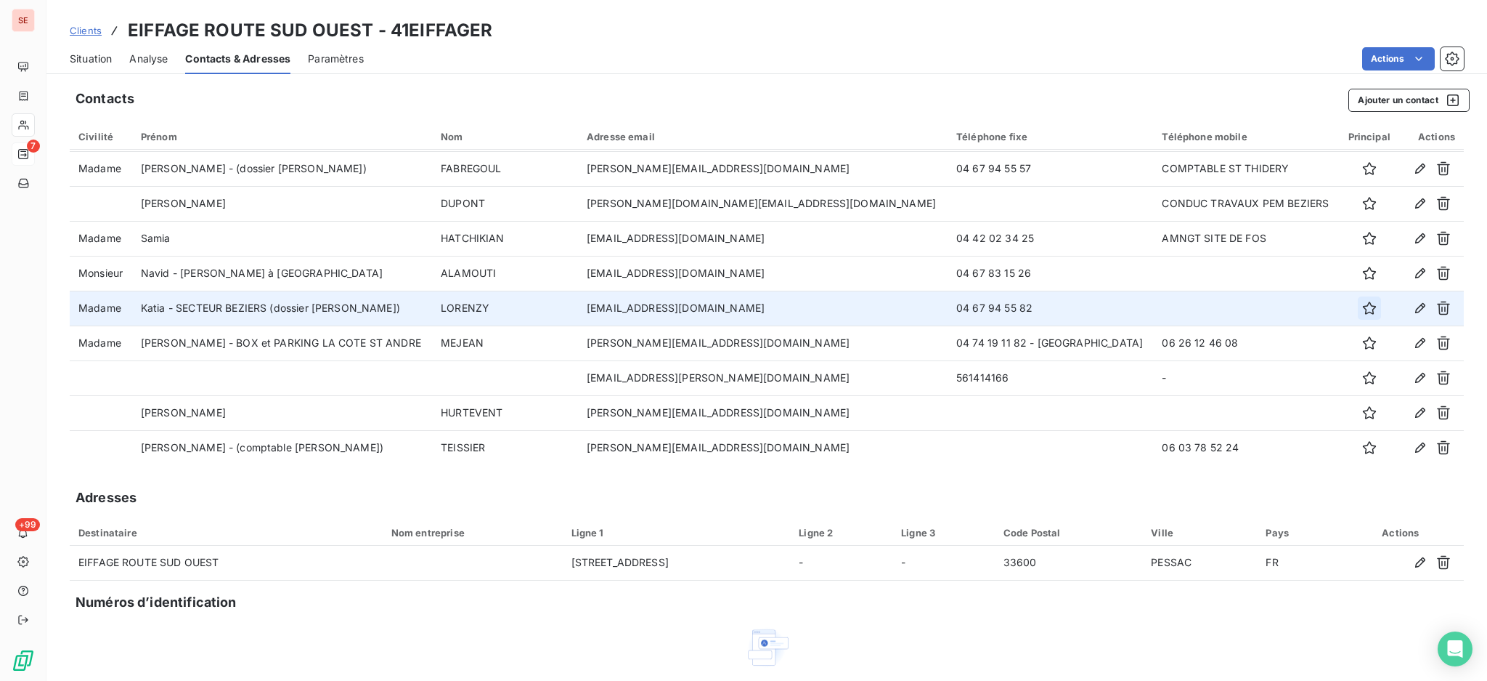
click at [1363, 304] on icon "button" at bounding box center [1369, 307] width 13 height 13
click at [1363, 309] on icon "button" at bounding box center [1369, 307] width 13 height 13
click at [92, 58] on span "Situation" at bounding box center [91, 59] width 42 height 15
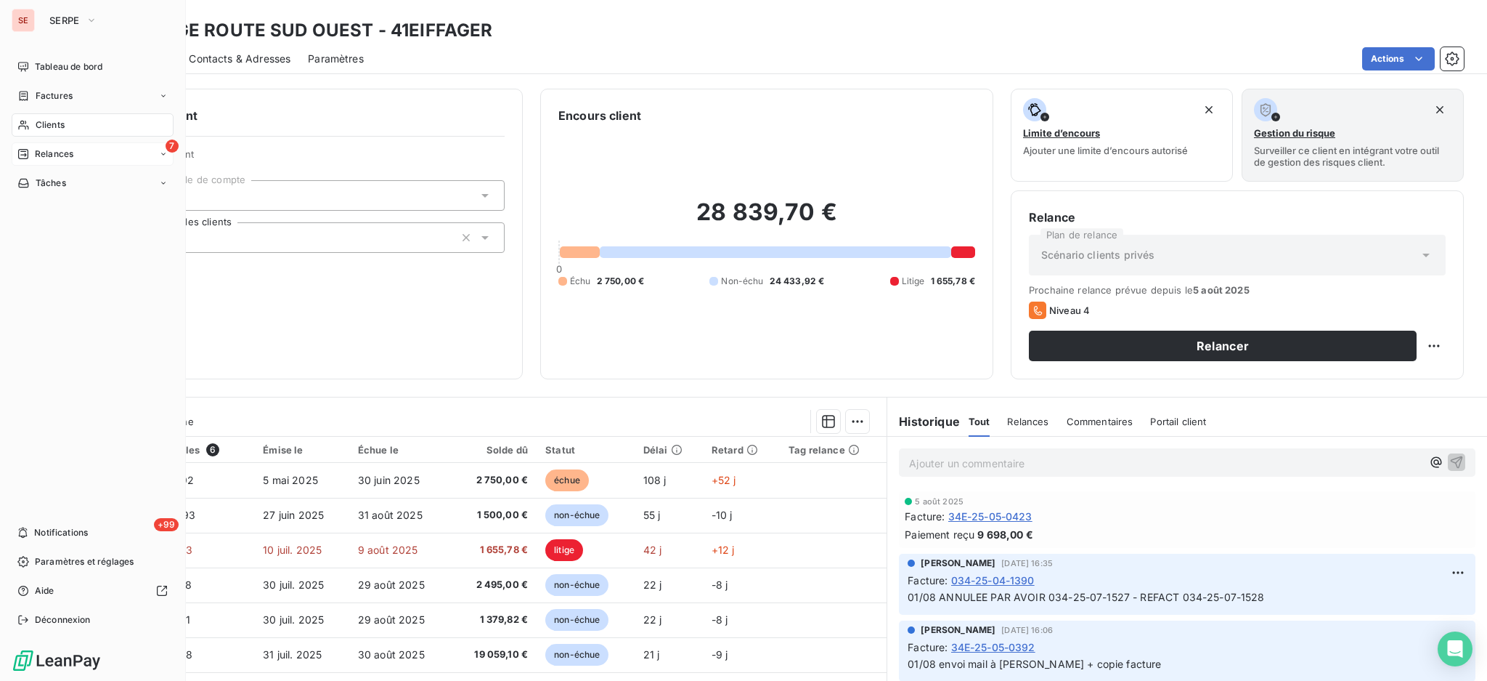
click at [44, 147] on span "Relances" at bounding box center [54, 153] width 38 height 13
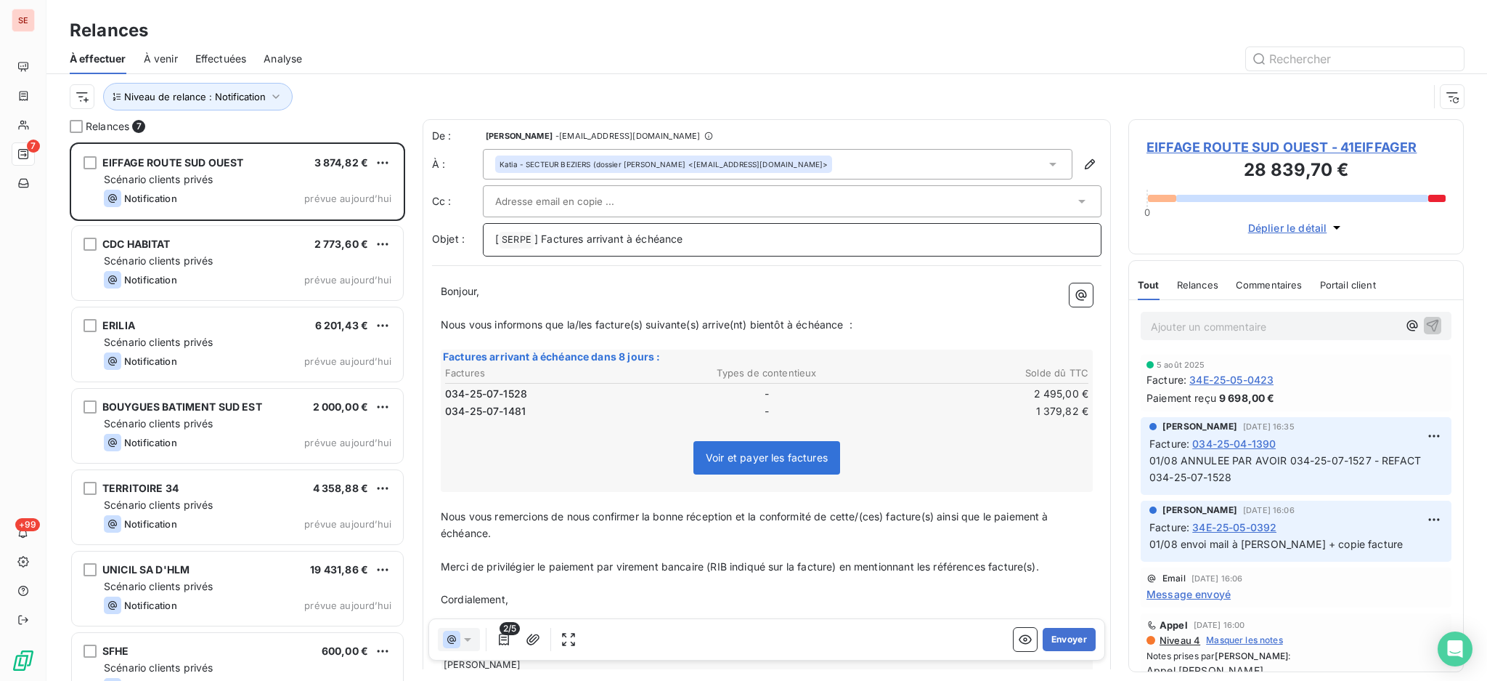
click at [710, 240] on p "[ SERPE ﻿ ] Factures arrivant à échéance" at bounding box center [792, 239] width 594 height 17
click at [1049, 641] on button "Envoyer" at bounding box center [1069, 639] width 53 height 23
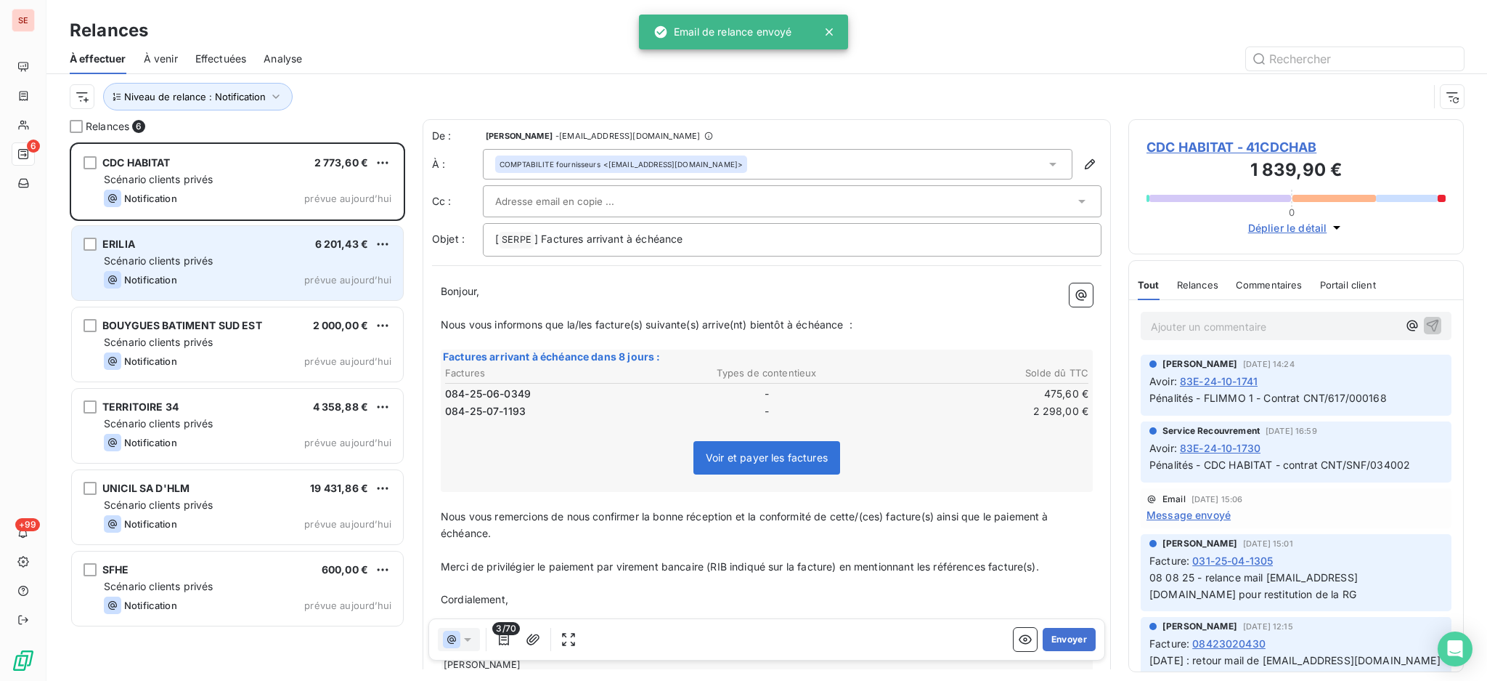
click at [232, 253] on div "Scénario clients privés" at bounding box center [248, 260] width 288 height 15
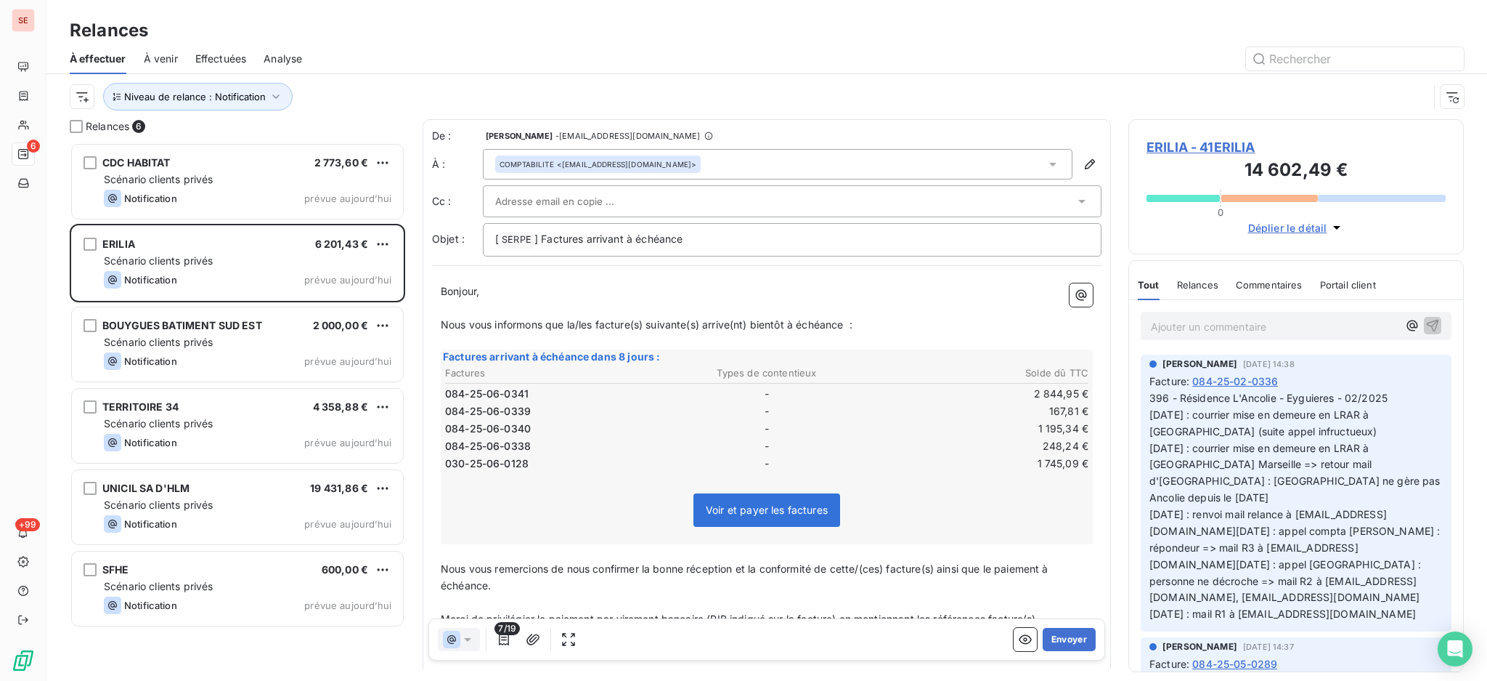
click at [784, 250] on div "[ SERPE ﻿ ] Factures arrivant à échéance" at bounding box center [792, 239] width 619 height 33
click at [784, 239] on p "[ SERPE ﻿ ] Factures arrivant à échéance" at bounding box center [792, 239] width 594 height 17
click at [1048, 634] on button "Envoyer" at bounding box center [1069, 639] width 53 height 23
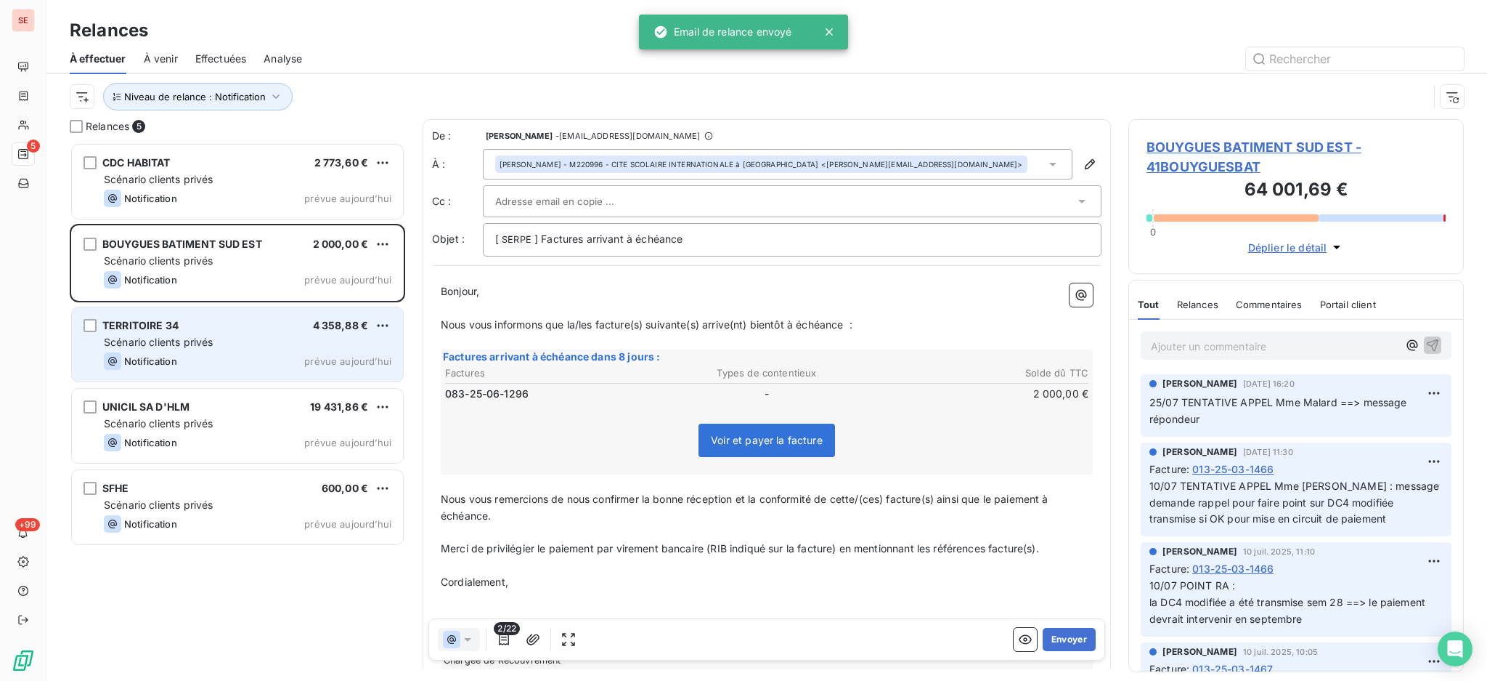
click at [216, 348] on div "Scénario clients privés" at bounding box center [248, 342] width 288 height 15
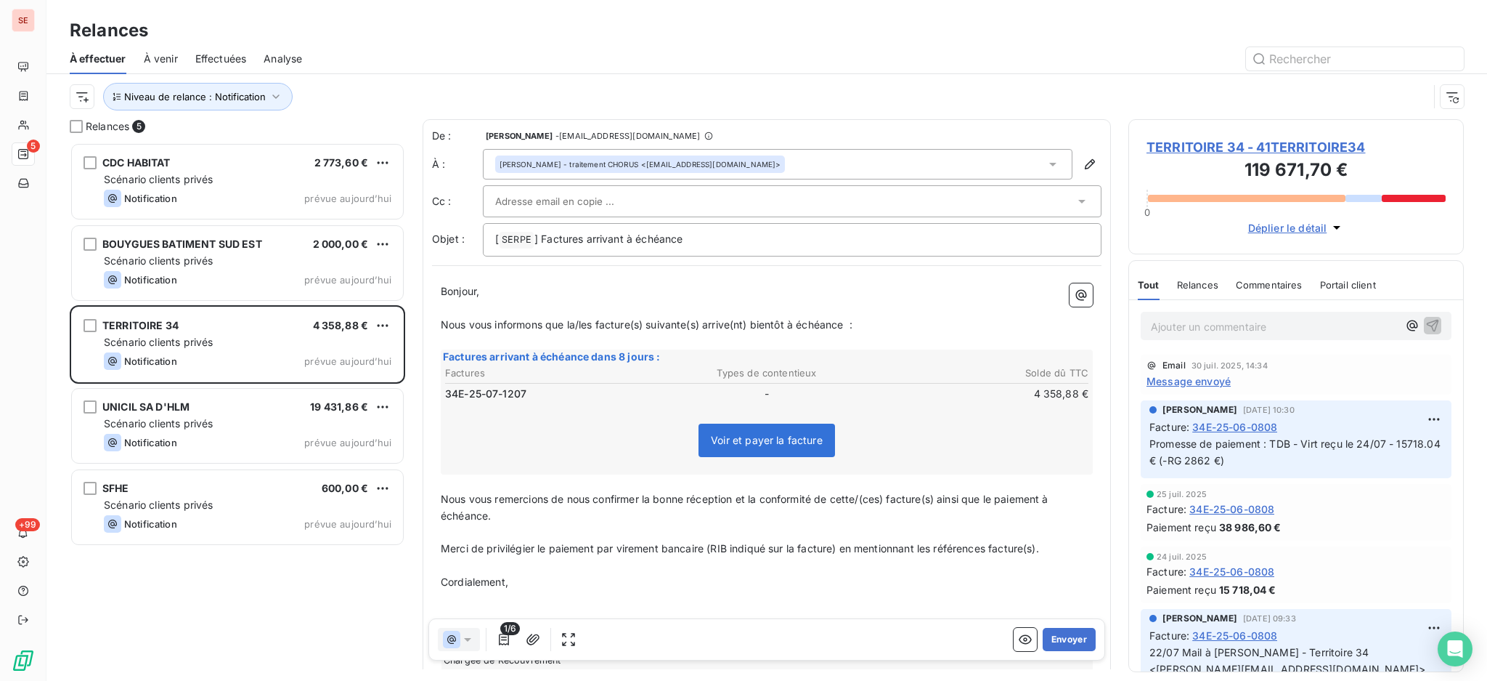
click at [1046, 163] on icon at bounding box center [1053, 164] width 15 height 15
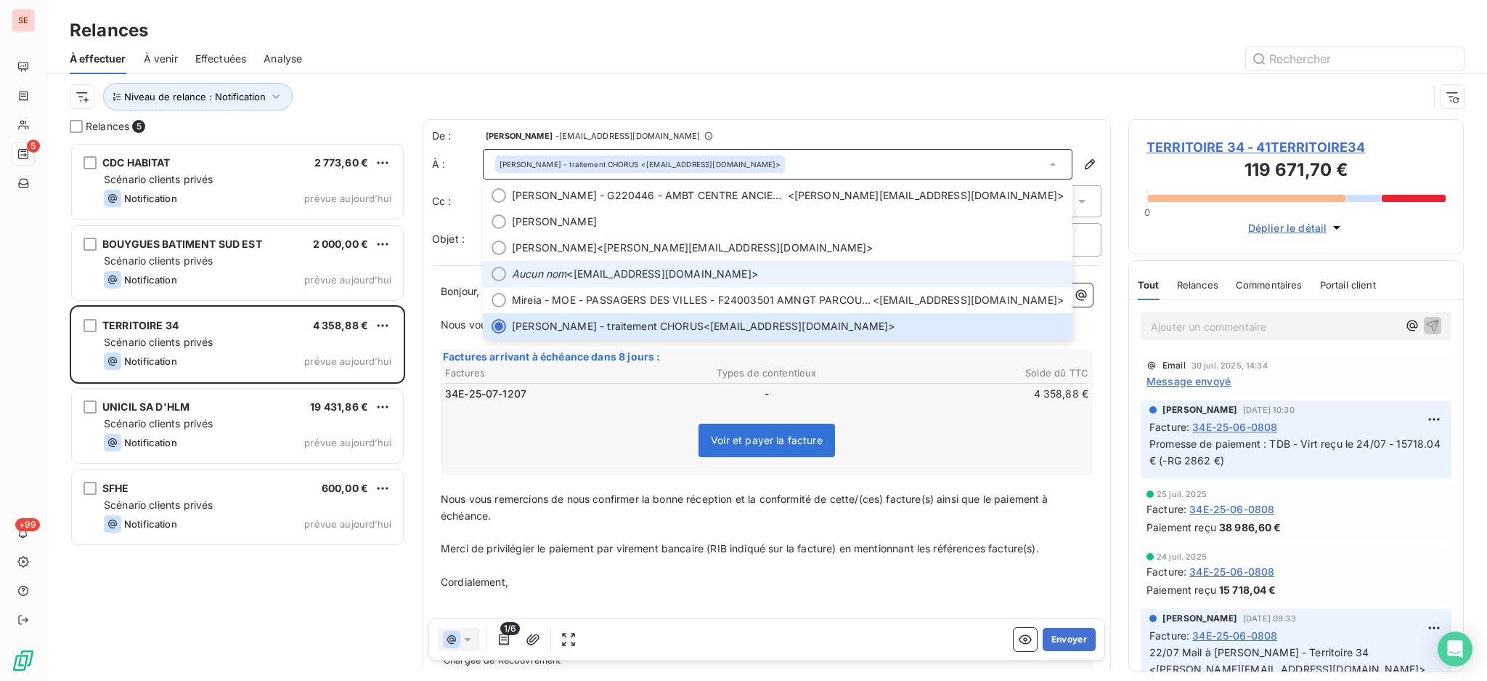
click at [497, 271] on div at bounding box center [499, 274] width 15 height 15
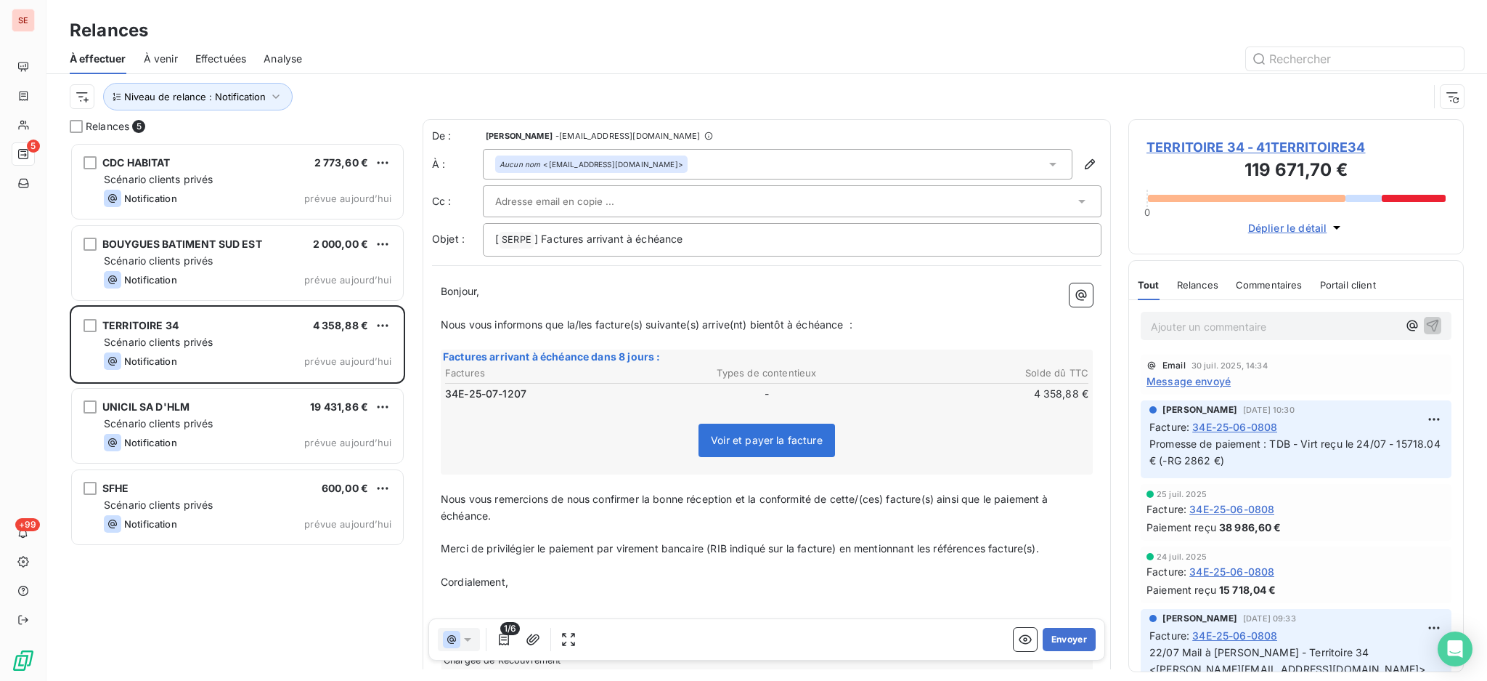
click at [1202, 139] on span "TERRITOIRE 34 - 41TERRITOIRE34" at bounding box center [1296, 147] width 299 height 20
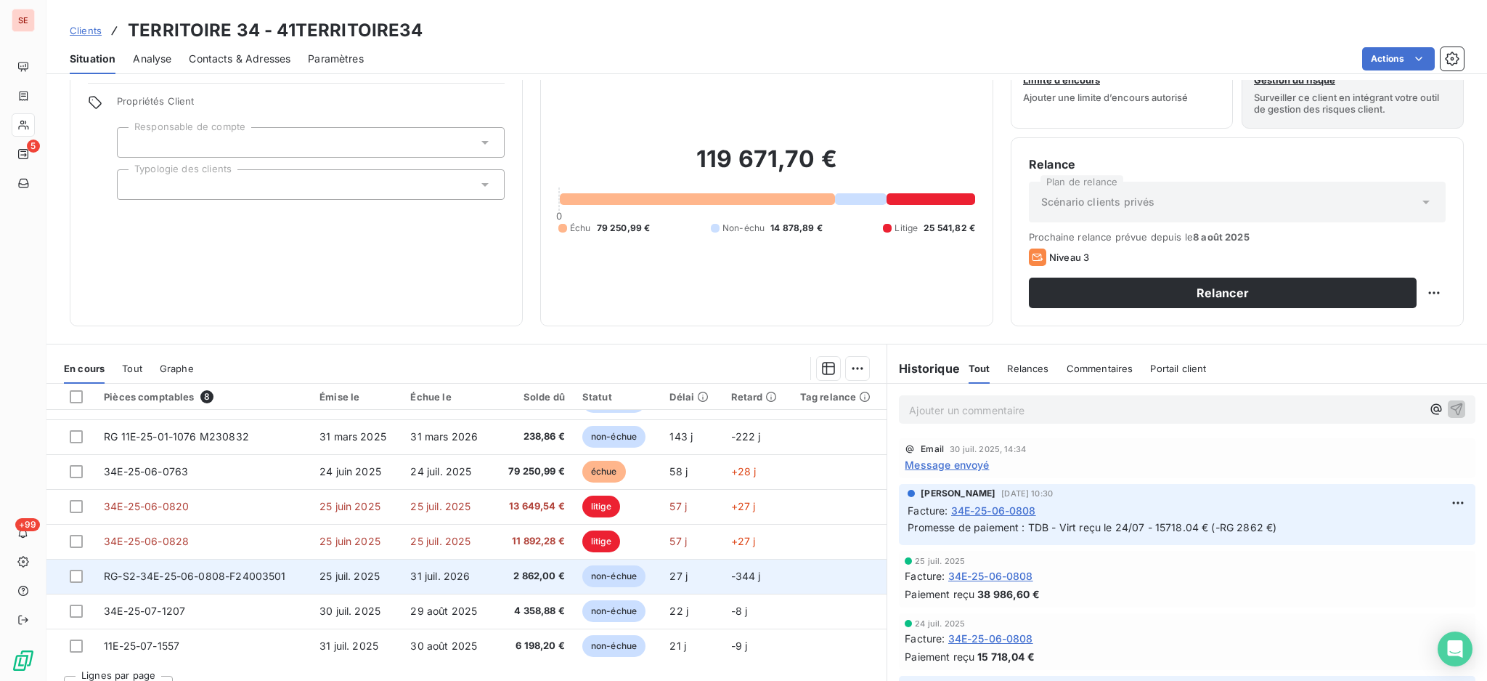
scroll to position [78, 0]
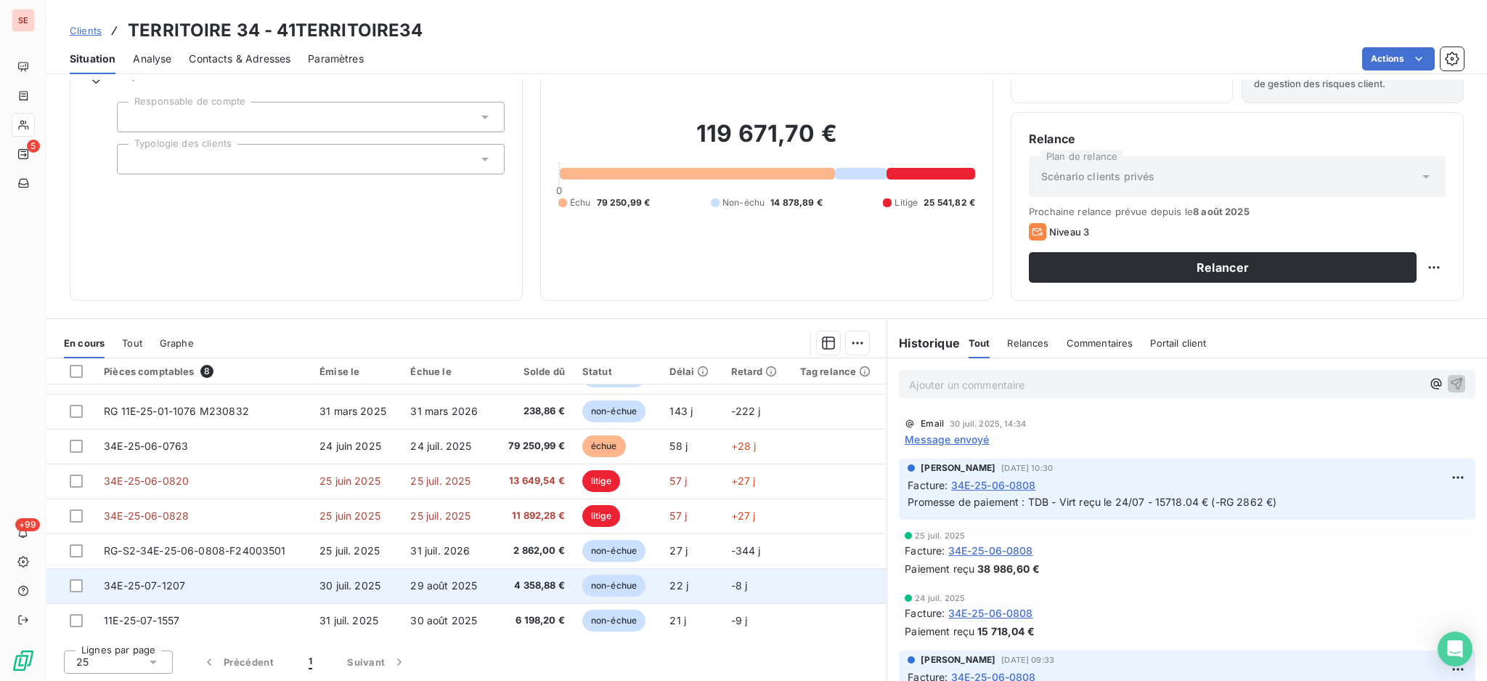
click at [248, 584] on td "34E-25-07-1207" at bounding box center [203, 585] width 216 height 35
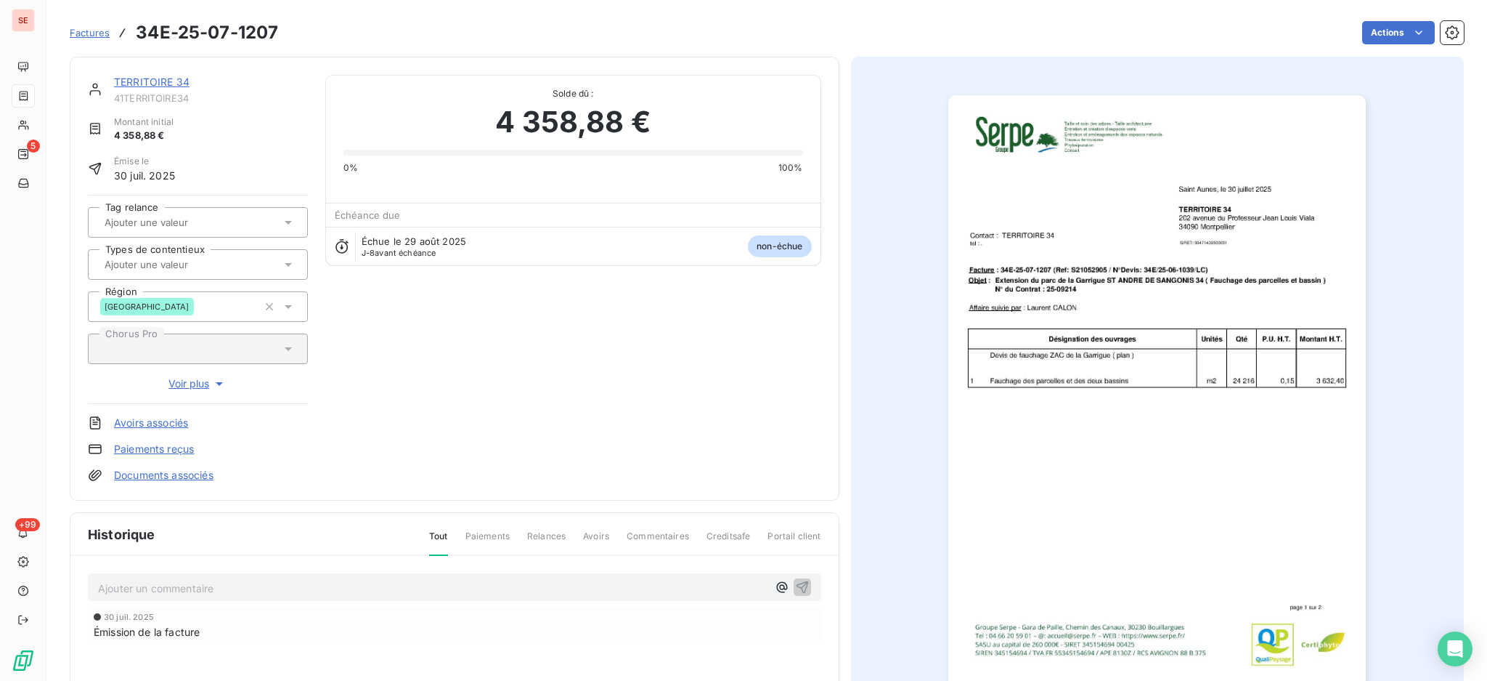
click at [182, 590] on p "Ajouter un commentaire ﻿" at bounding box center [433, 588] width 670 height 18
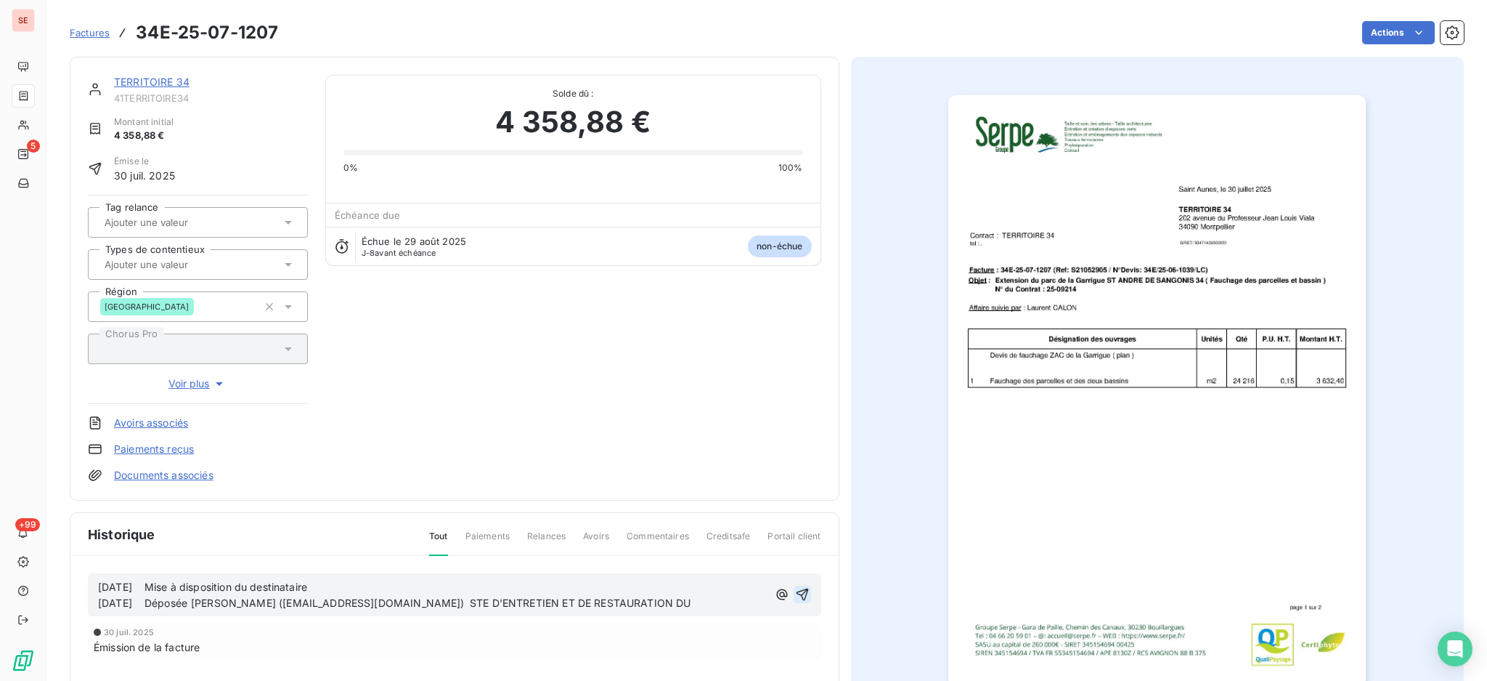
click at [796, 591] on icon "button" at bounding box center [802, 594] width 12 height 12
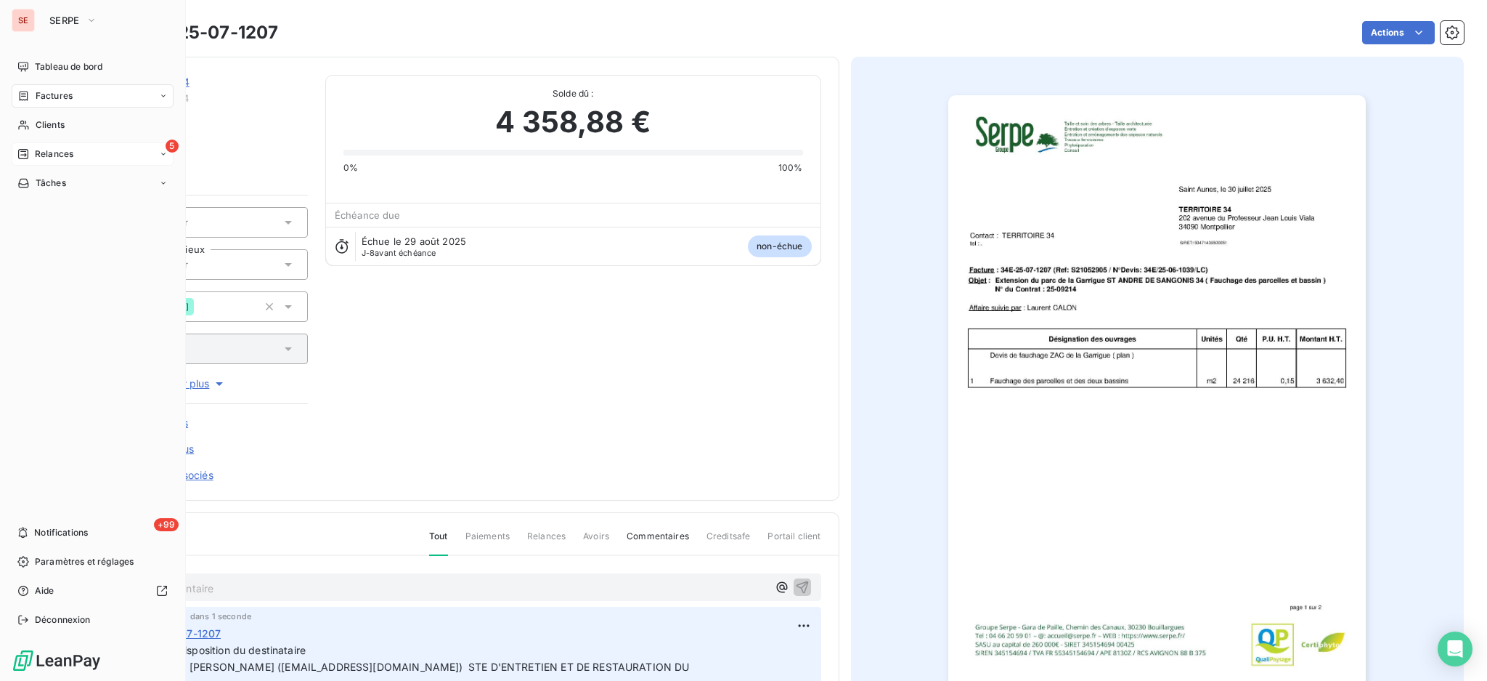
click at [60, 153] on span "Relances" at bounding box center [54, 153] width 38 height 13
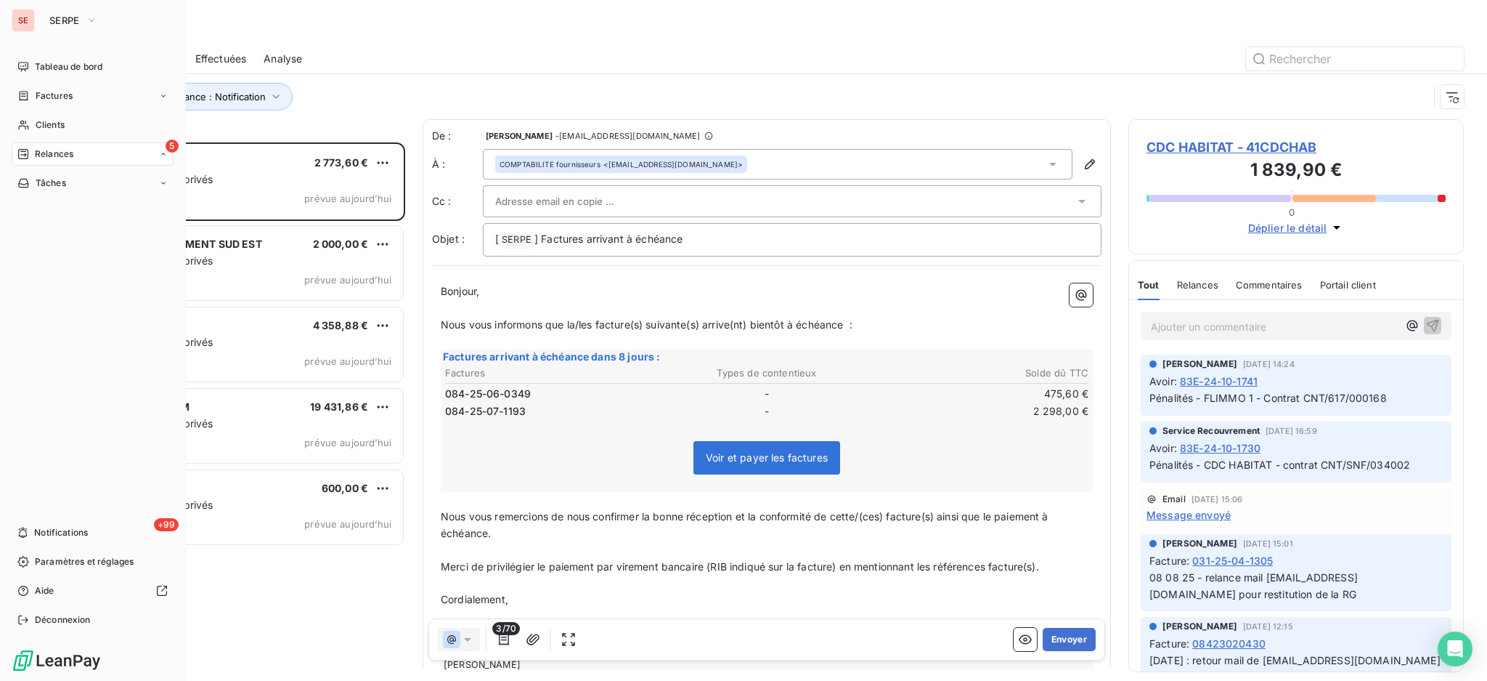
scroll to position [524, 320]
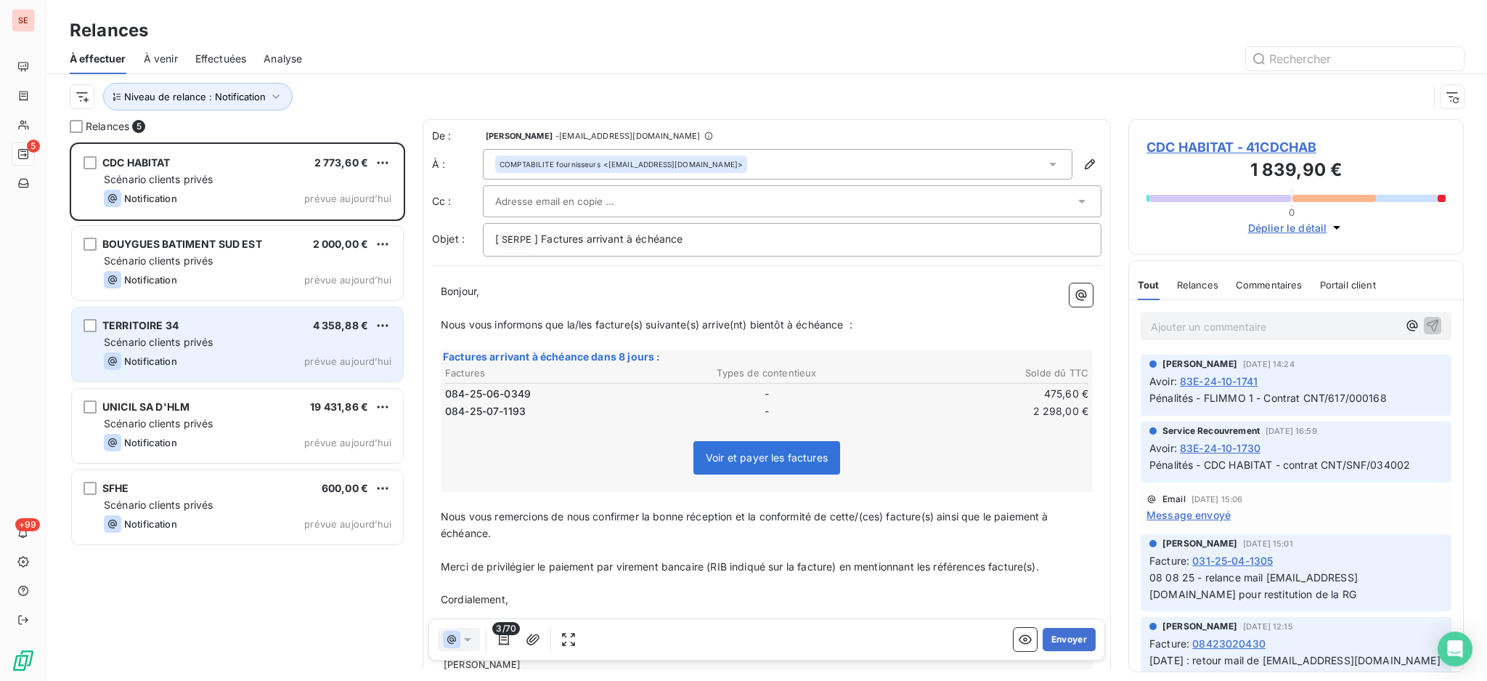
click at [198, 346] on span "Scénario clients privés" at bounding box center [158, 342] width 109 height 12
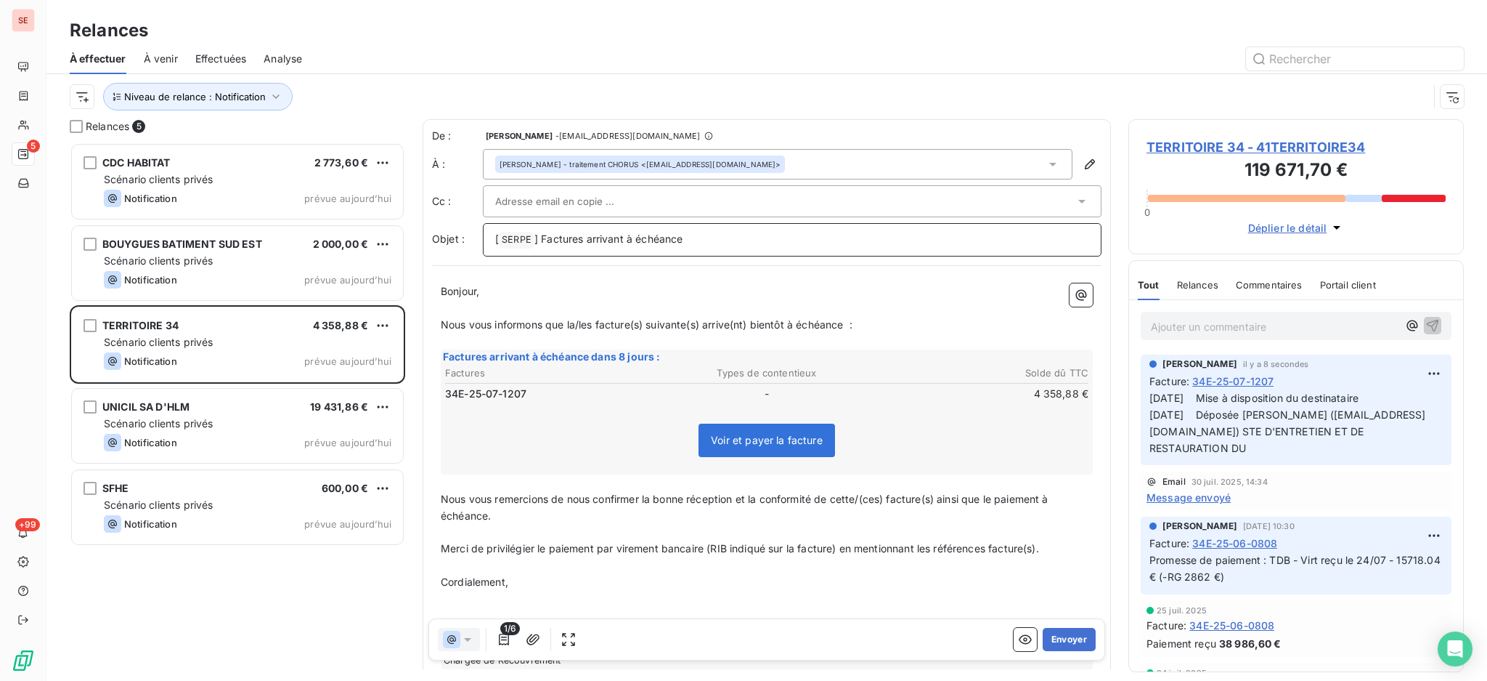
click at [734, 240] on p "[ SERPE ﻿ ] Factures arrivant à échéance" at bounding box center [792, 239] width 594 height 17
click at [1046, 166] on icon at bounding box center [1053, 164] width 15 height 15
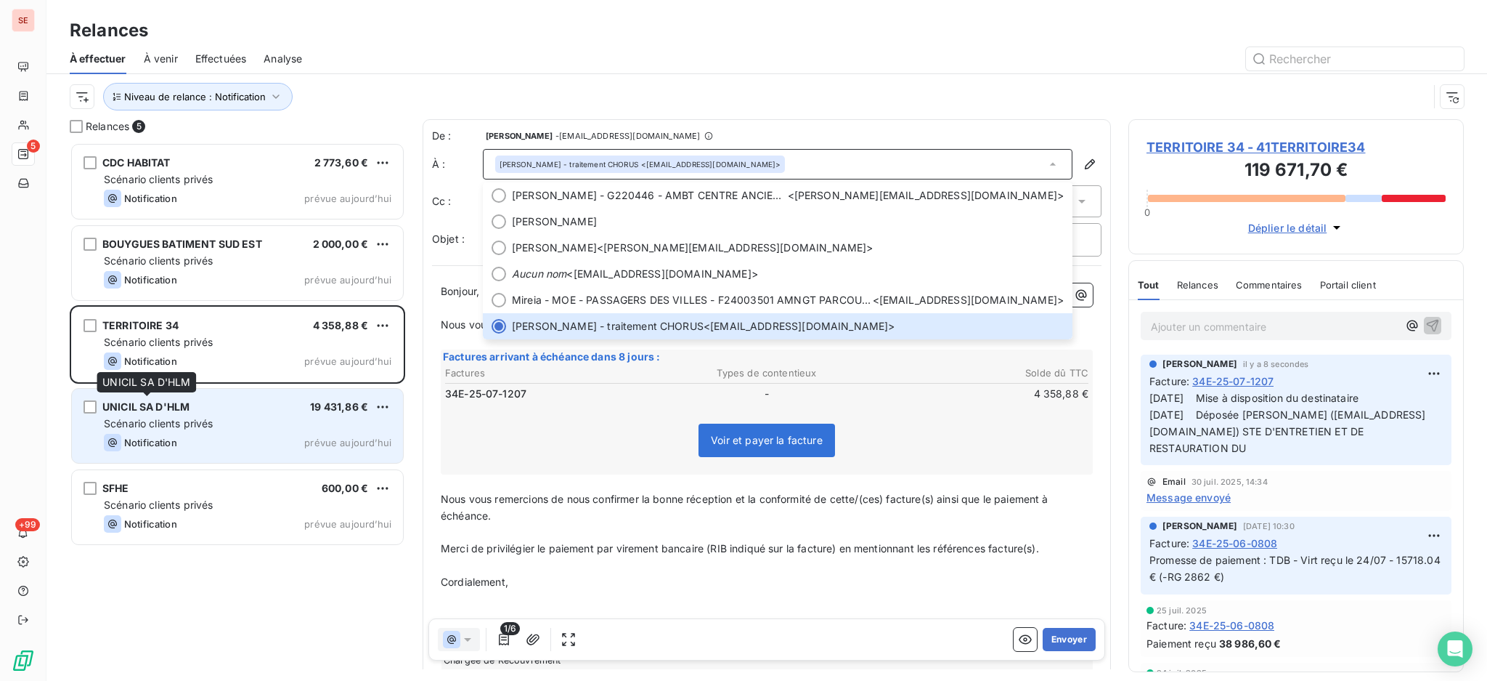
click at [175, 407] on span "UNICIL SA D'HLM" at bounding box center [145, 406] width 87 height 12
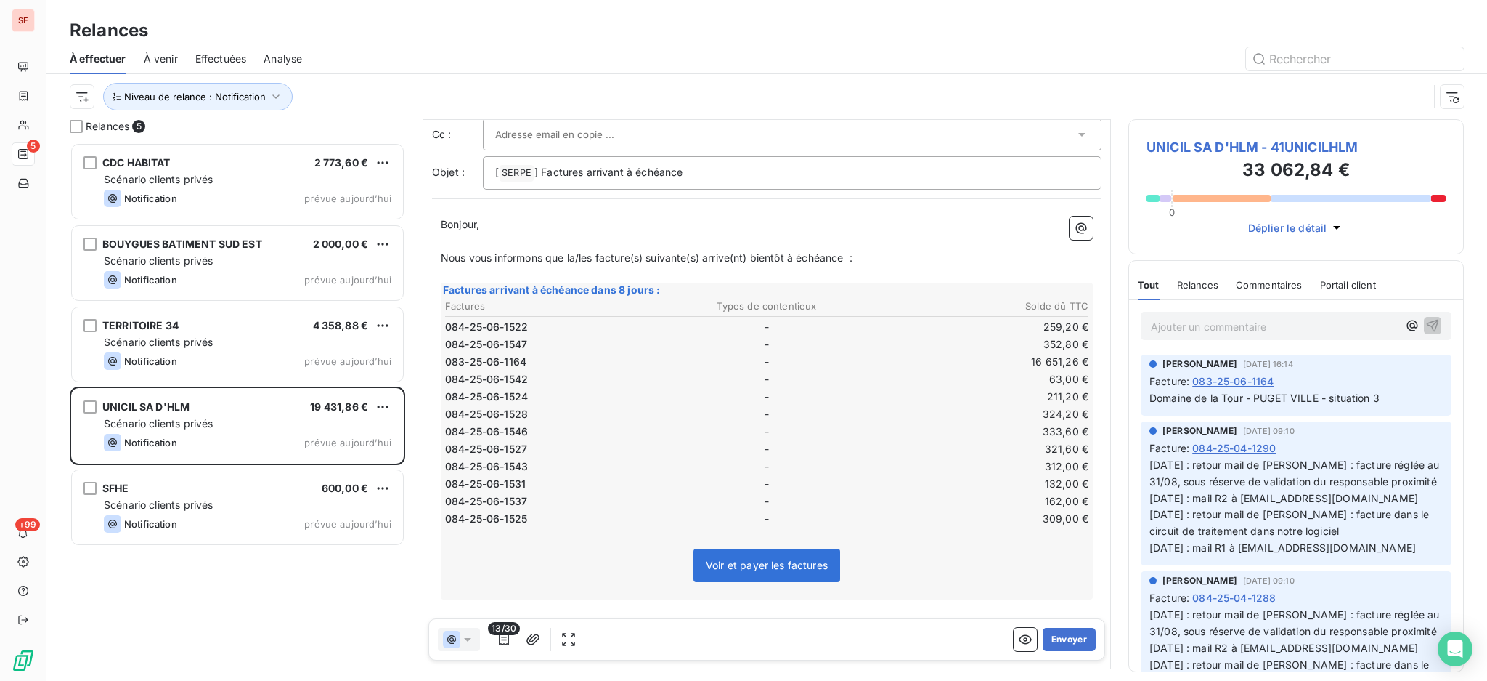
scroll to position [291, 0]
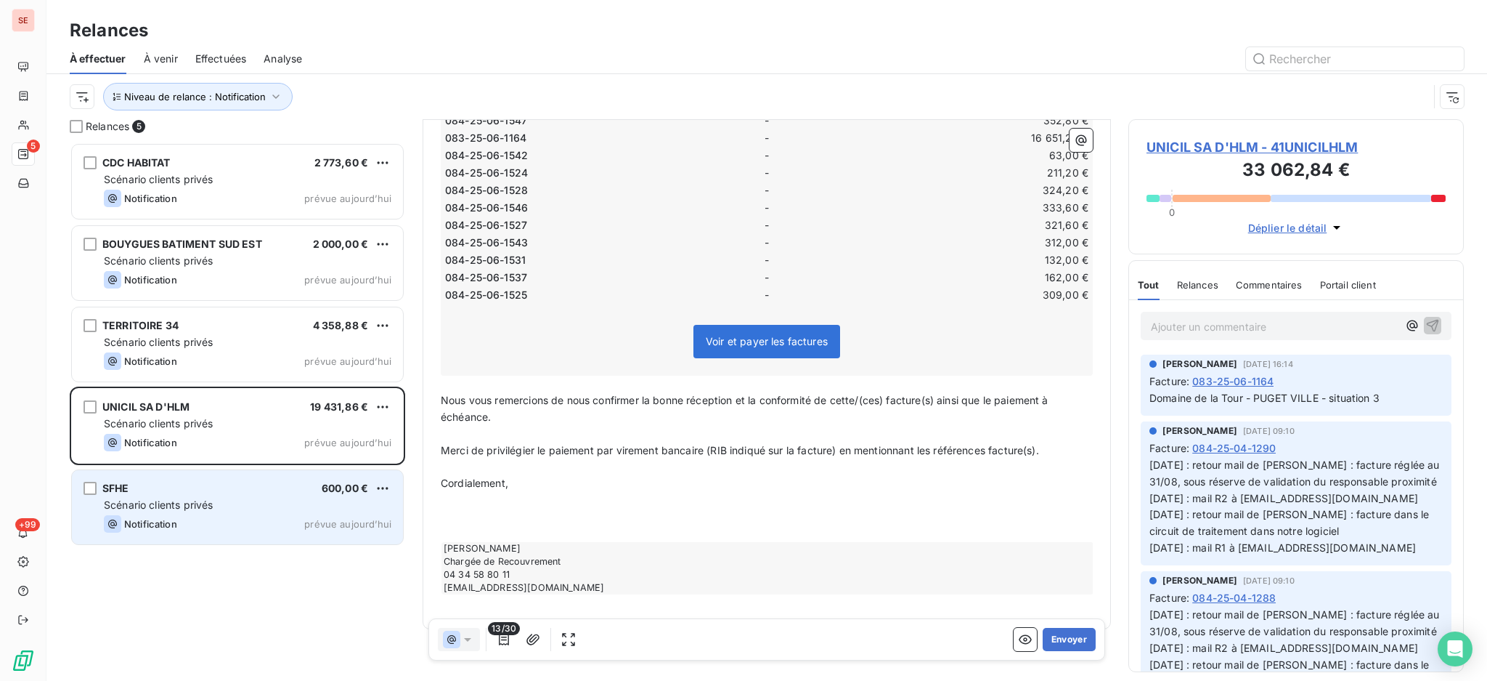
click at [186, 500] on span "Scénario clients privés" at bounding box center [158, 504] width 109 height 12
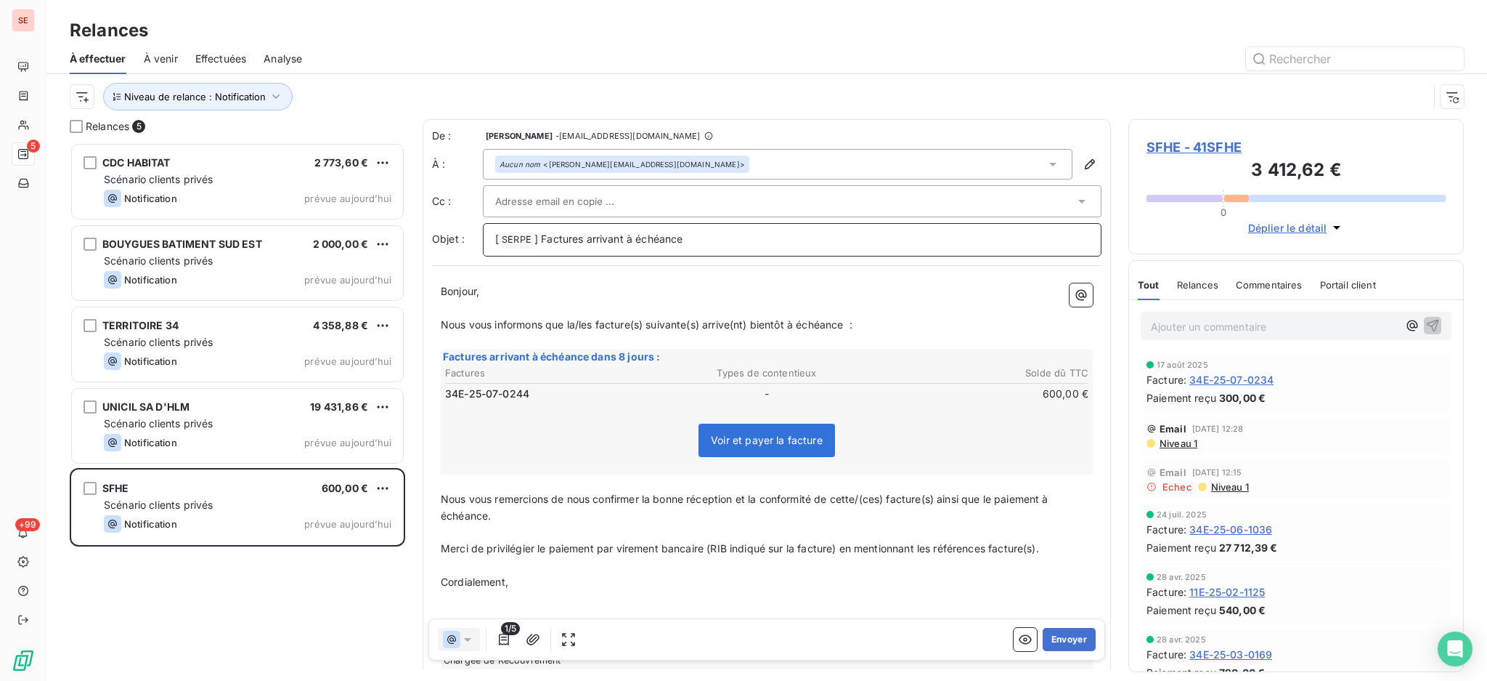
click at [779, 240] on p "[ SERPE ﻿ ] Factures arrivant à échéance" at bounding box center [792, 239] width 594 height 17
click at [1063, 643] on button "Envoyer" at bounding box center [1069, 639] width 53 height 23
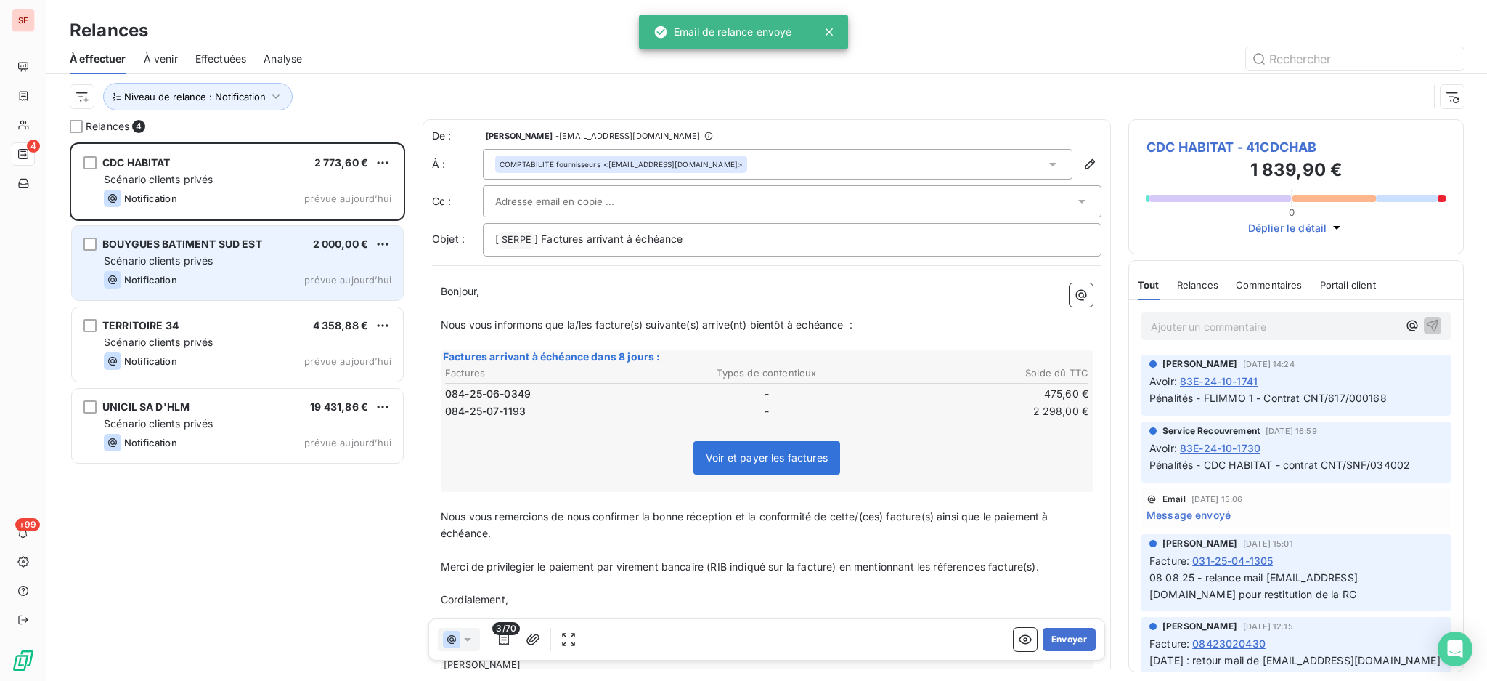
click at [238, 262] on div "Scénario clients privés" at bounding box center [248, 260] width 288 height 15
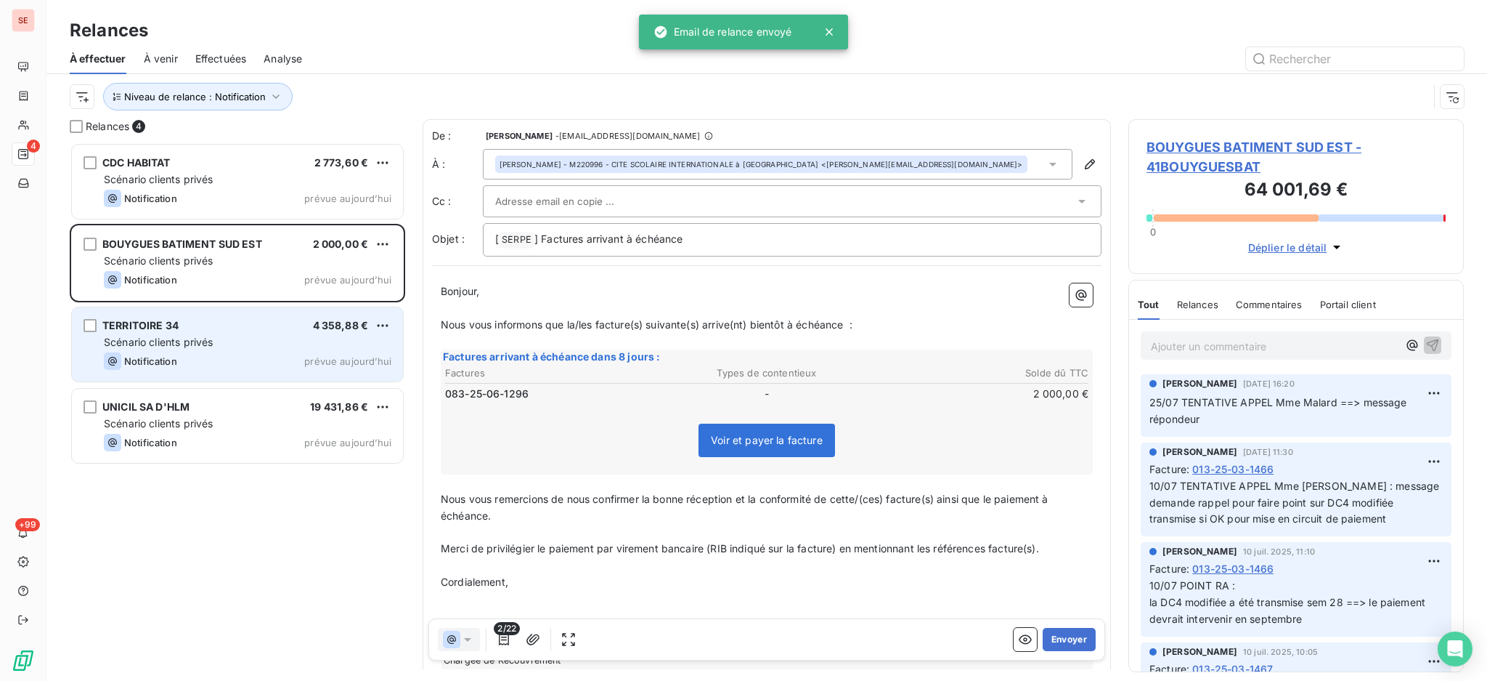
click at [216, 333] on div "TERRITOIRE 34 4 358,88 € Scénario clients privés Notification prévue [DATE]" at bounding box center [237, 344] width 331 height 74
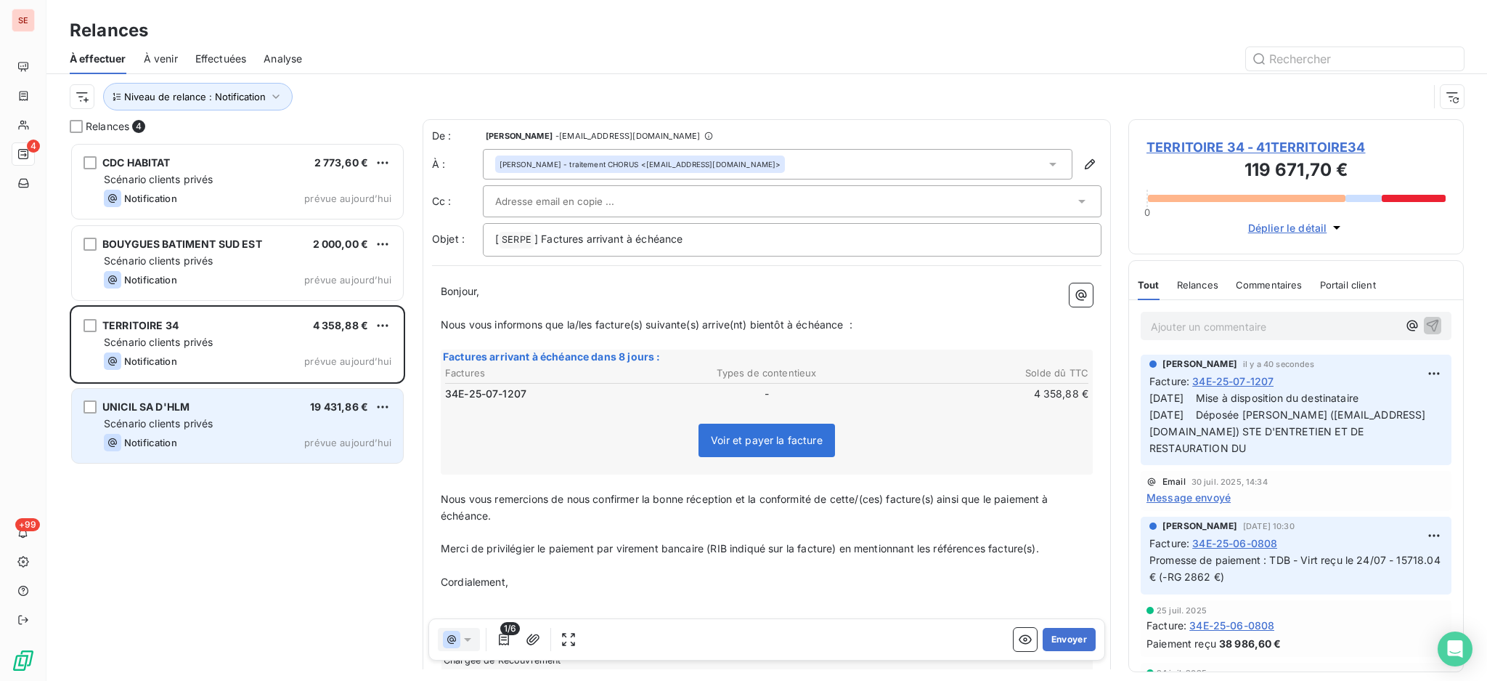
click at [259, 443] on div "Notification prévue [DATE]" at bounding box center [248, 442] width 288 height 17
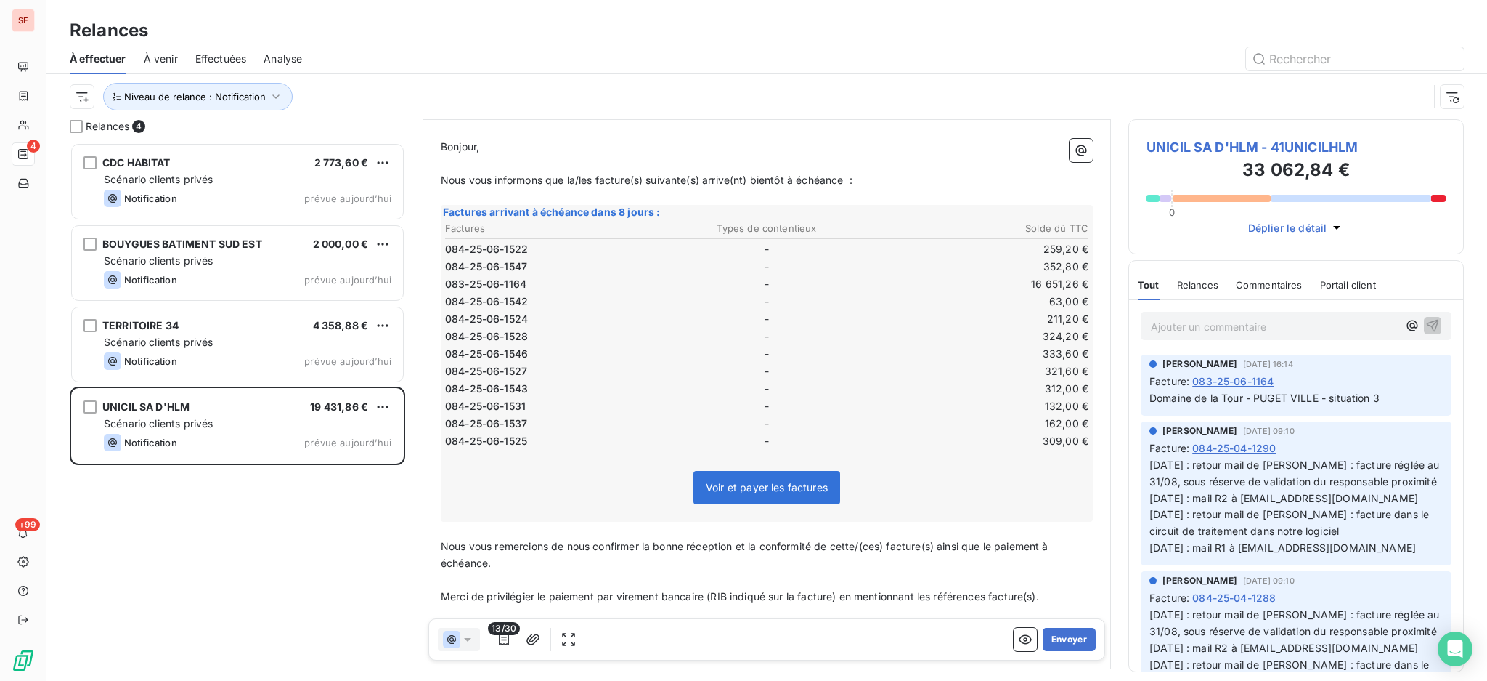
scroll to position [291, 0]
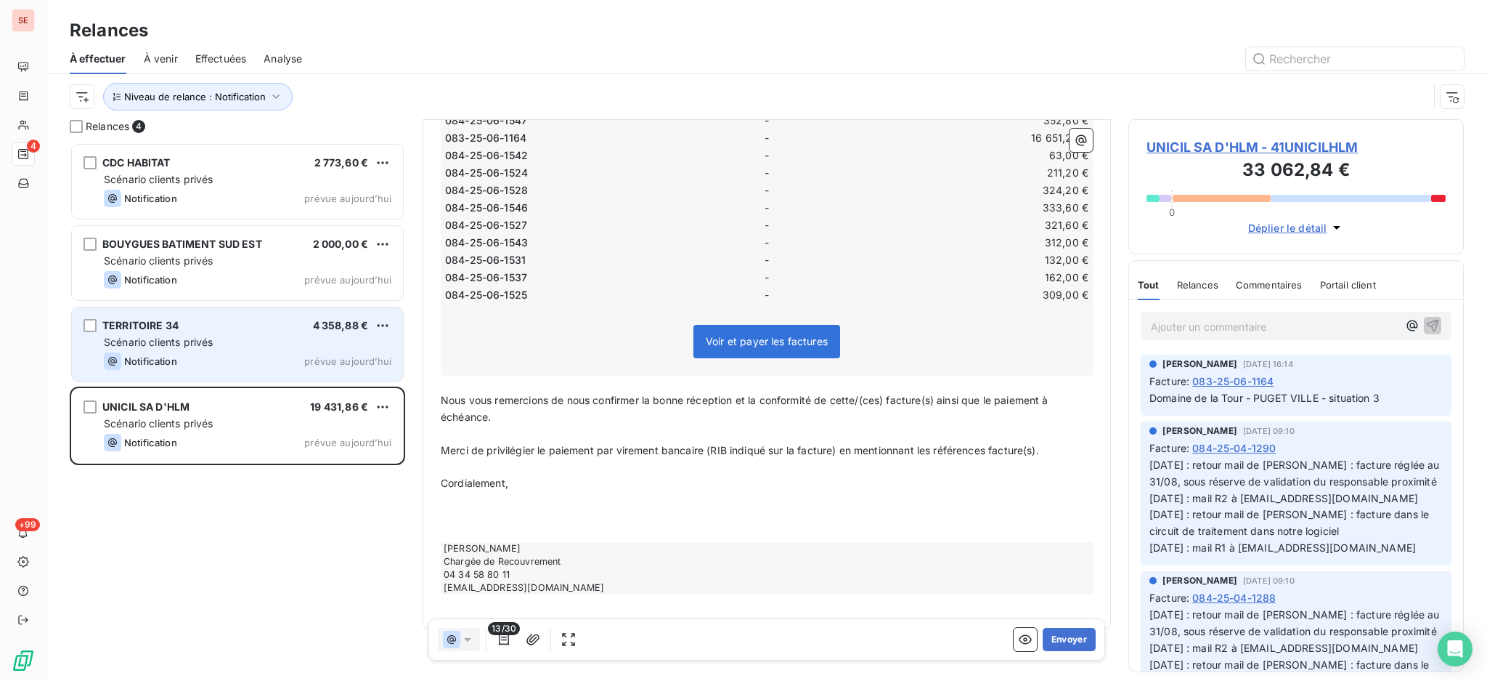
click at [196, 350] on div "TERRITOIRE 34 4 358,88 € Scénario clients privés Notification prévue [DATE]" at bounding box center [237, 344] width 331 height 74
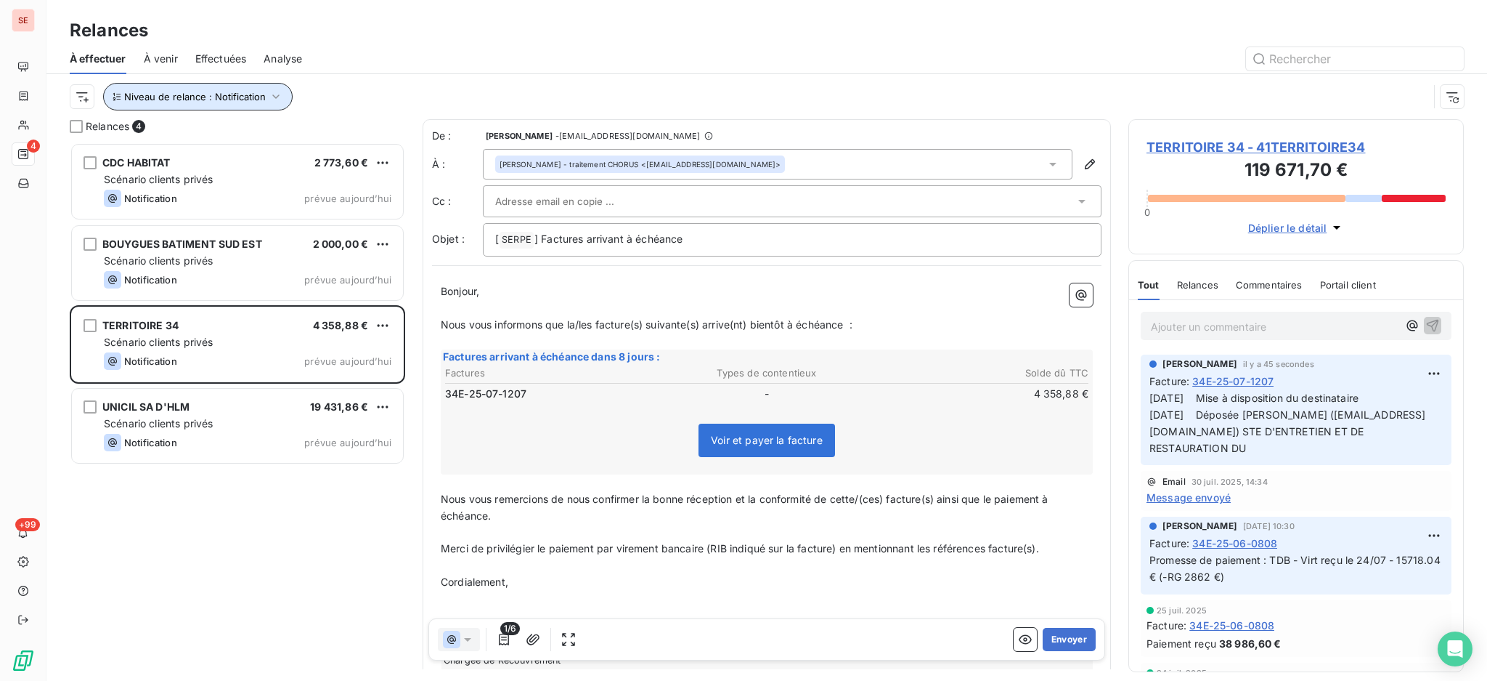
click at [275, 97] on icon "button" at bounding box center [275, 96] width 7 height 4
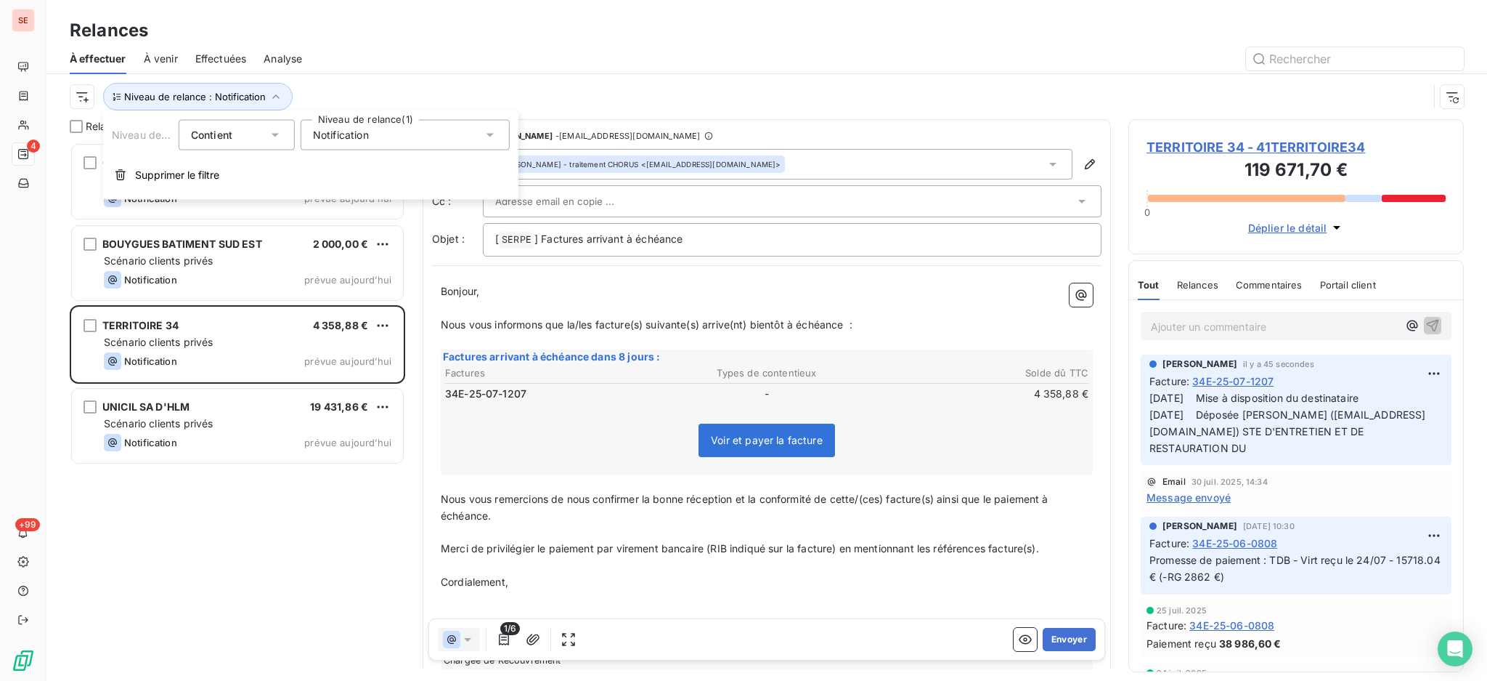
click at [486, 135] on icon at bounding box center [490, 135] width 15 height 15
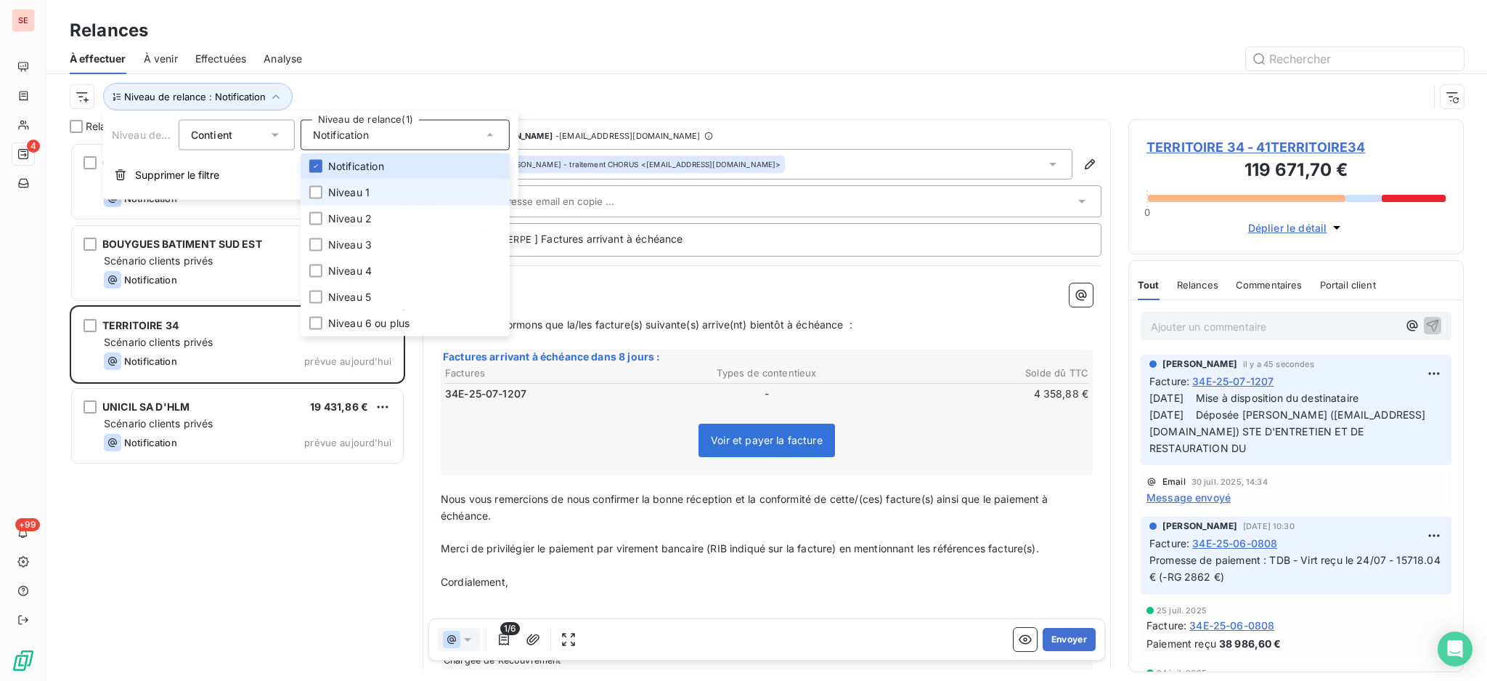
click at [345, 194] on span "Niveau 1" at bounding box center [348, 192] width 41 height 15
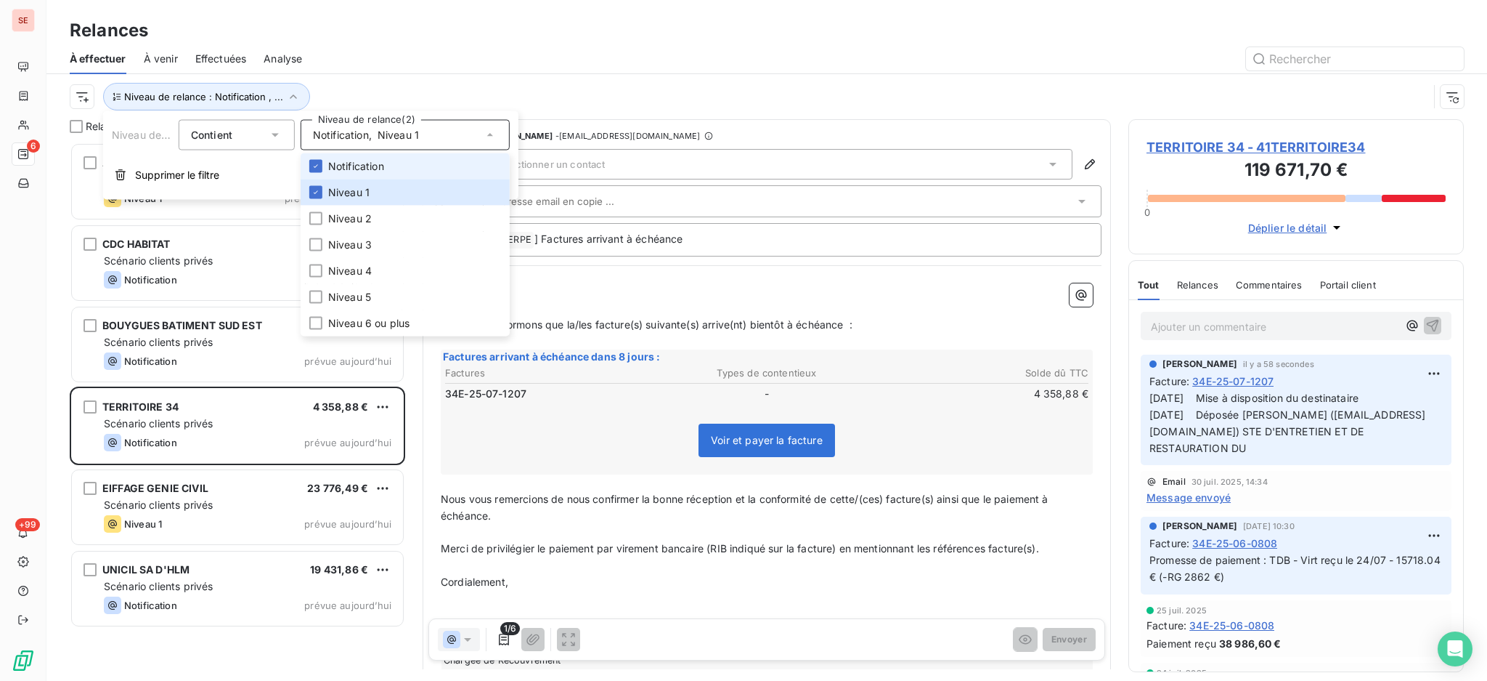
click at [344, 171] on span "Notification" at bounding box center [356, 166] width 56 height 15
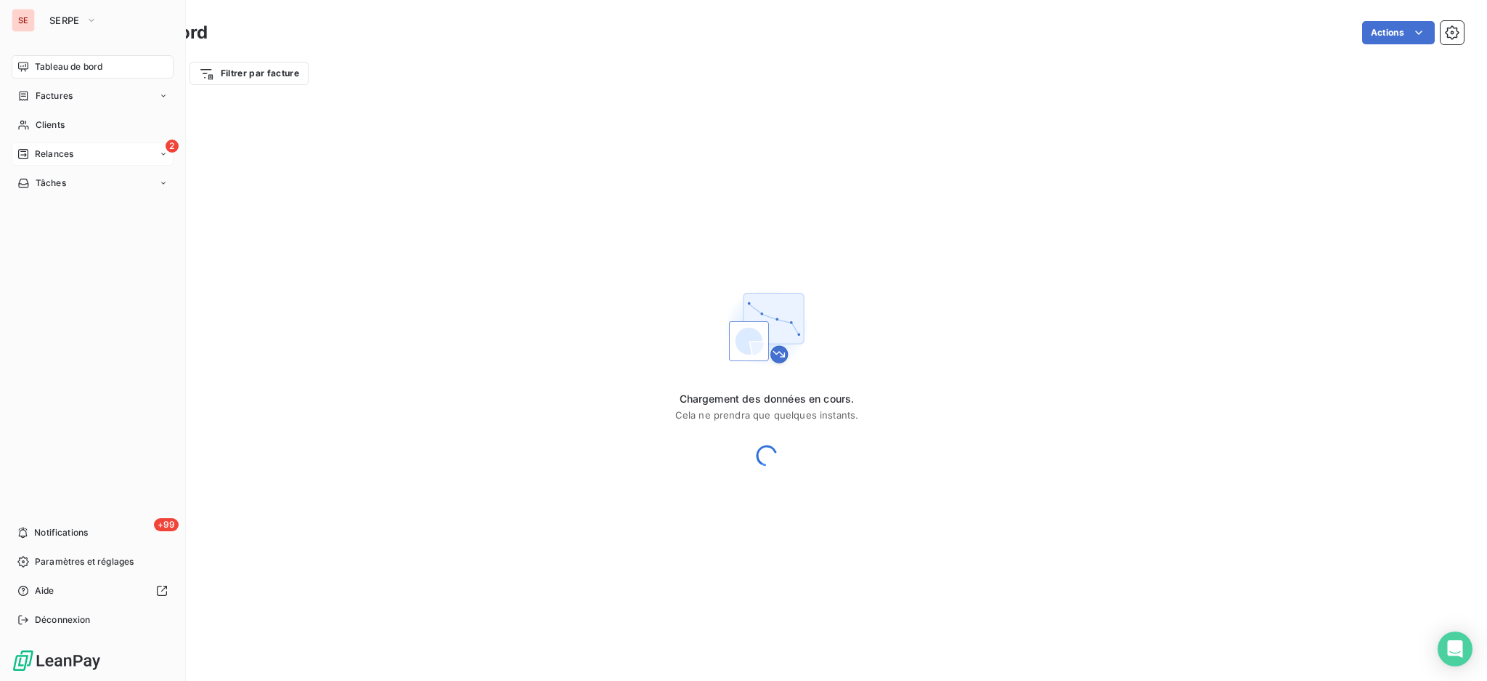
click at [54, 159] on span "Relances" at bounding box center [54, 153] width 38 height 13
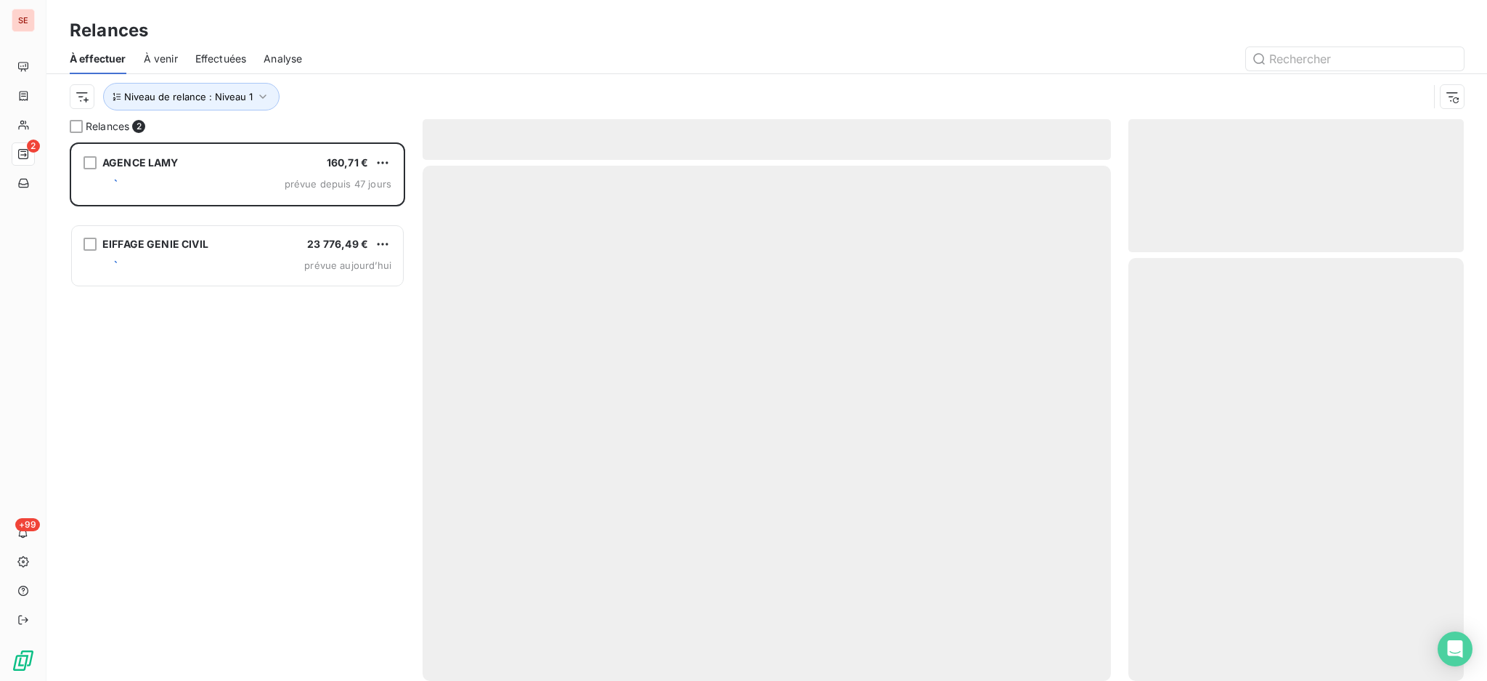
scroll to position [524, 320]
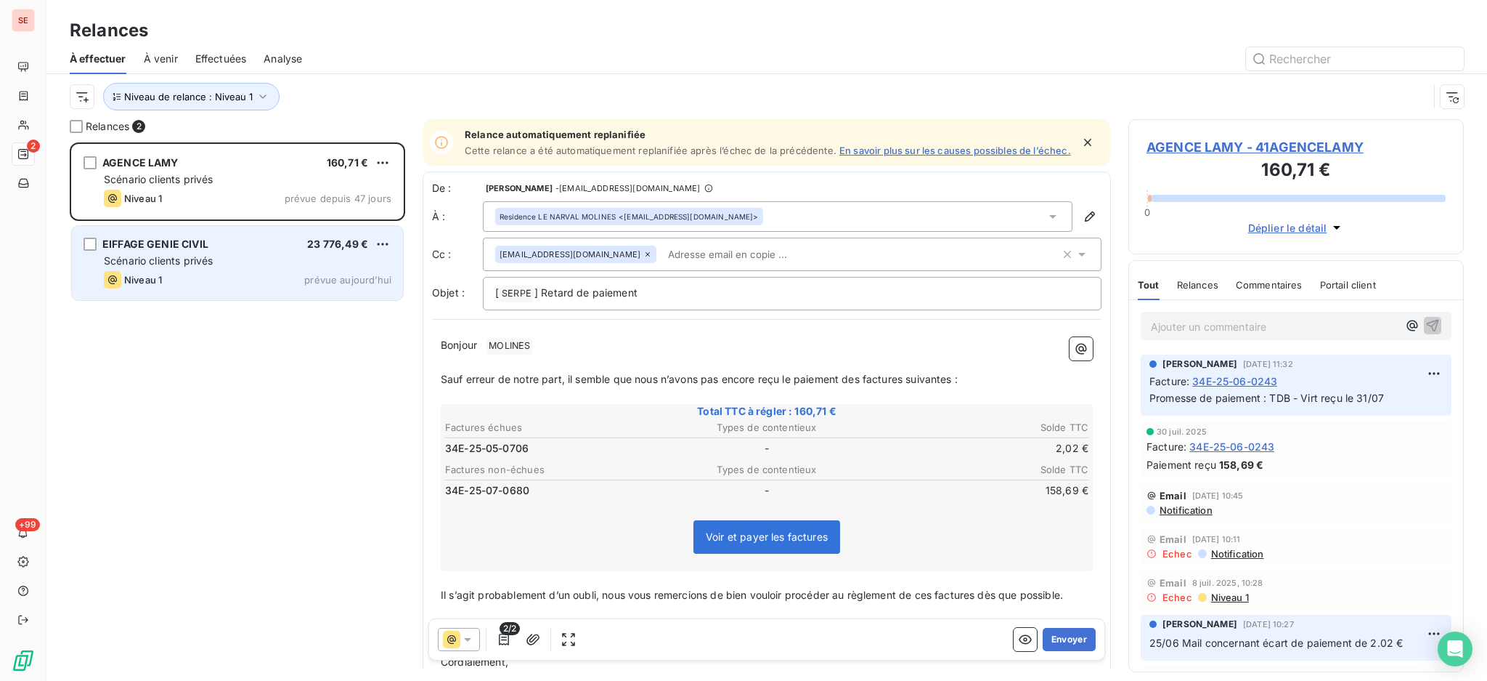
click at [155, 270] on div "EIFFAGE GENIE CIVIL 23 776,49 € Scénario clients privés Niveau 1 prévue aujourd…" at bounding box center [237, 263] width 331 height 74
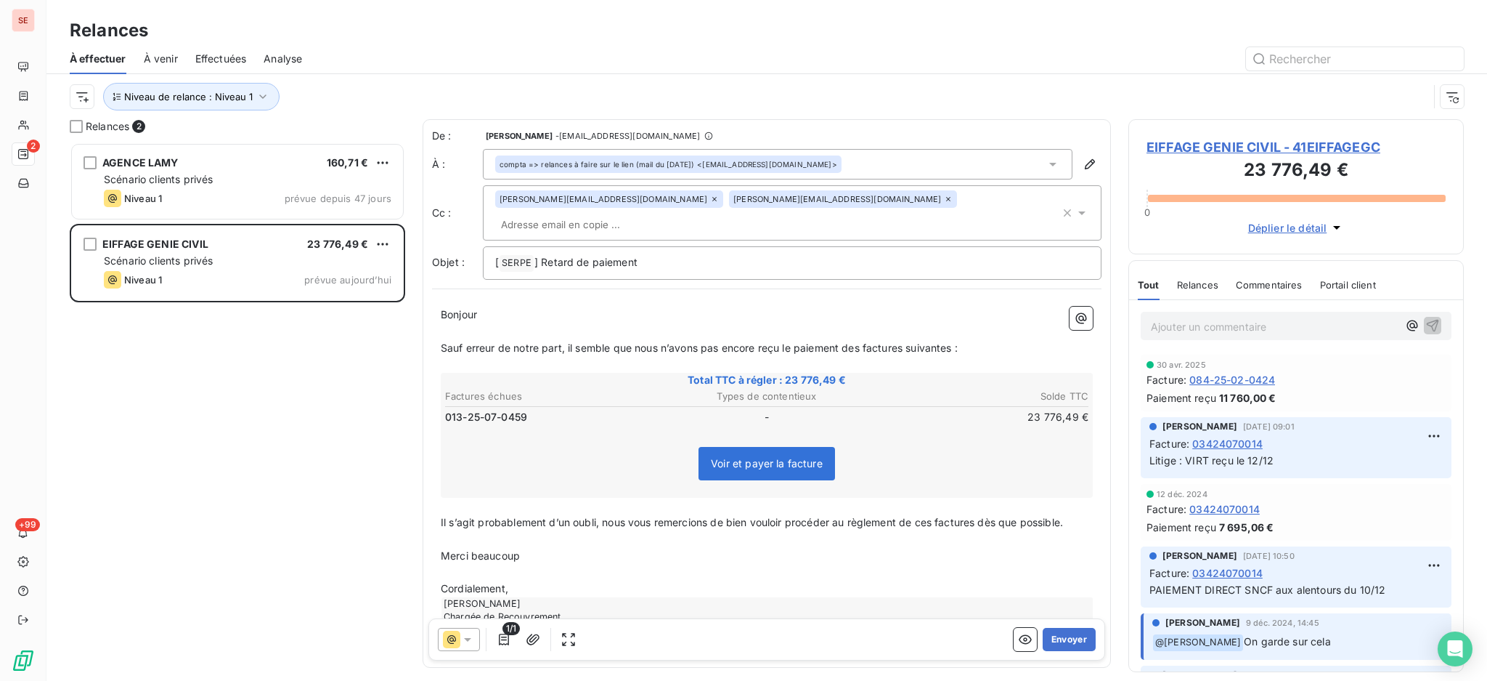
click at [710, 202] on icon at bounding box center [714, 199] width 9 height 9
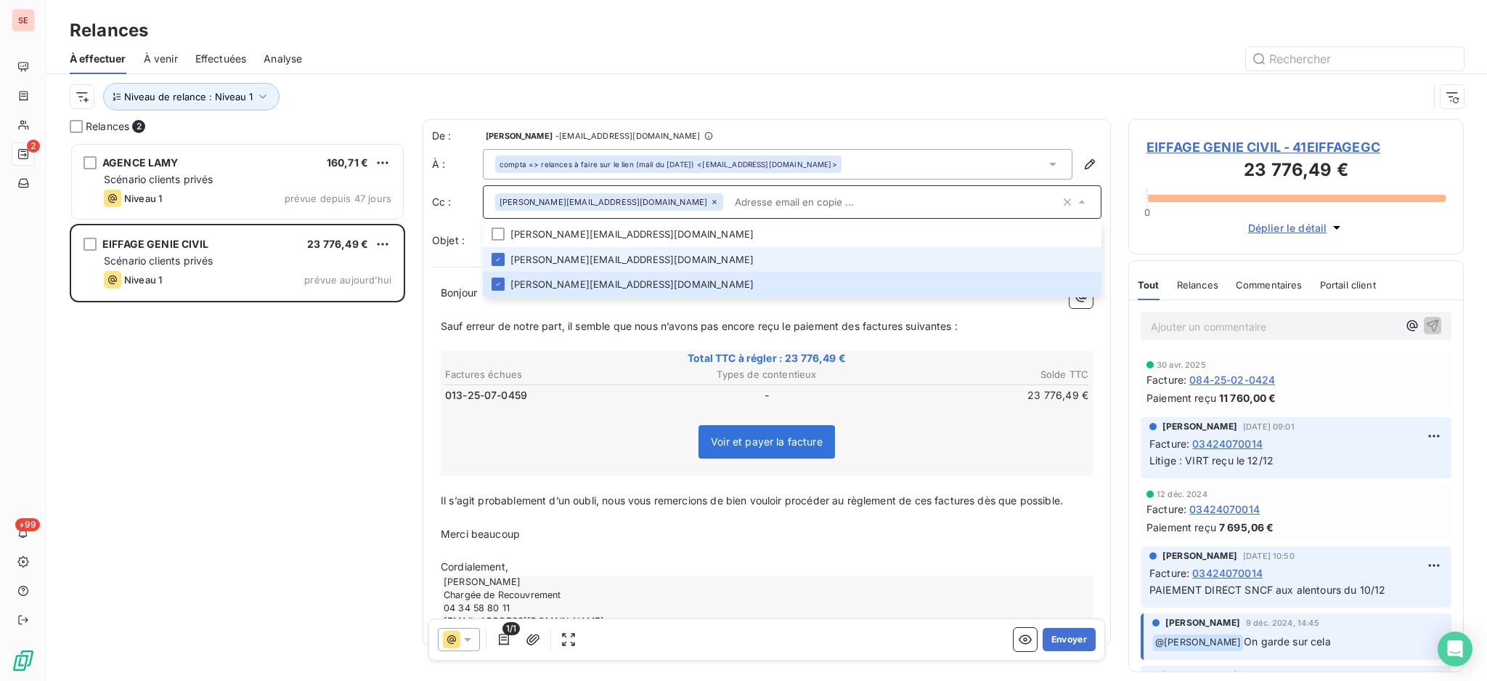
click at [712, 202] on icon at bounding box center [714, 202] width 4 height 4
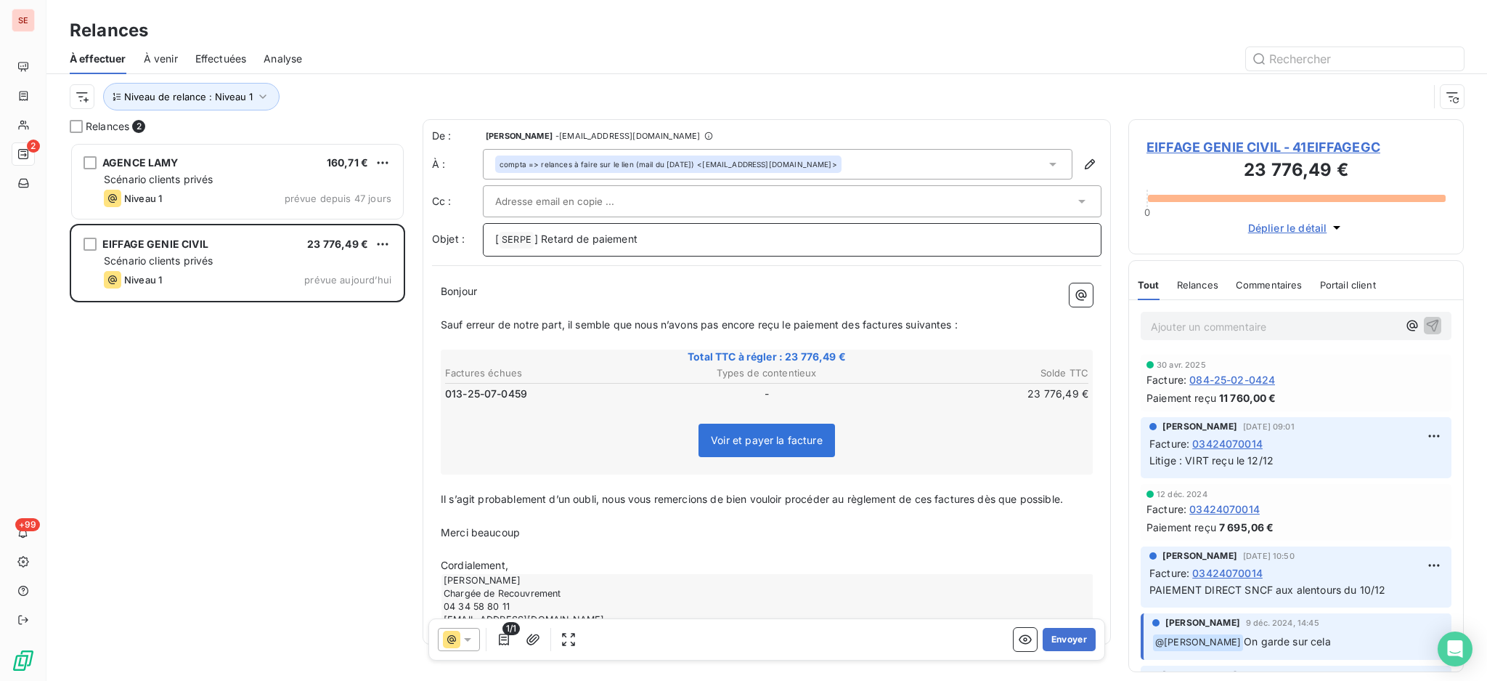
click at [758, 234] on p "[ SERPE ﻿ ] Retard de paiement" at bounding box center [792, 239] width 594 height 17
click at [1054, 643] on button "Envoyer" at bounding box center [1069, 639] width 53 height 23
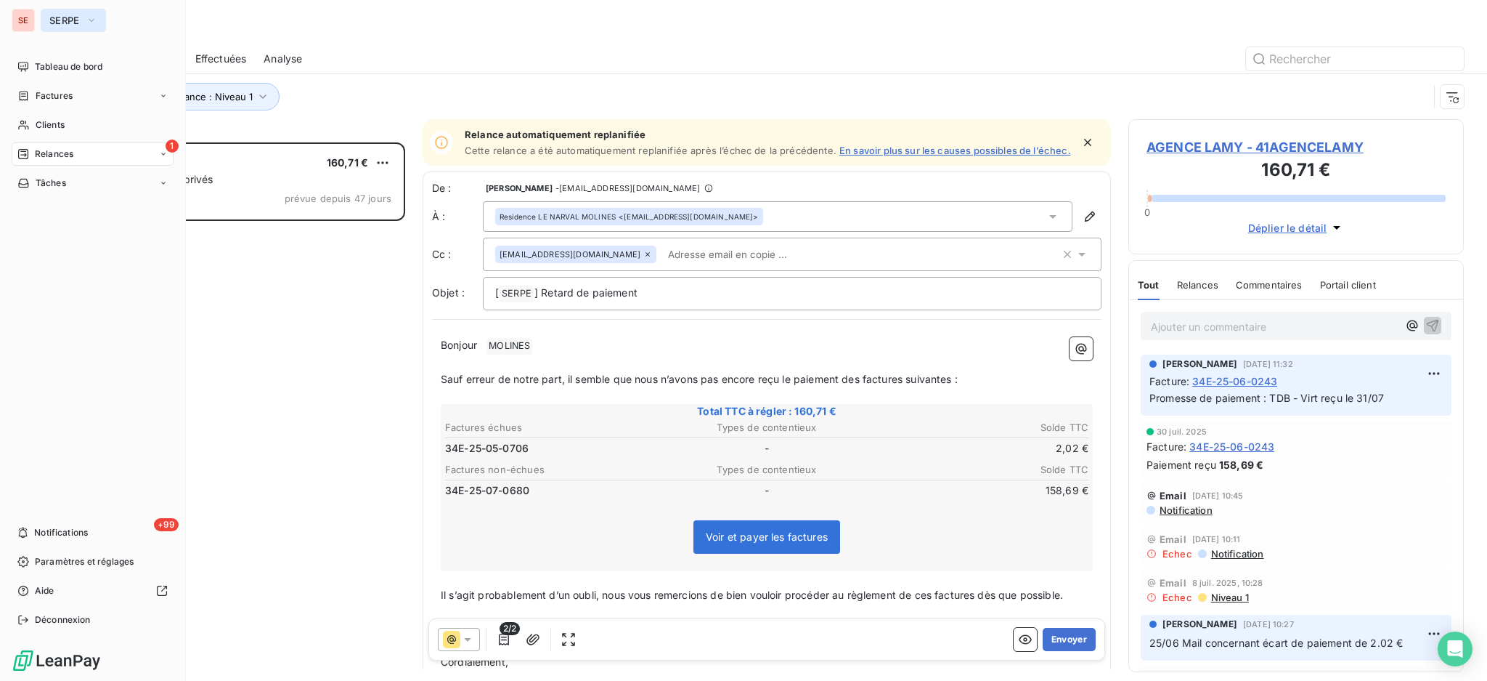
click at [92, 19] on icon "button" at bounding box center [92, 20] width 12 height 15
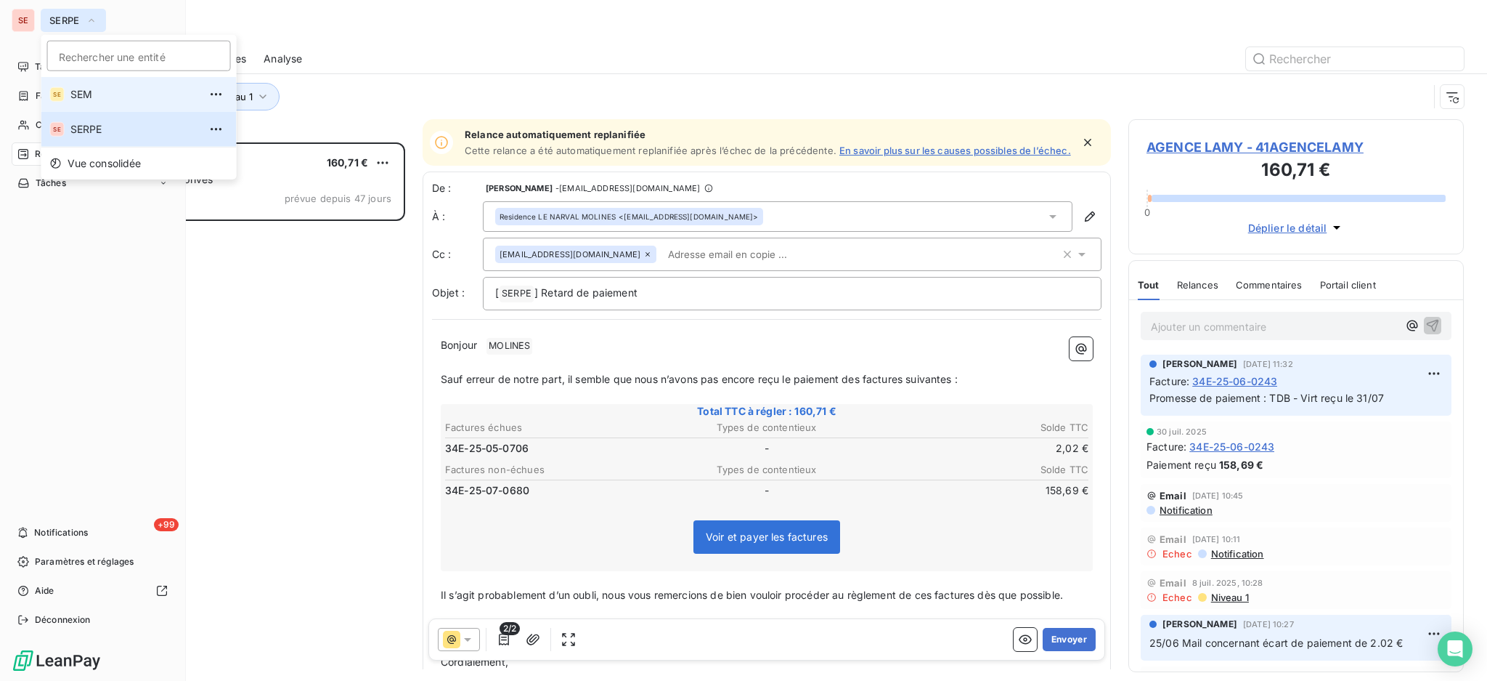
click at [88, 91] on span "SEM" at bounding box center [134, 94] width 129 height 15
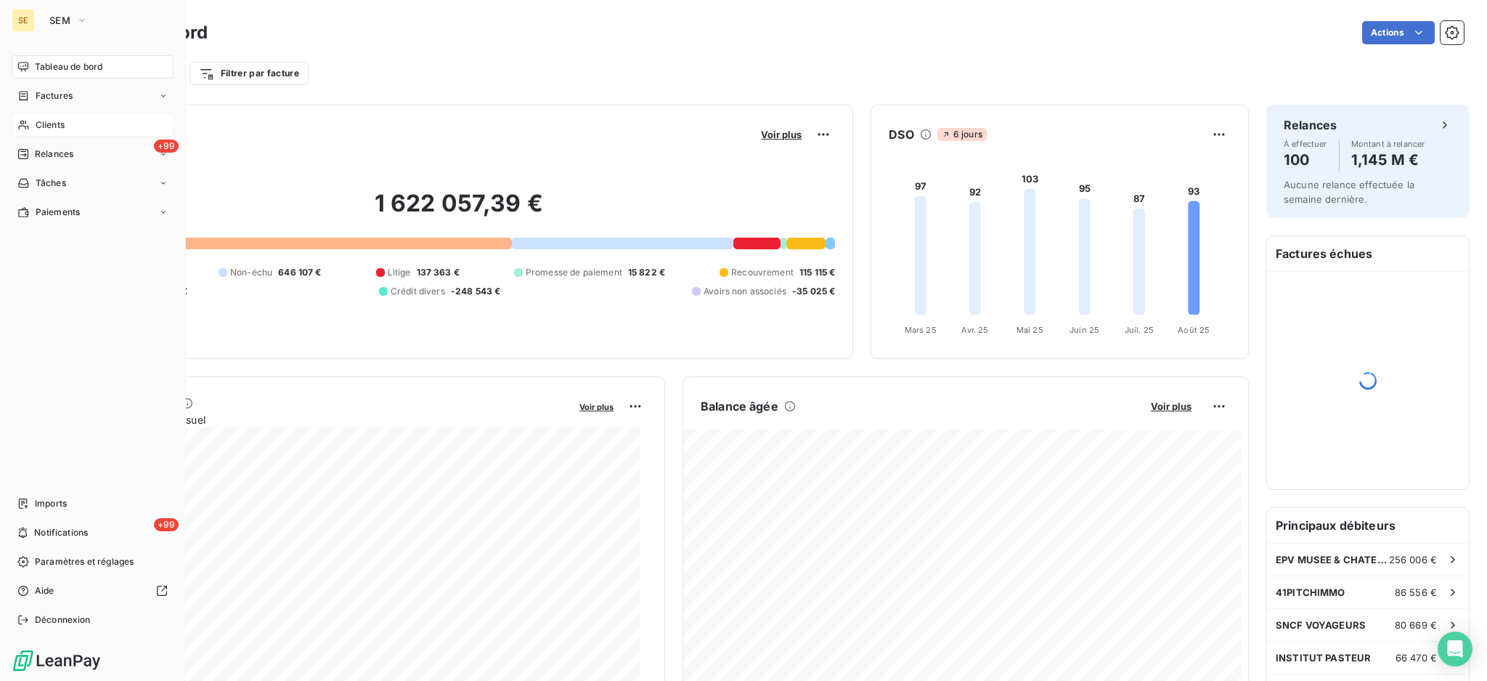
click at [57, 127] on span "Clients" at bounding box center [50, 124] width 29 height 13
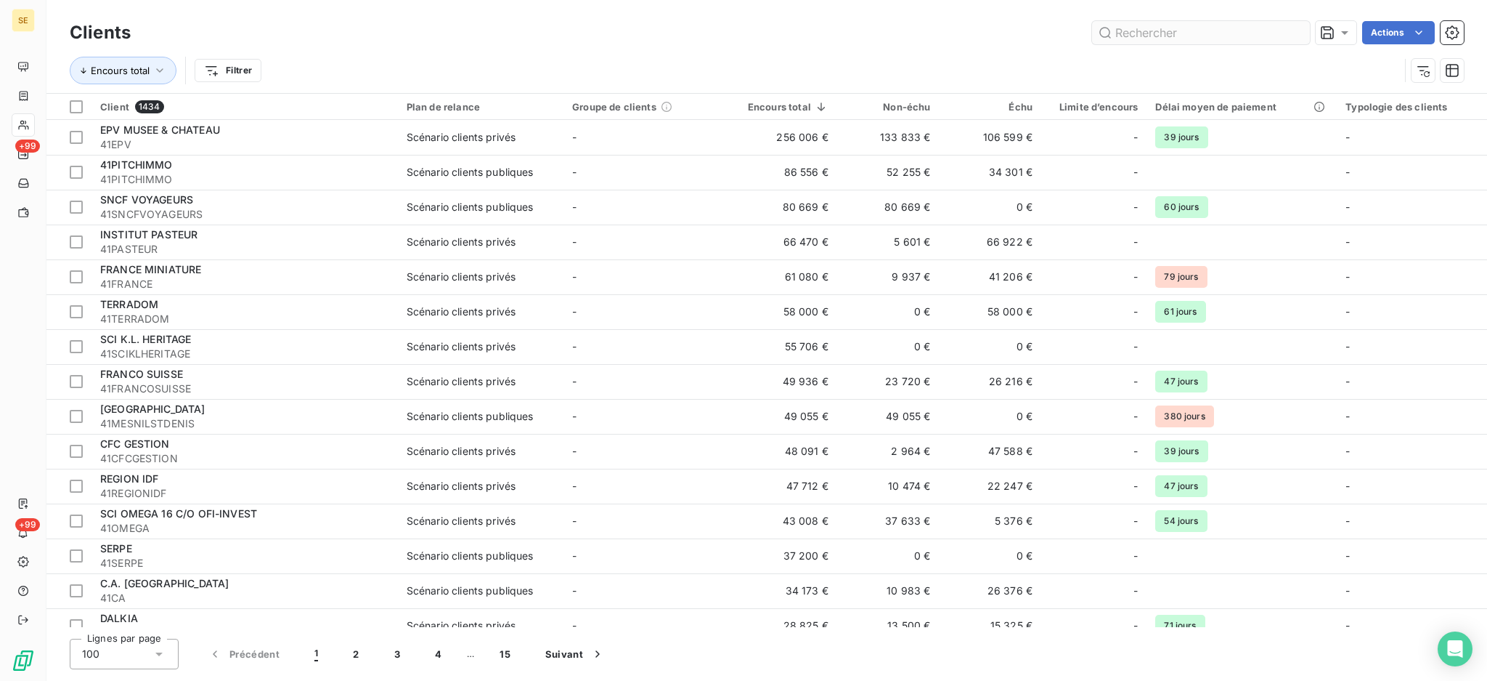
click at [1221, 38] on input "text" at bounding box center [1201, 32] width 218 height 23
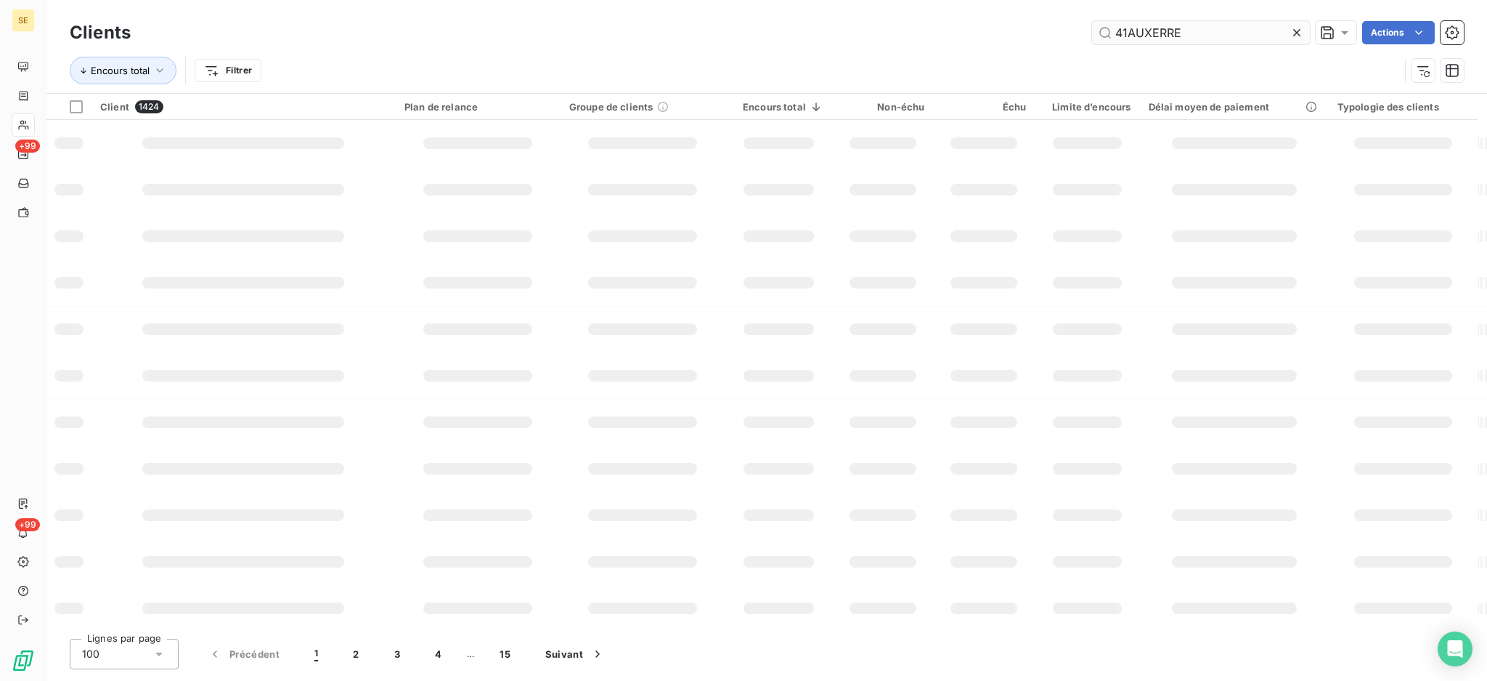
type input "41AUXERRE"
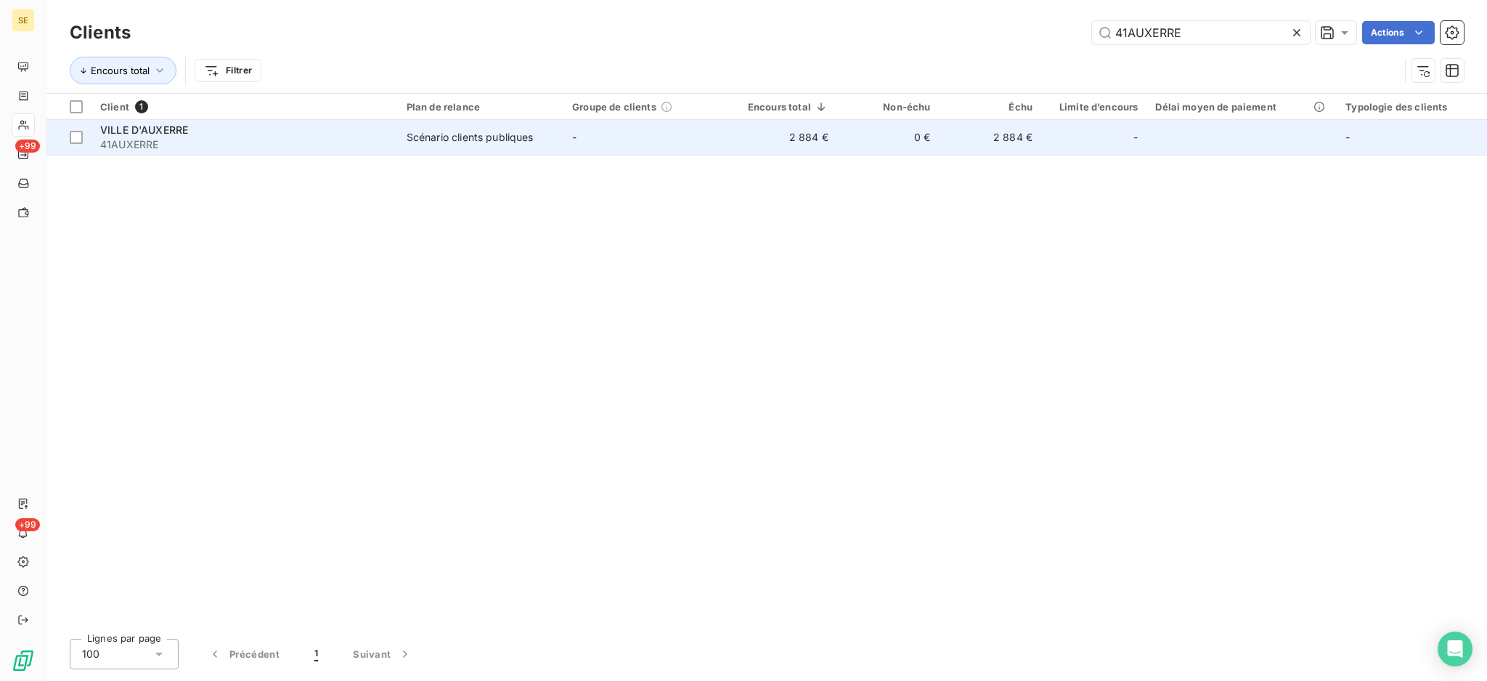
click at [534, 141] on div "Scénario clients publiques" at bounding box center [470, 137] width 127 height 15
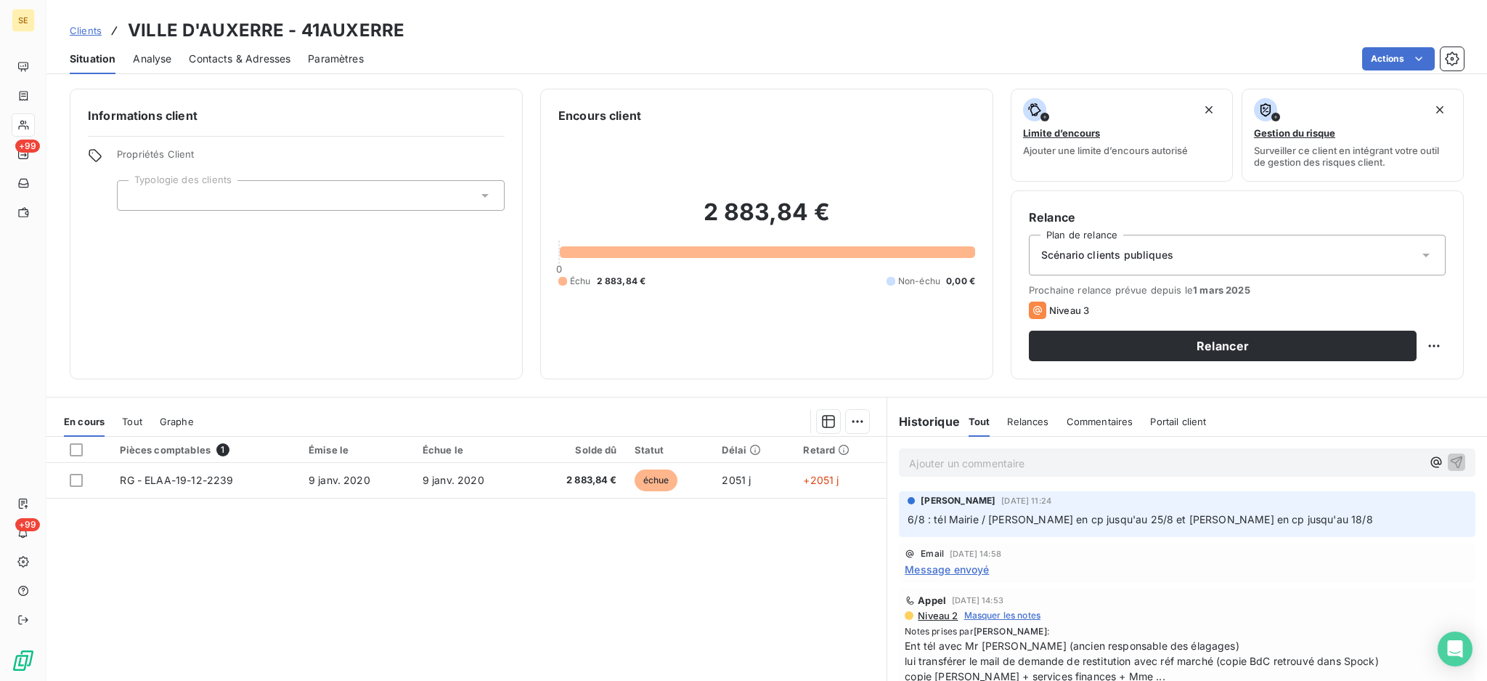
drag, startPoint x: 200, startPoint y: 364, endPoint x: 755, endPoint y: 503, distance: 572.1
click at [755, 503] on div "Pièces comptables 1 Émise le Échue le Solde dû Statut Délai Retard RG - ELAA-19…" at bounding box center [466, 576] width 840 height 280
click at [958, 566] on span "Message envoyé" at bounding box center [947, 568] width 84 height 15
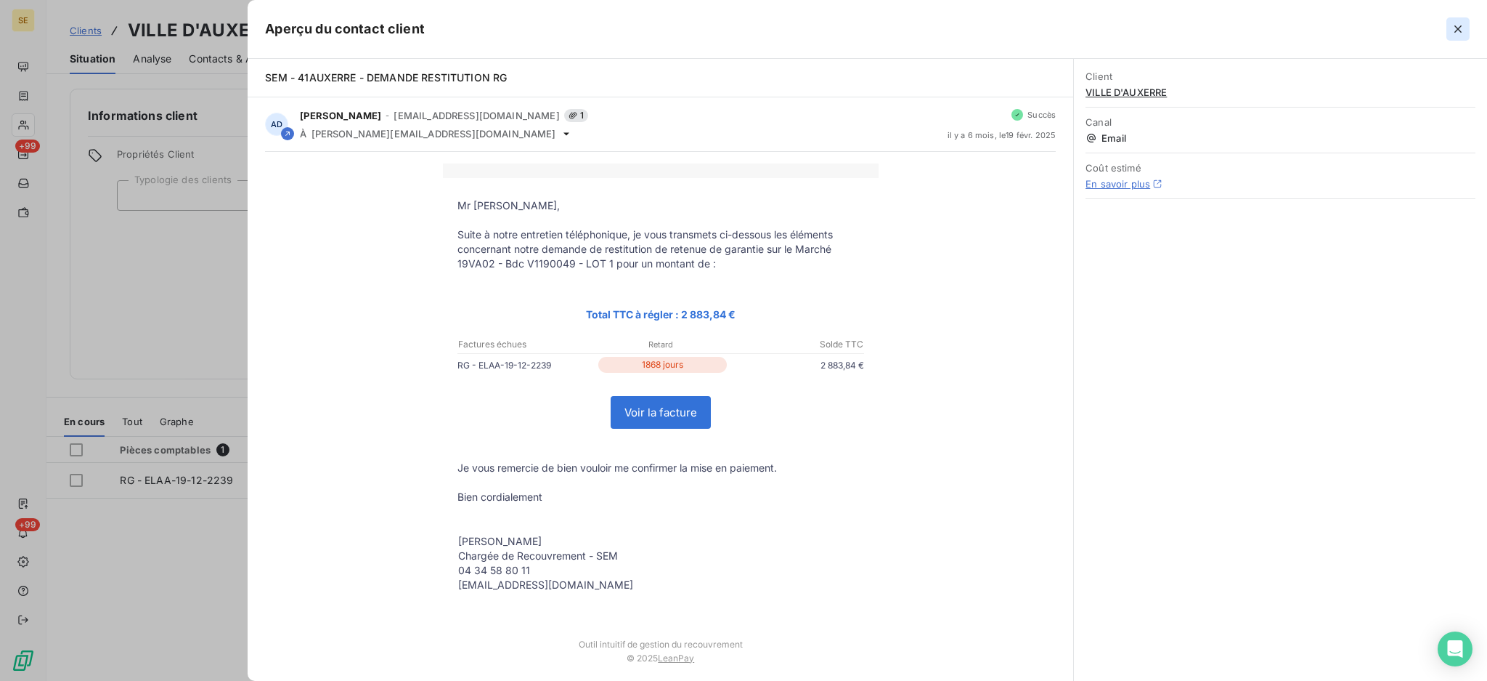
click at [1455, 28] on icon "button" at bounding box center [1458, 29] width 15 height 15
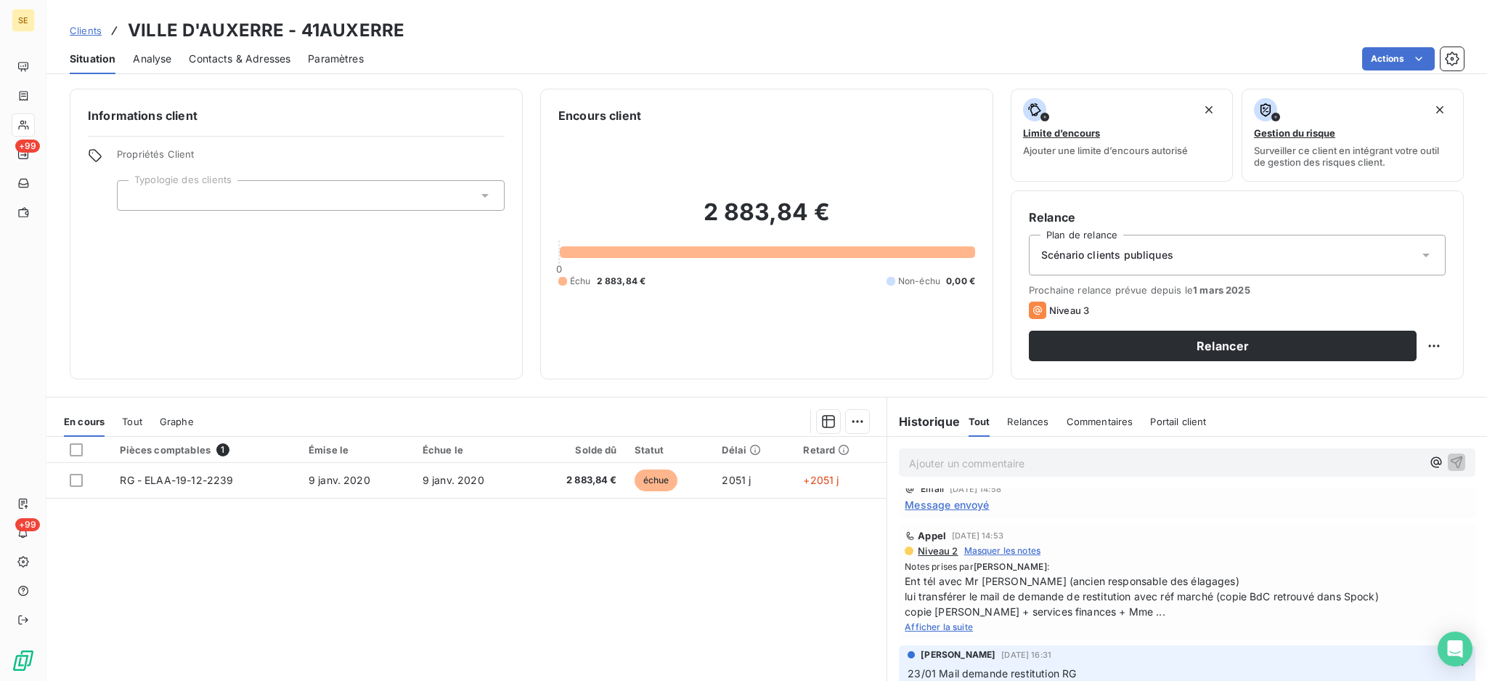
scroll to position [97, 0]
